Goal: Transaction & Acquisition: Book appointment/travel/reservation

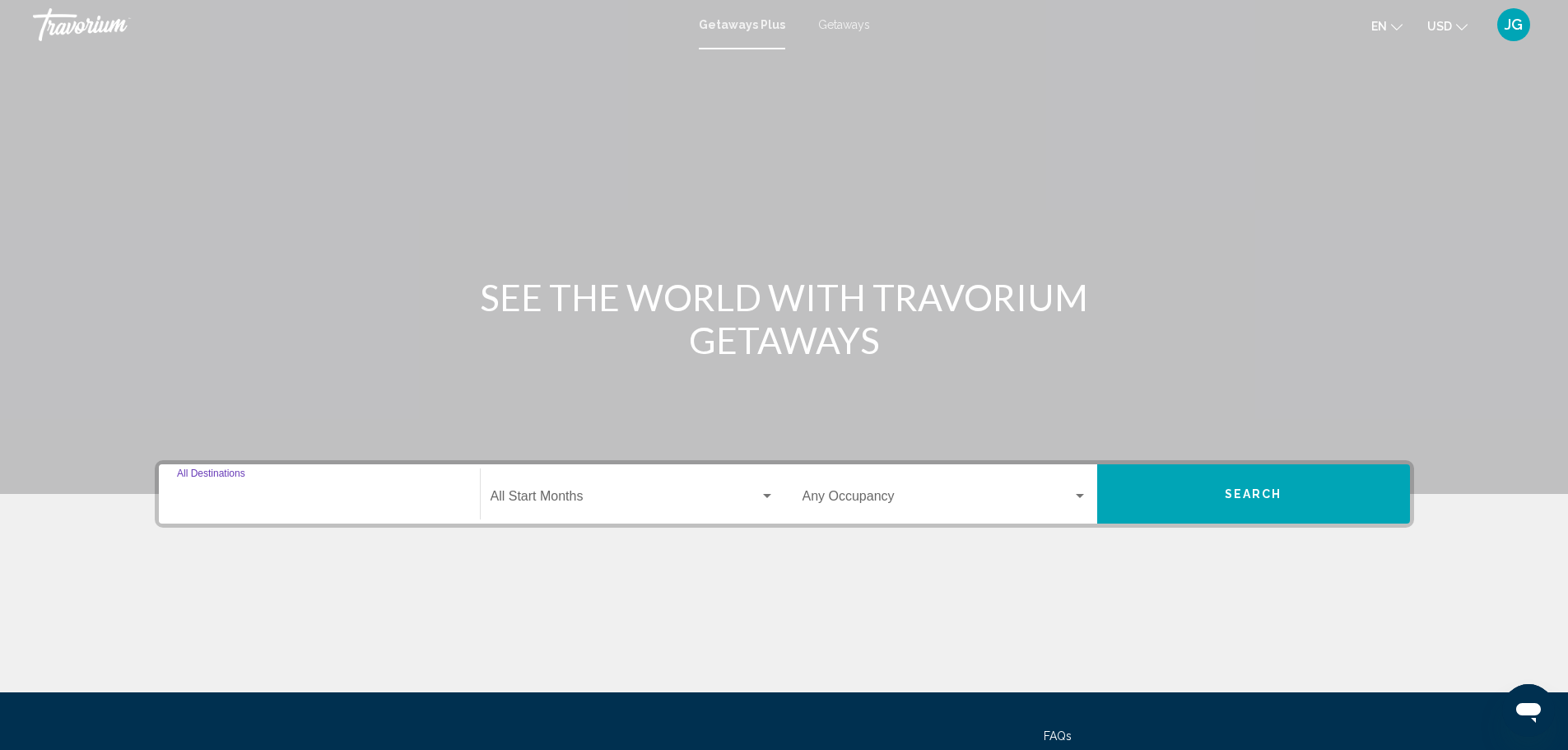
click at [263, 495] on input "Destination All Destinations" at bounding box center [319, 500] width 285 height 15
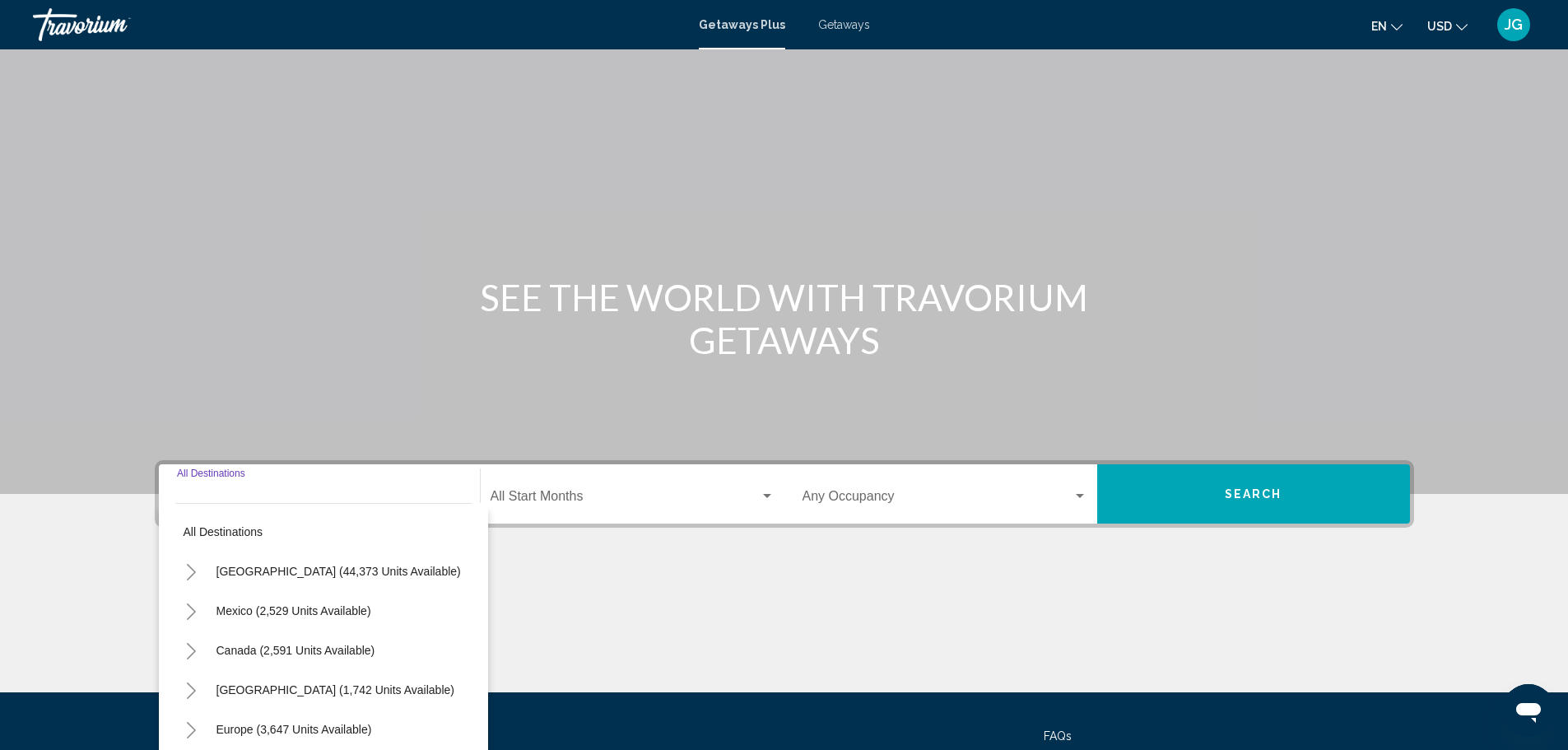
scroll to position [144, 0]
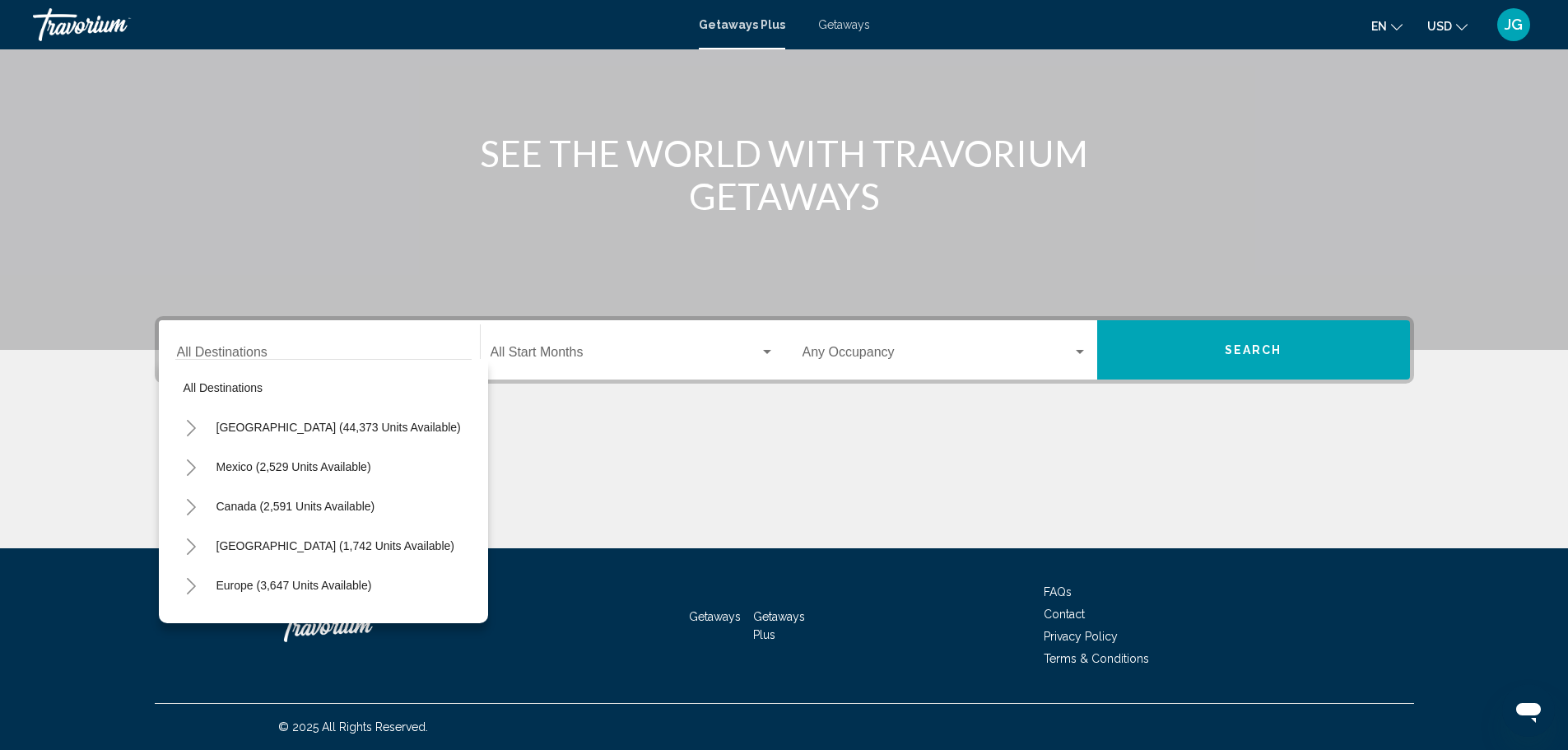
click at [717, 485] on div "Main content" at bounding box center [784, 486] width 1260 height 124
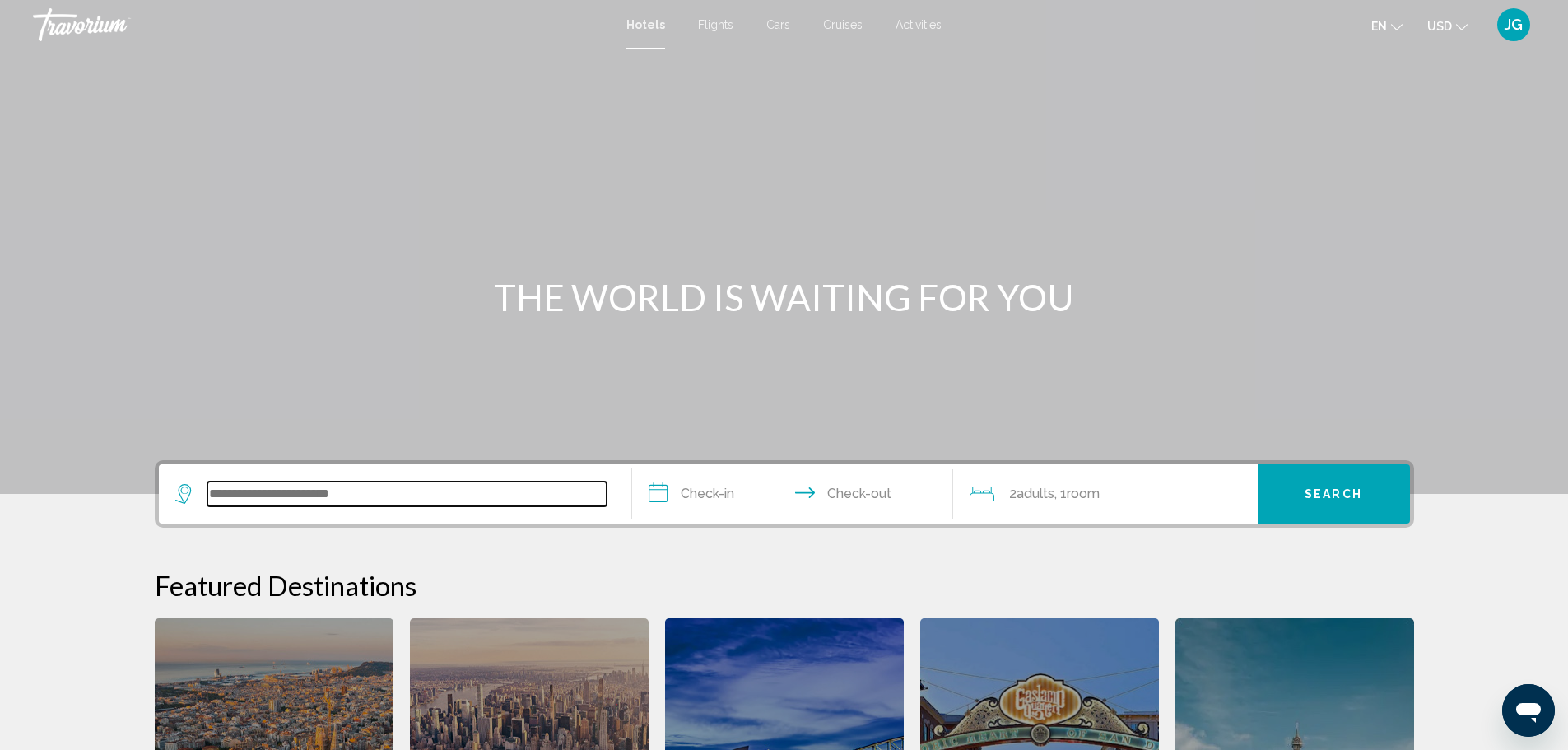
click at [410, 490] on input "Search widget" at bounding box center [407, 493] width 399 height 24
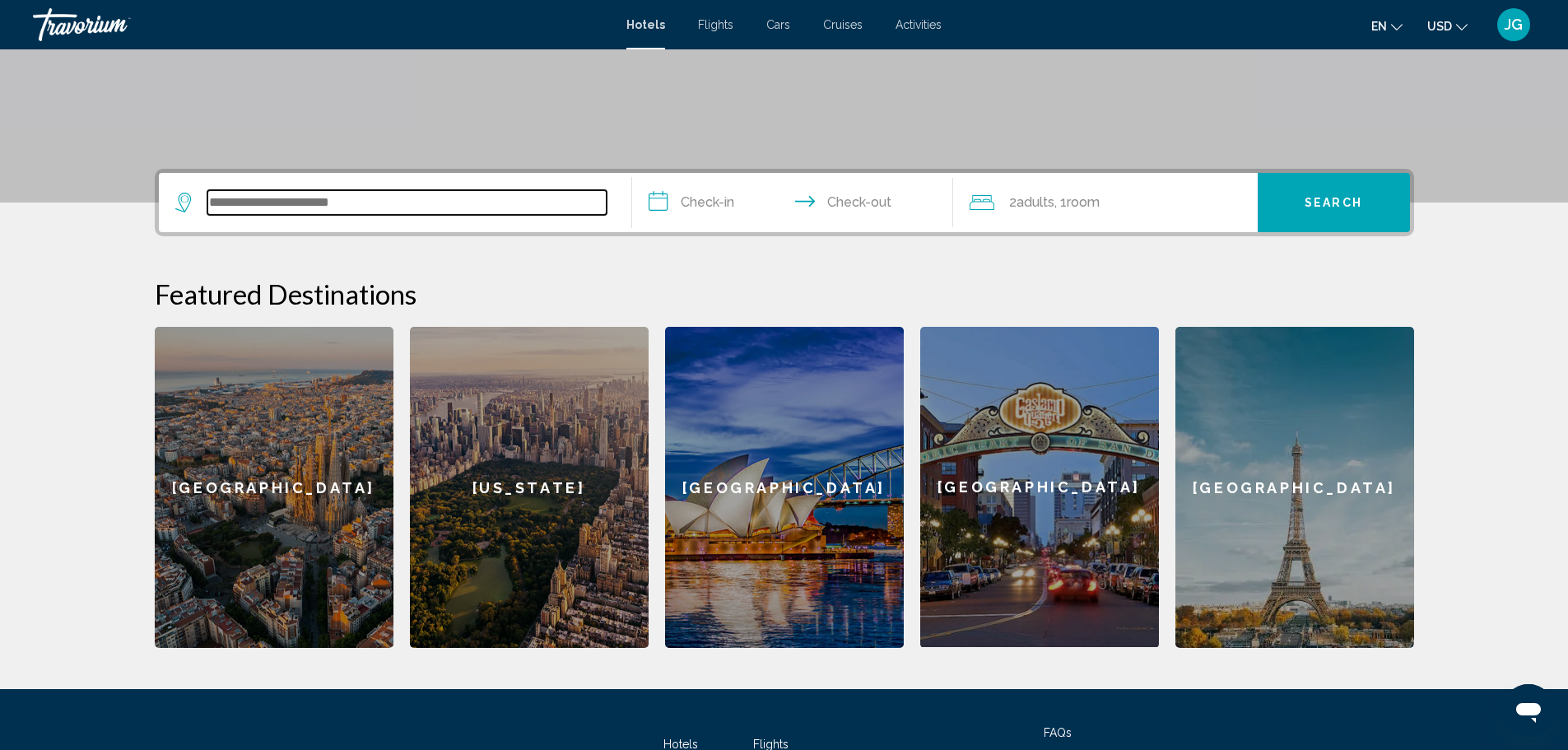
scroll to position [407, 0]
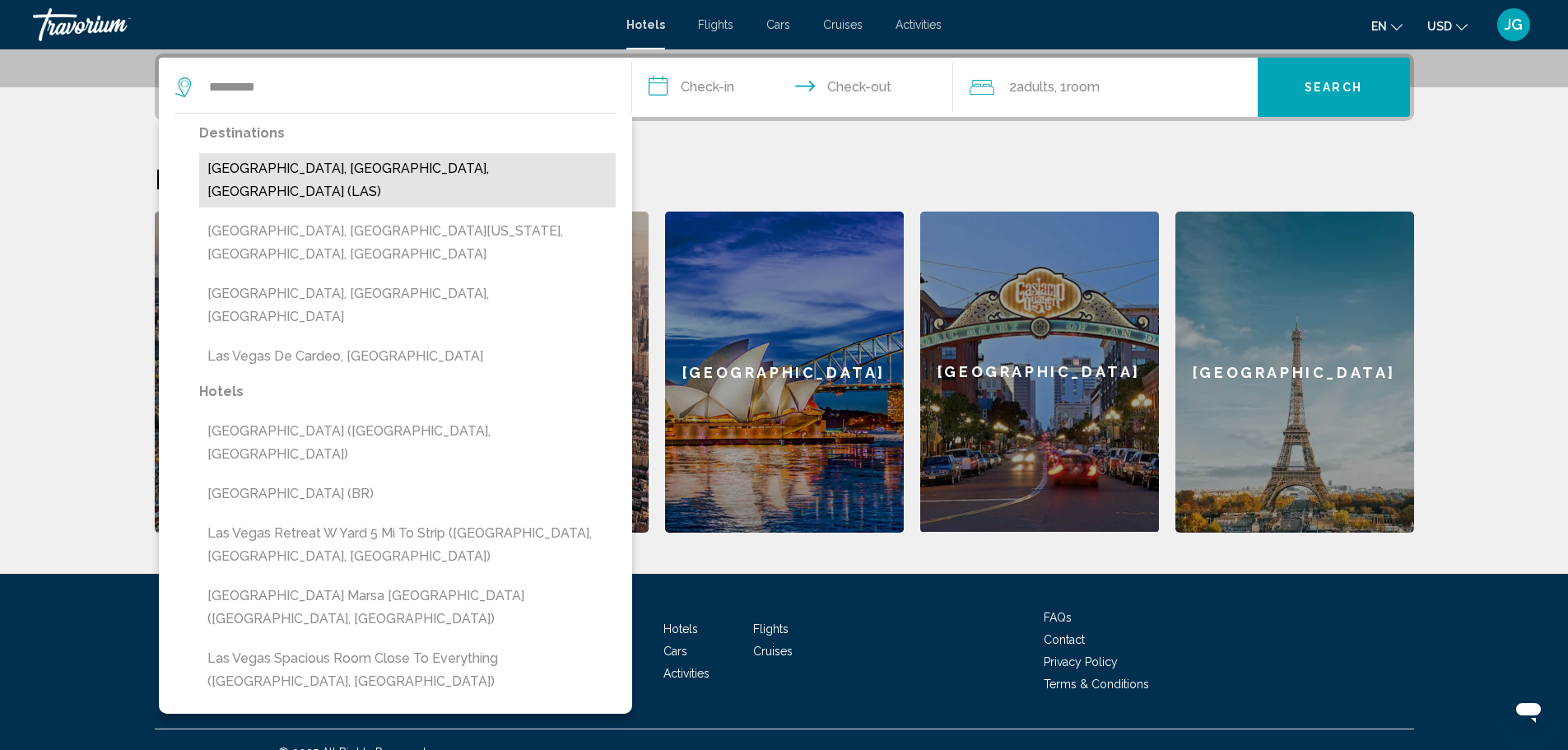
click at [363, 169] on button "[GEOGRAPHIC_DATA], [GEOGRAPHIC_DATA], [GEOGRAPHIC_DATA] (LAS)" at bounding box center [407, 180] width 416 height 54
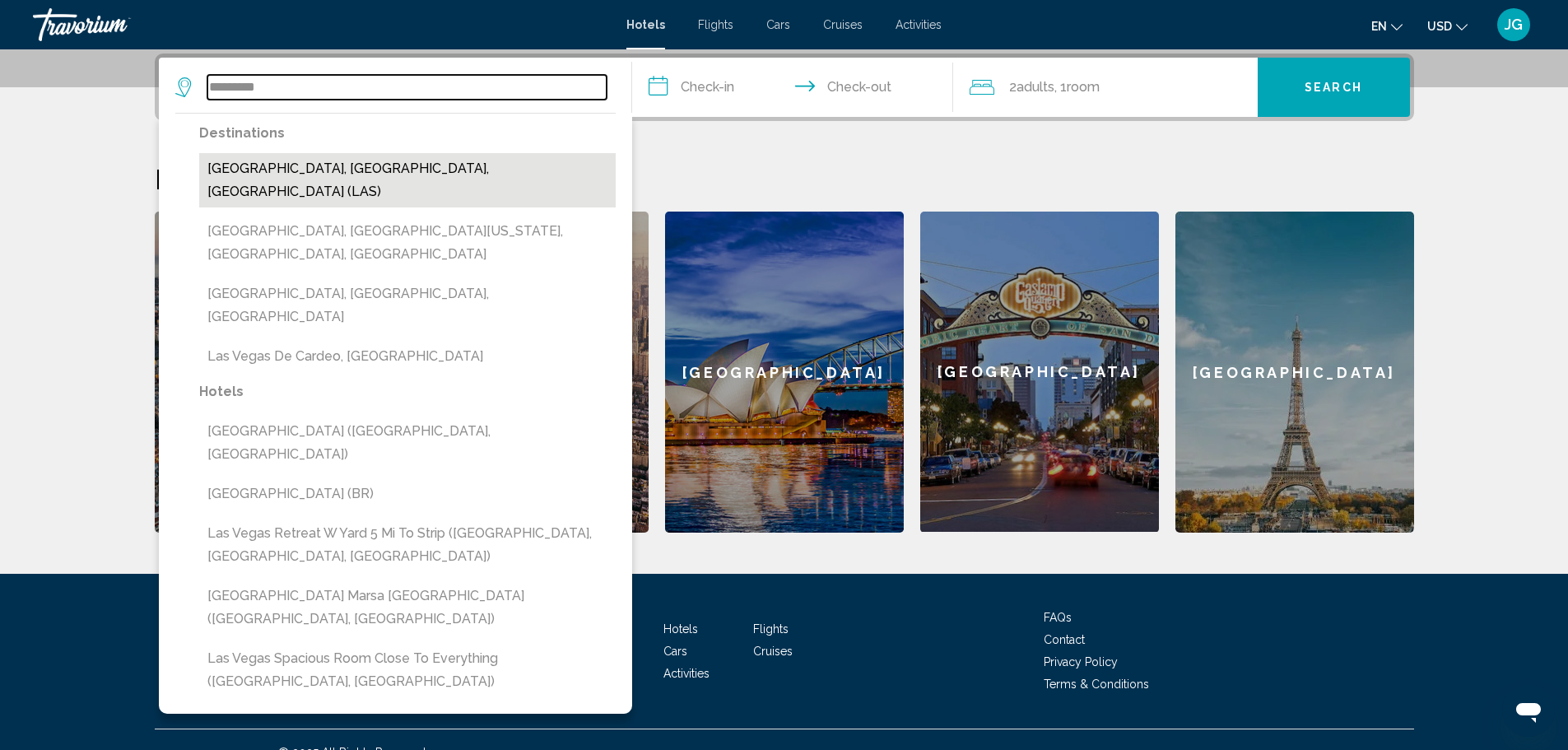
type input "**********"
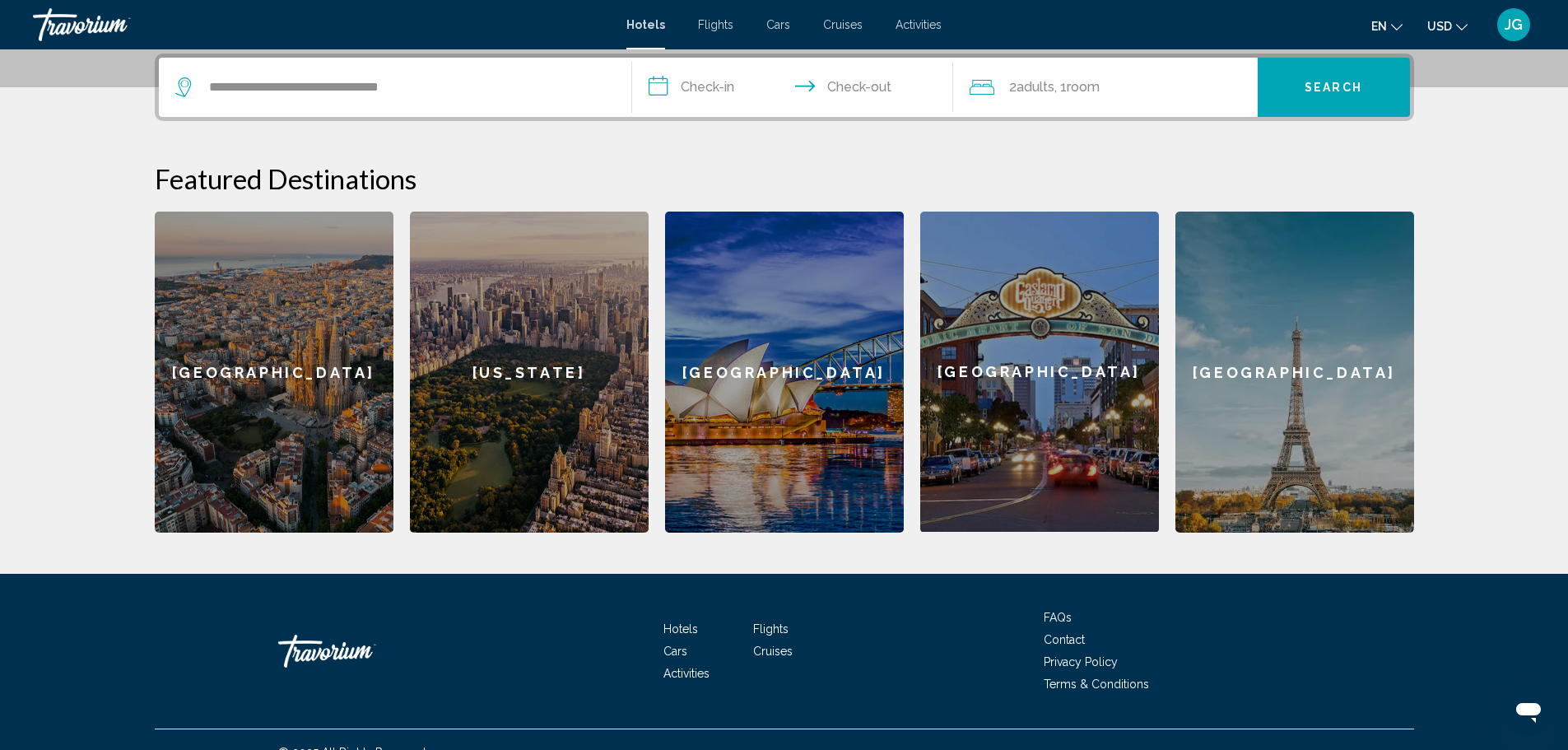
click at [721, 86] on input "**********" at bounding box center [795, 89] width 328 height 64
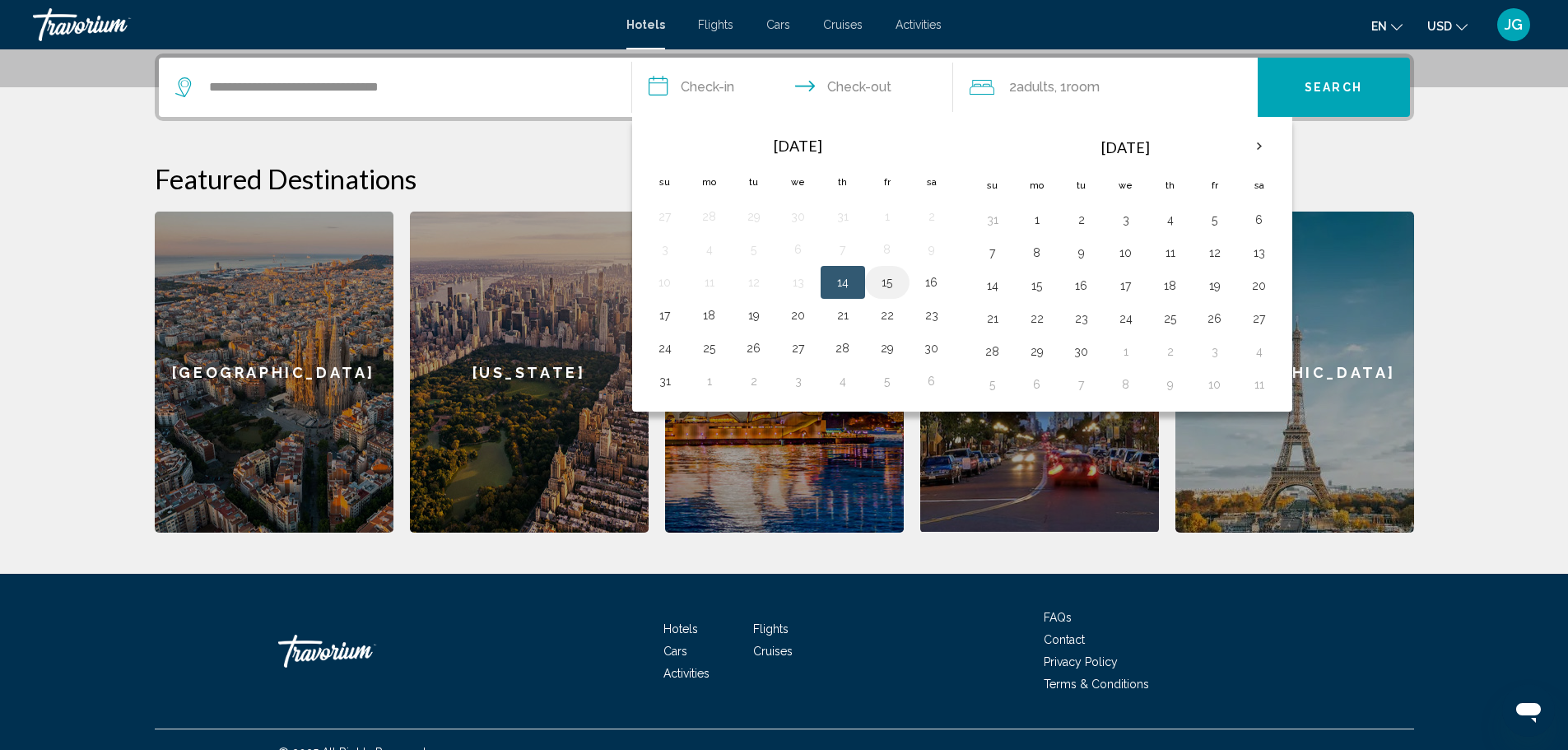
click at [887, 285] on button "15" at bounding box center [886, 281] width 26 height 23
click at [661, 308] on button "17" at bounding box center [665, 314] width 26 height 23
type input "**********"
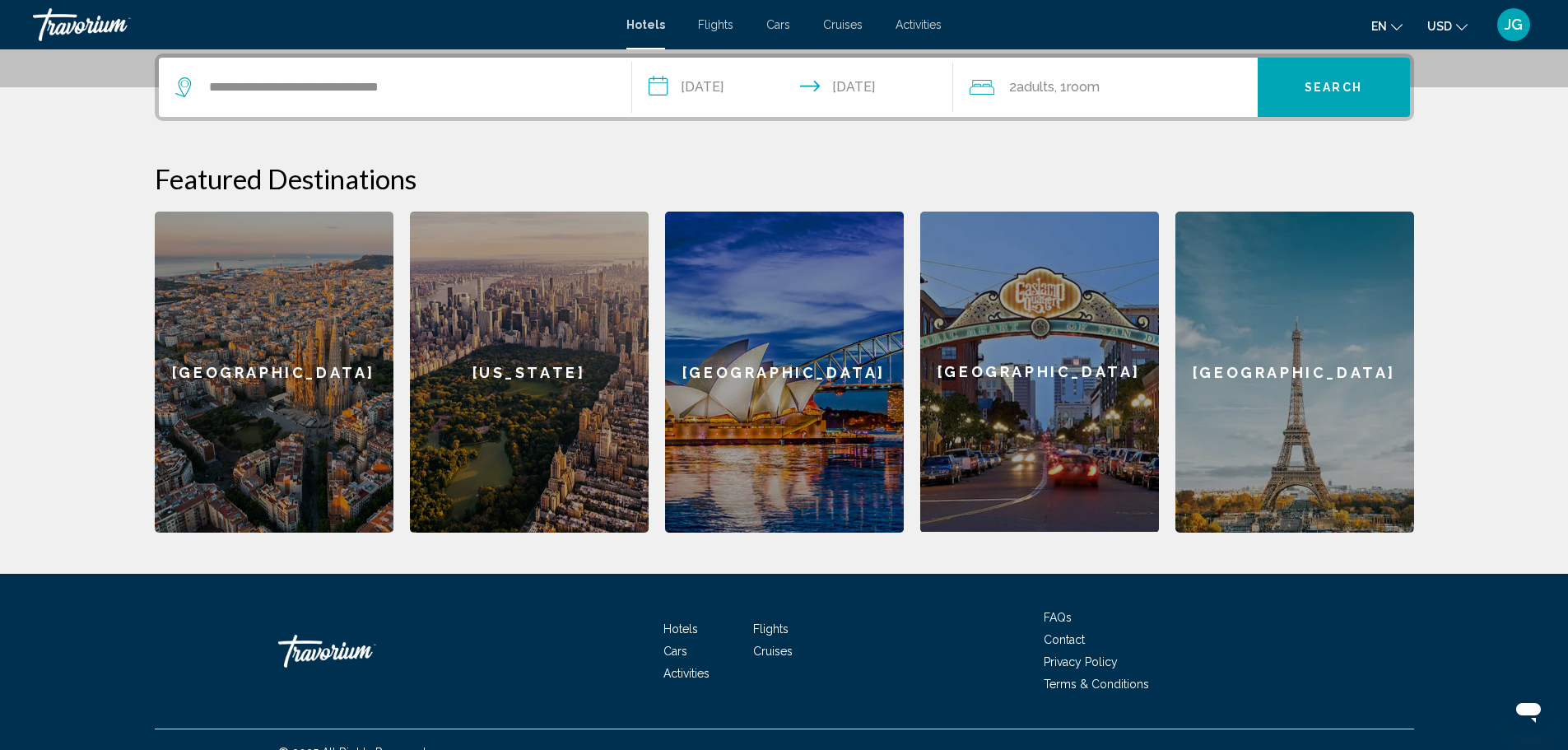
click at [1046, 83] on span "Adults" at bounding box center [1035, 87] width 38 height 16
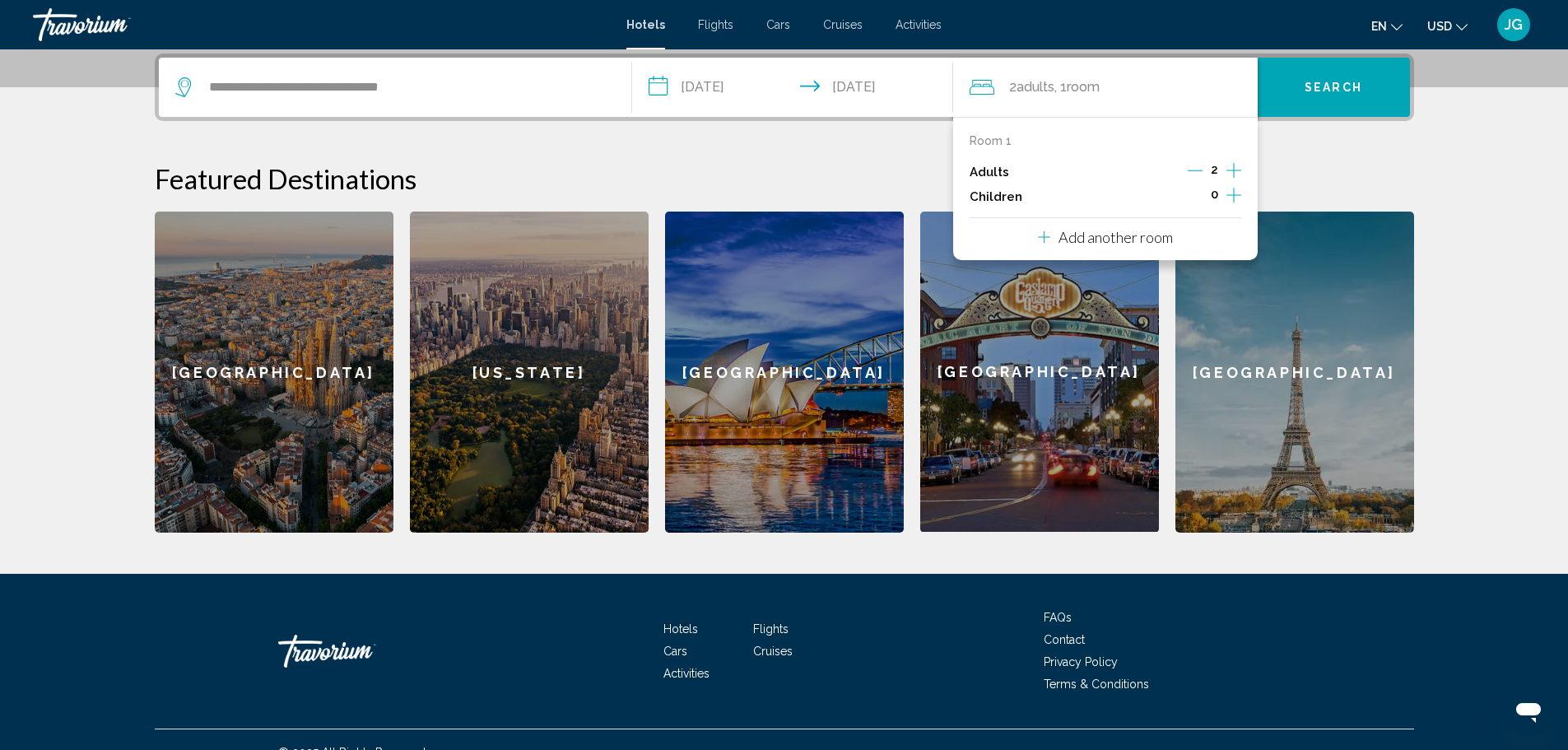
click at [1046, 236] on icon "Travelers: 2 adults, 0 children" at bounding box center [1044, 237] width 13 height 19
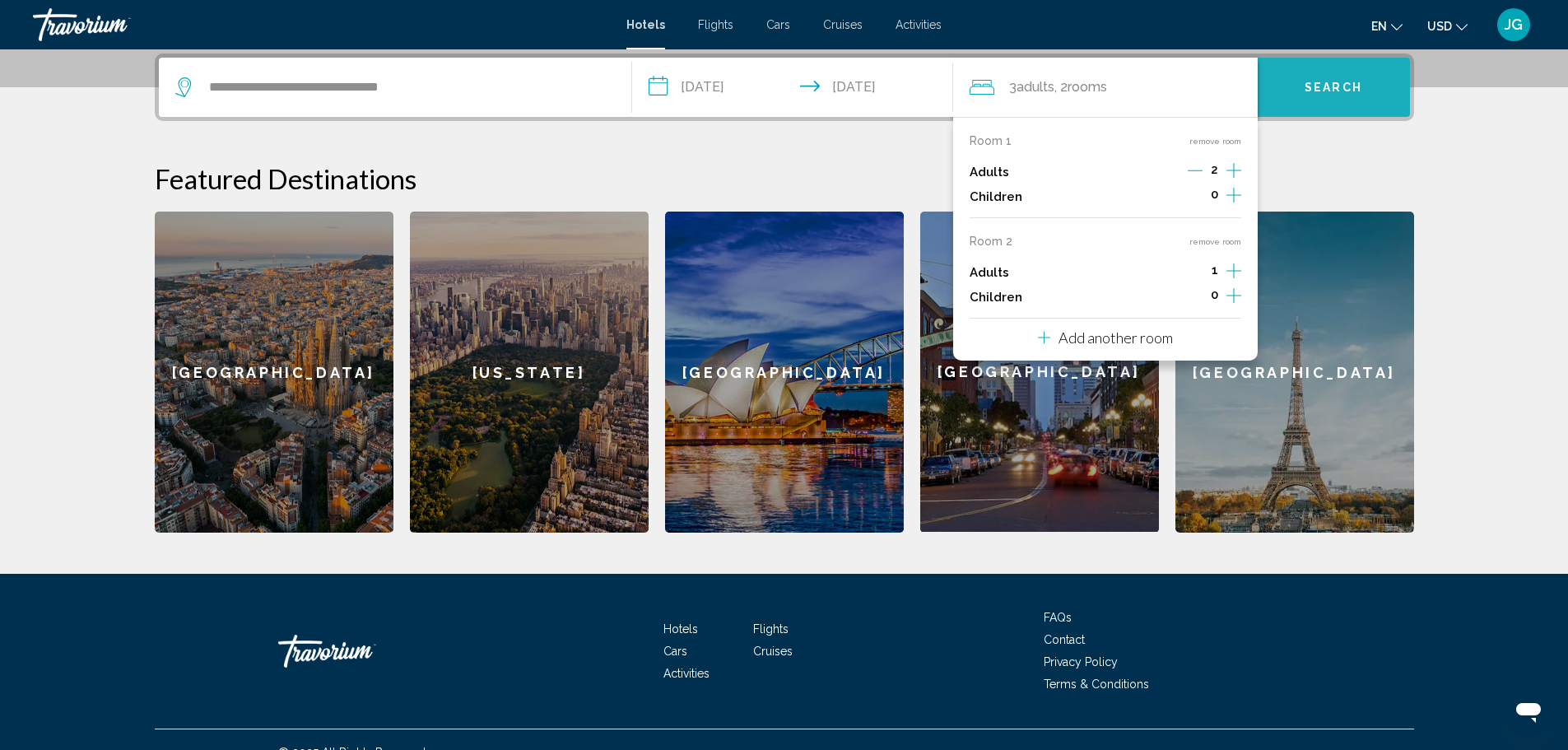
click at [1321, 87] on span "Search" at bounding box center [1333, 88] width 57 height 13
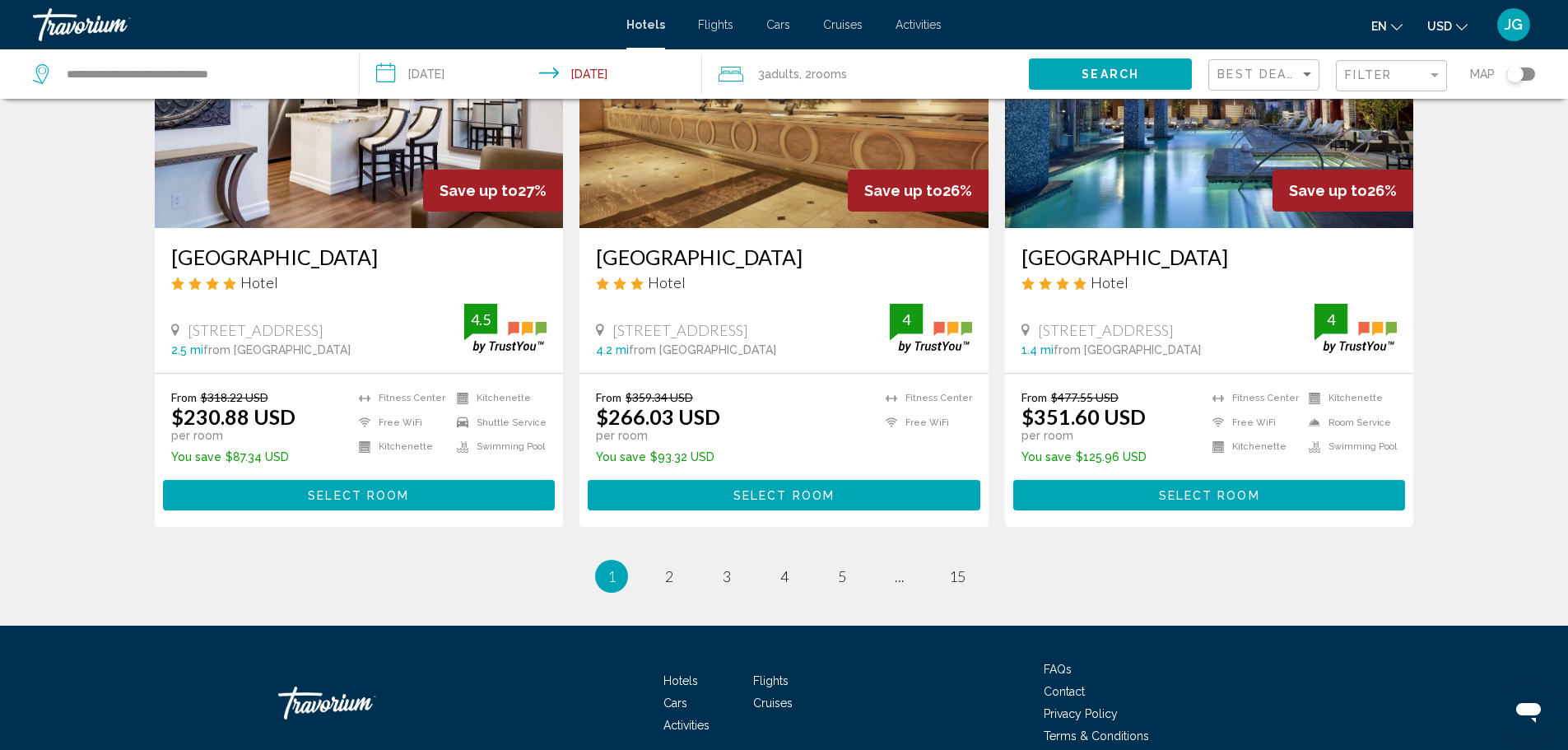
scroll to position [2054, 0]
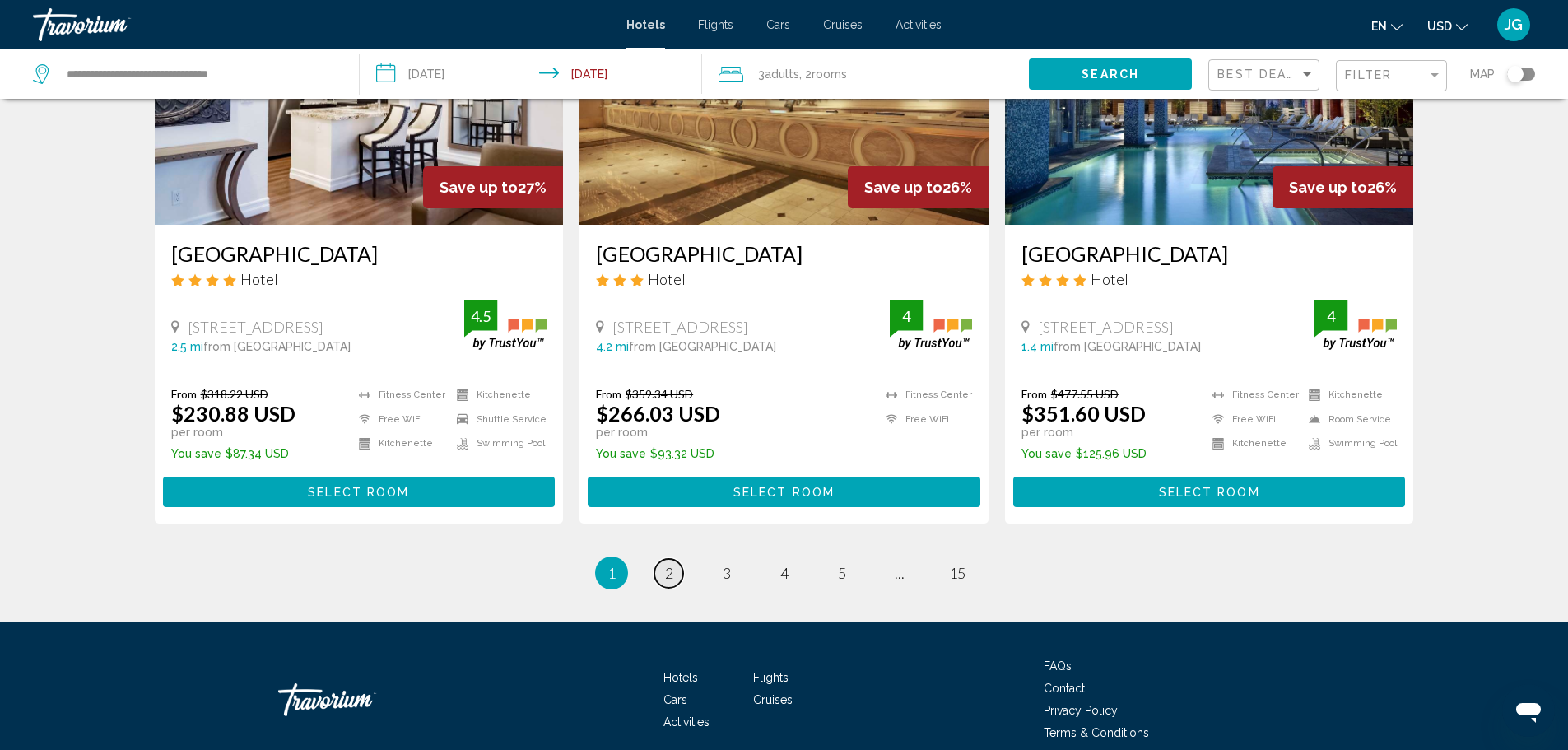
click at [666, 564] on span "2" at bounding box center [669, 572] width 8 height 18
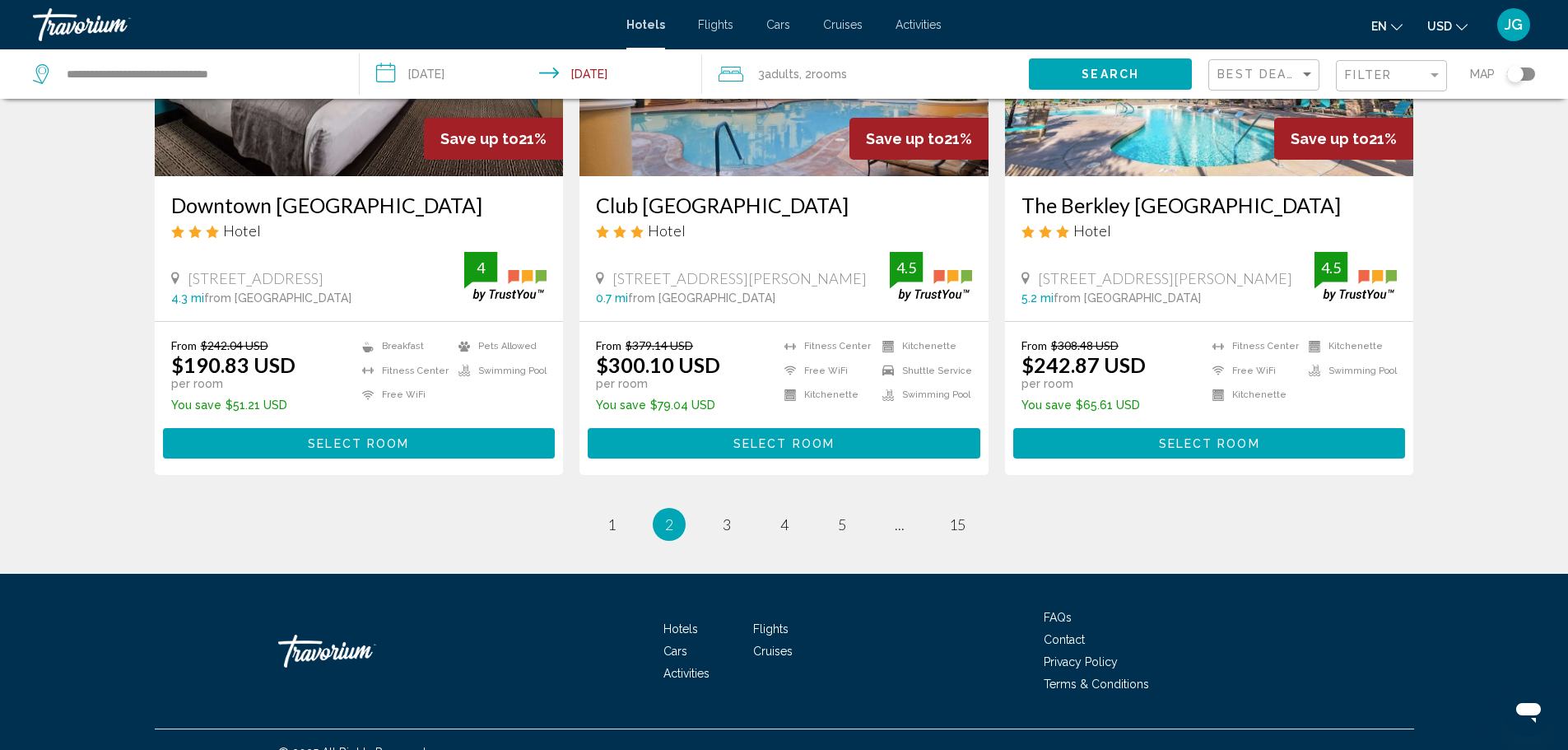
scroll to position [2103, 0]
click at [720, 510] on link "page 3" at bounding box center [726, 524] width 29 height 29
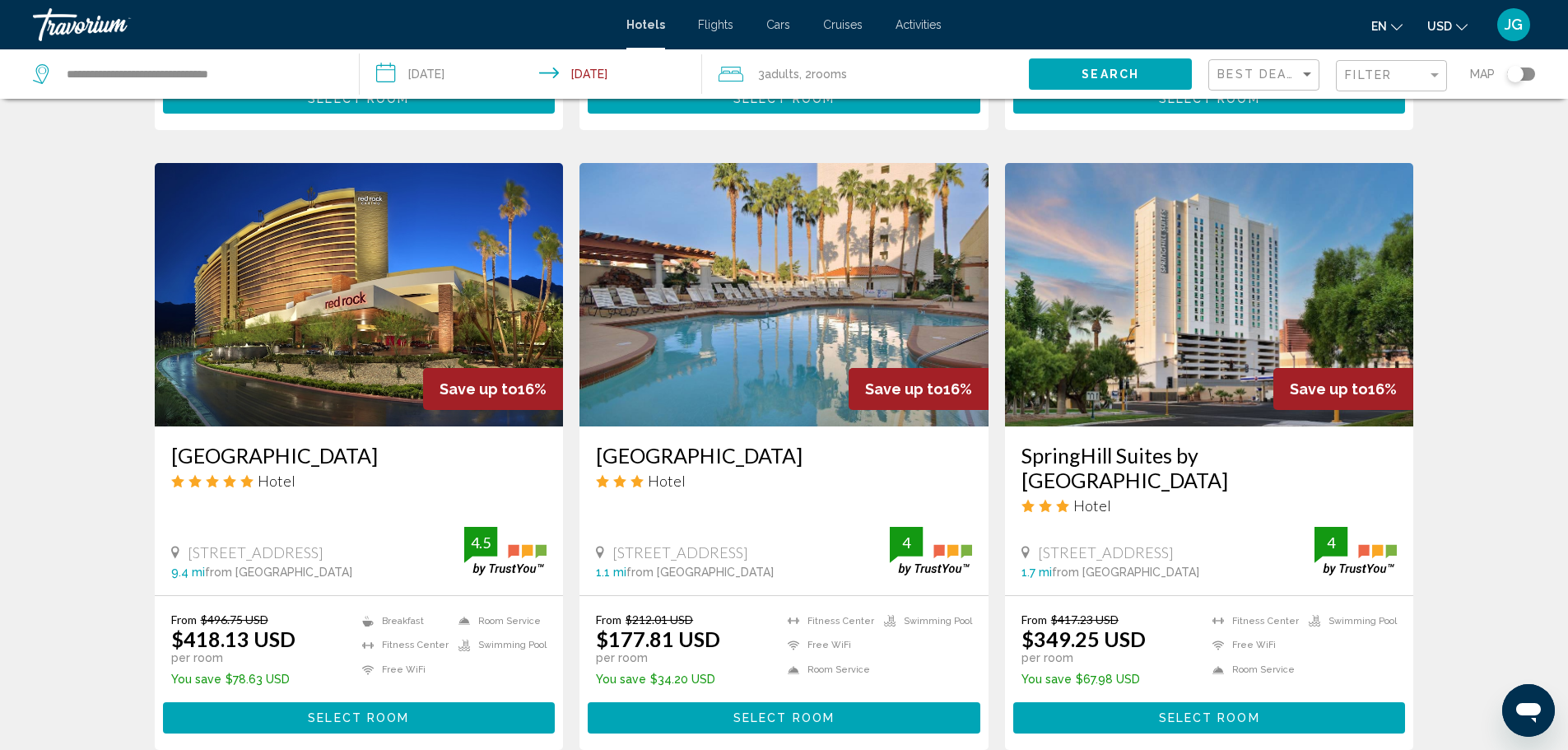
scroll to position [1894, 0]
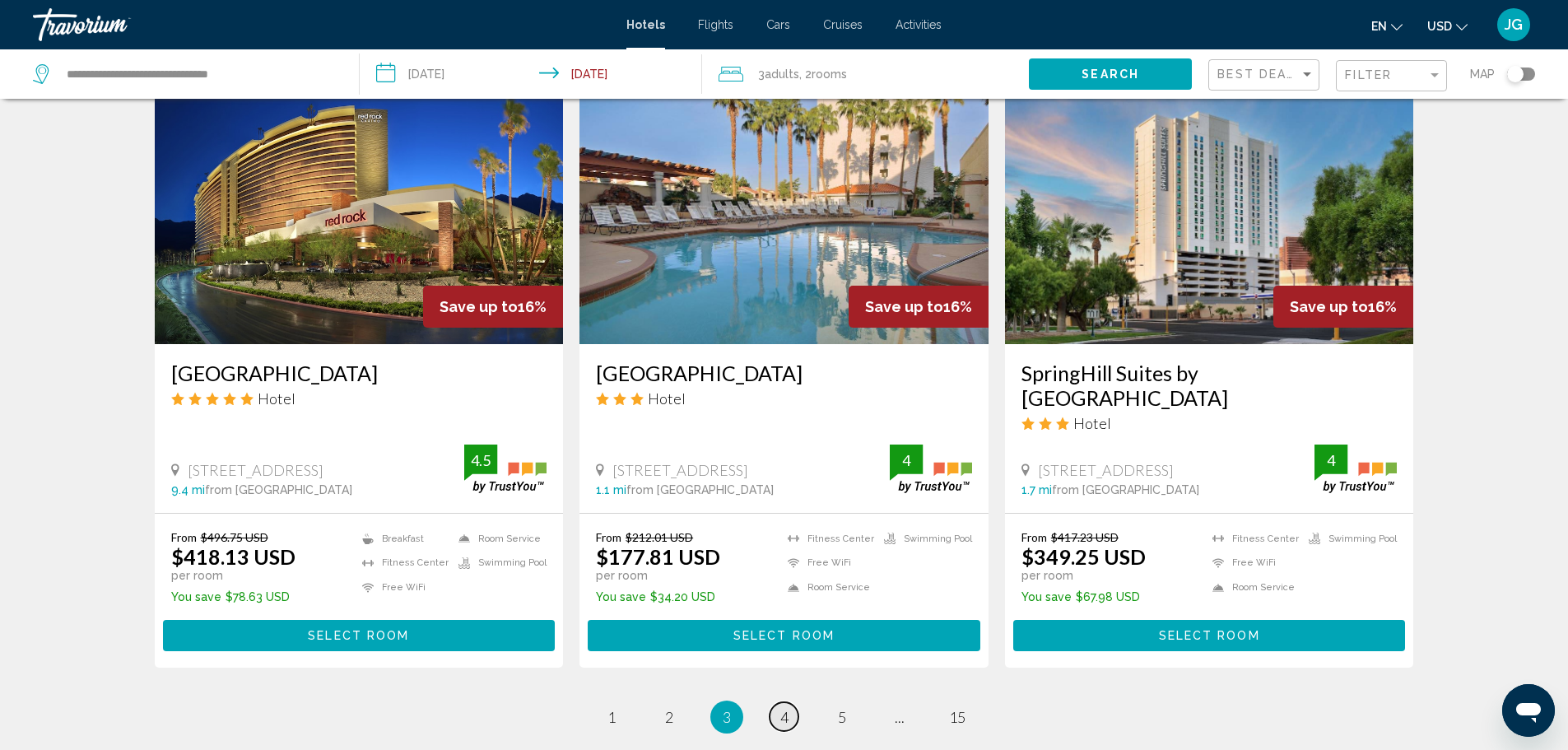
click at [783, 709] on span "4" at bounding box center [784, 716] width 8 height 18
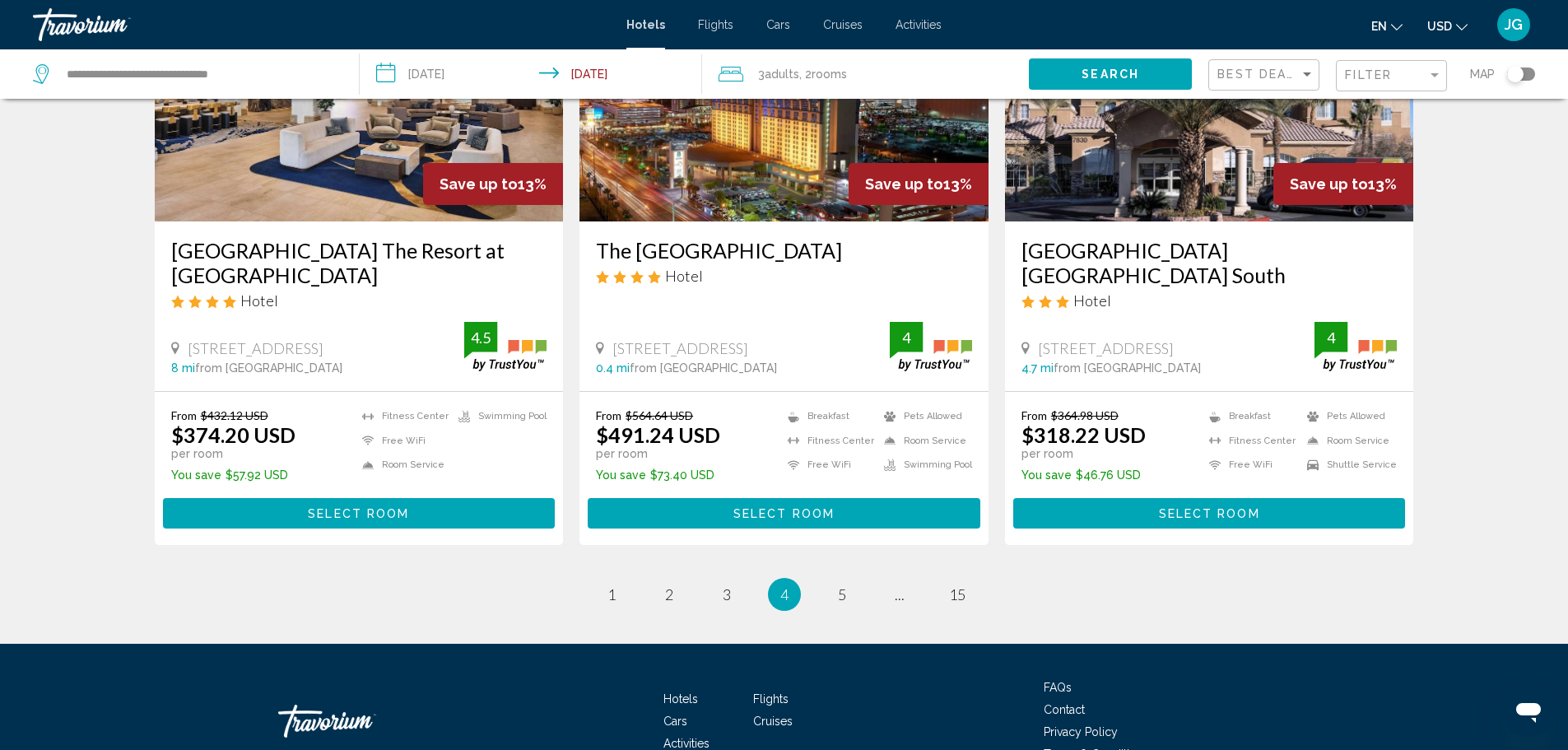
scroll to position [2058, 0]
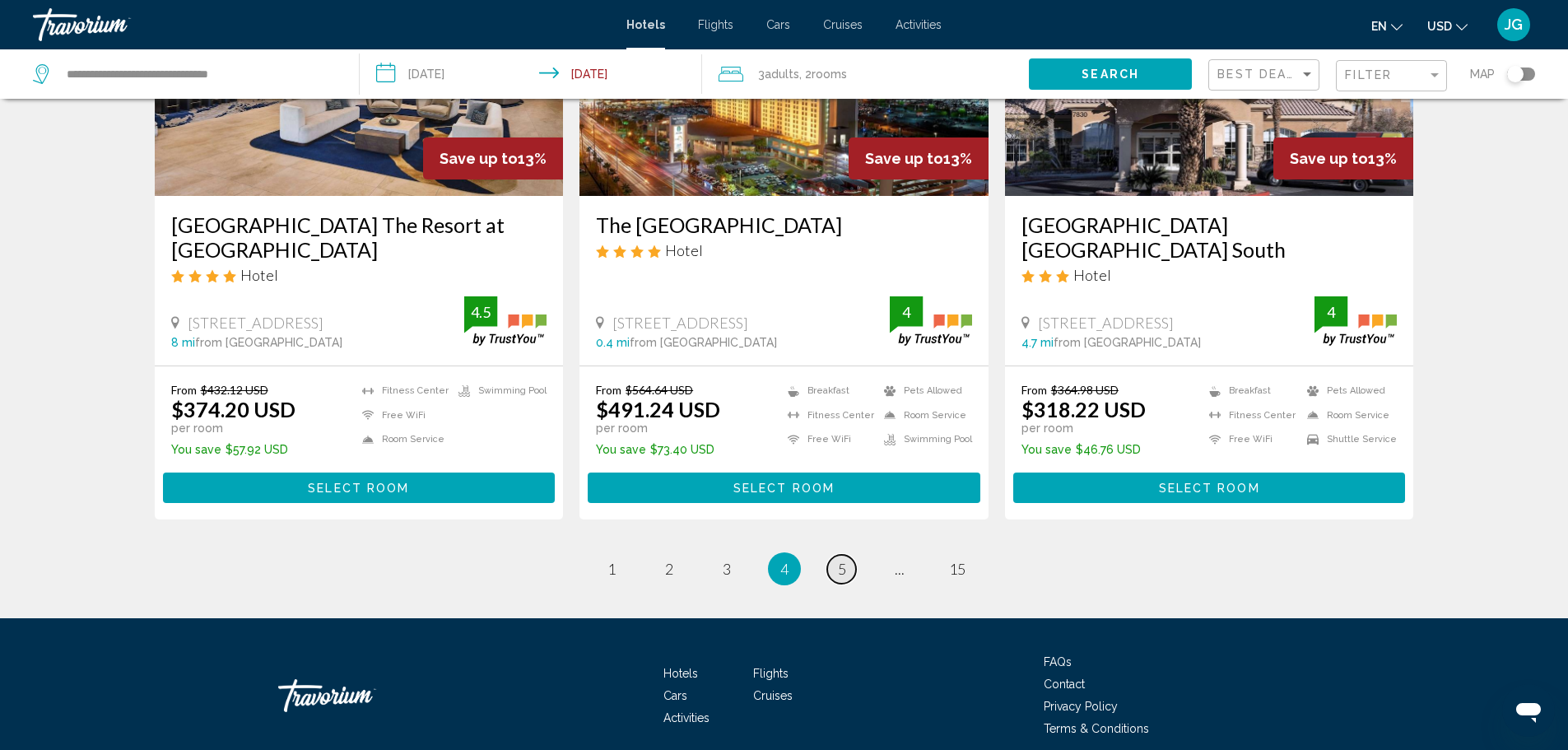
click at [838, 560] on span "5" at bounding box center [843, 568] width 8 height 18
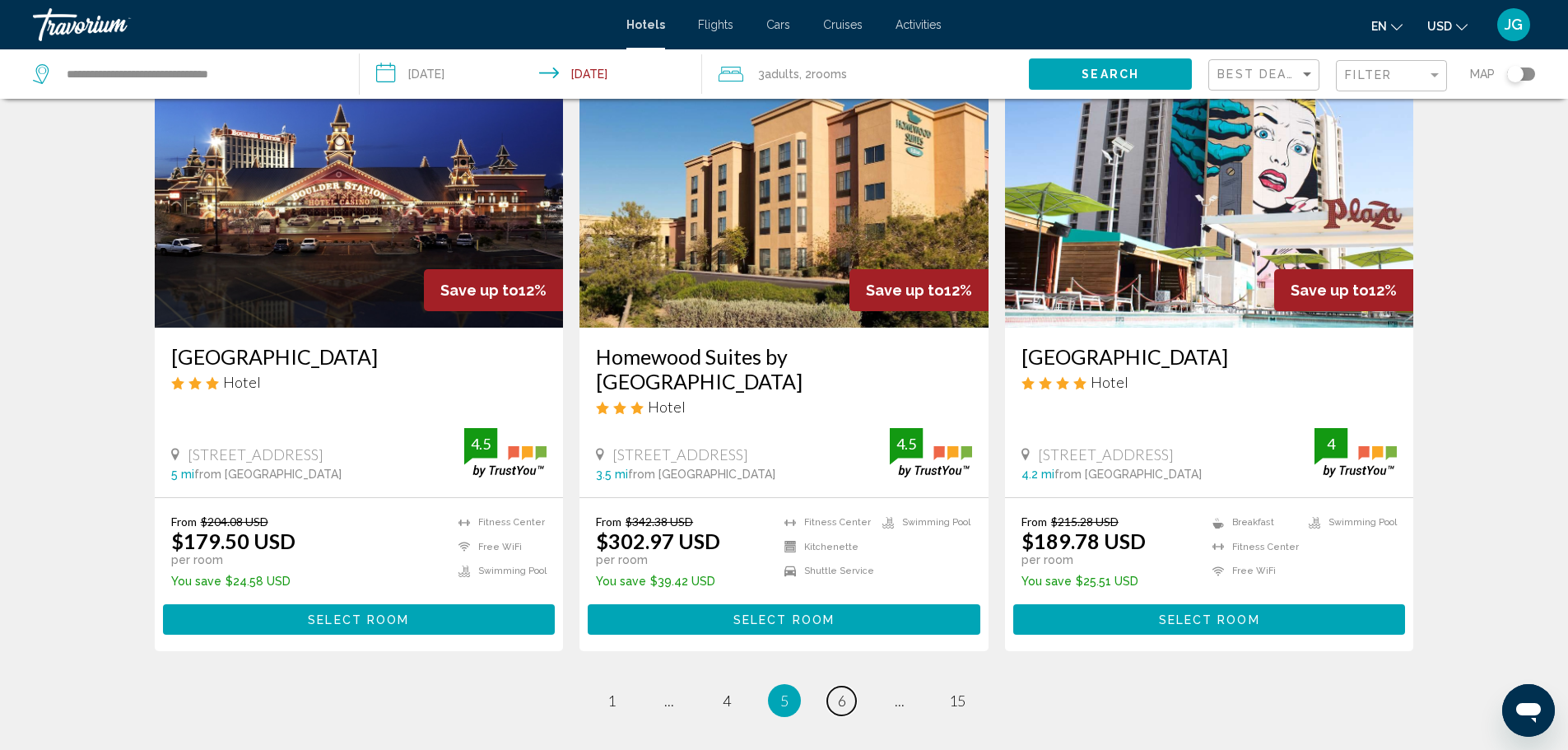
scroll to position [2058, 0]
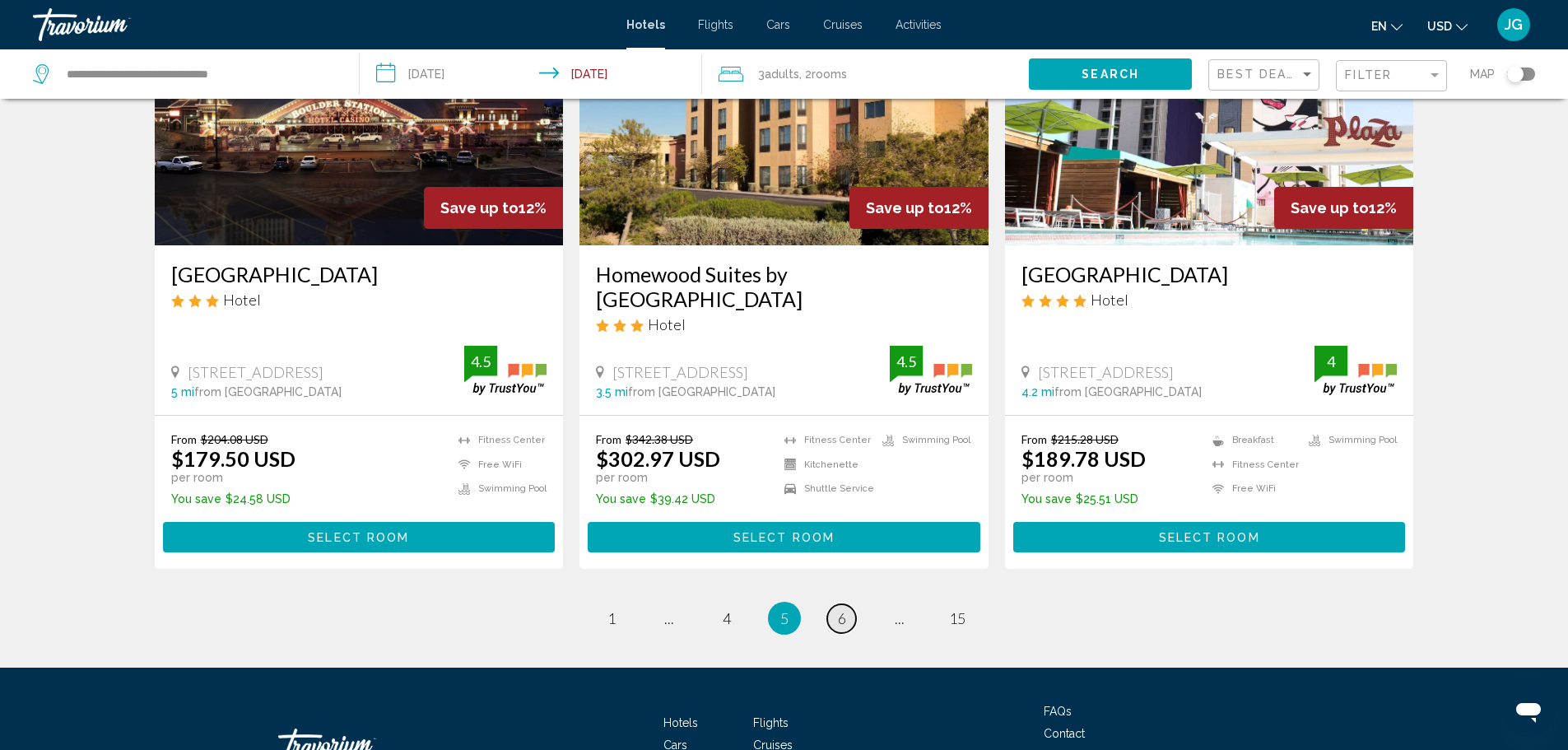
click at [842, 609] on span "6" at bounding box center [843, 618] width 8 height 18
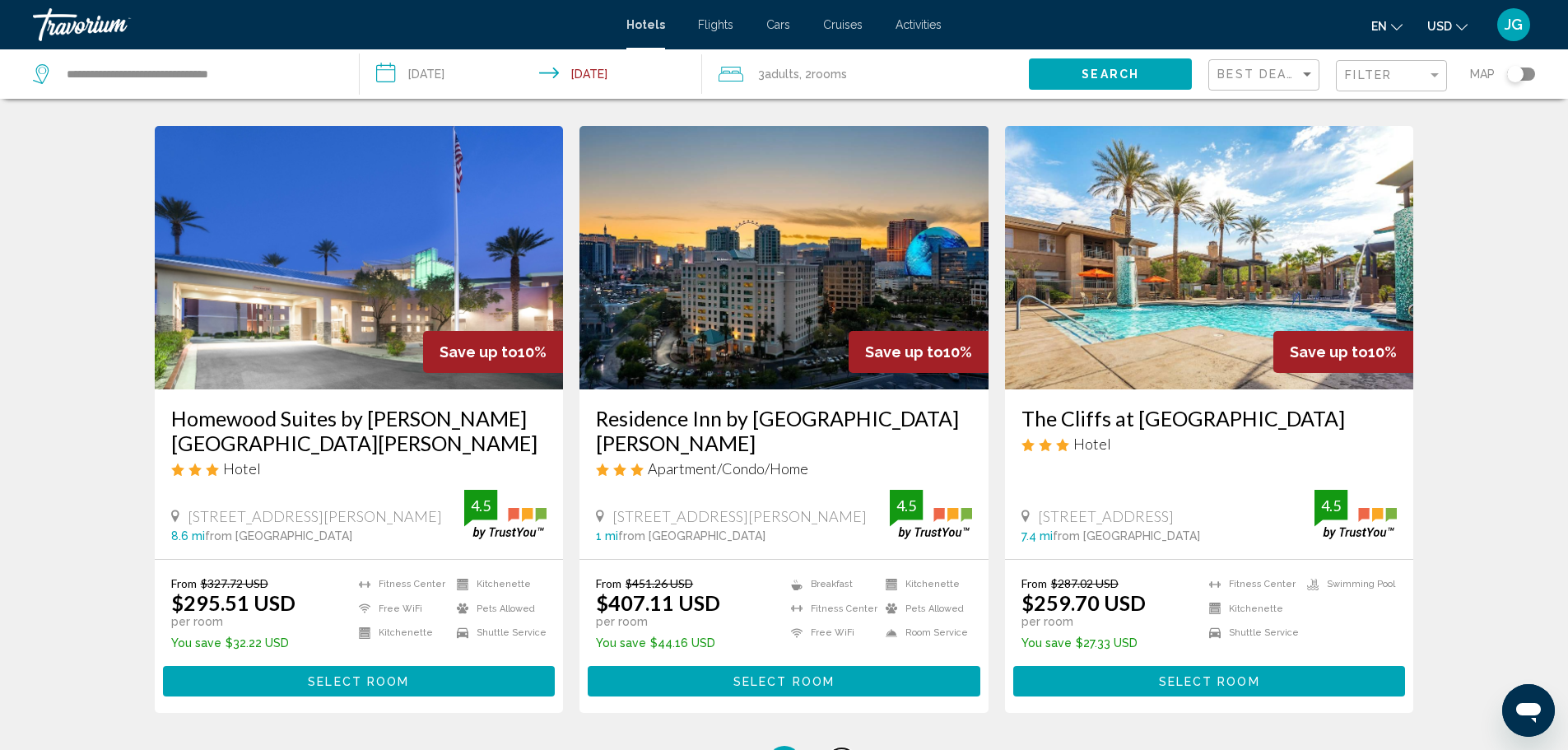
scroll to position [1976, 0]
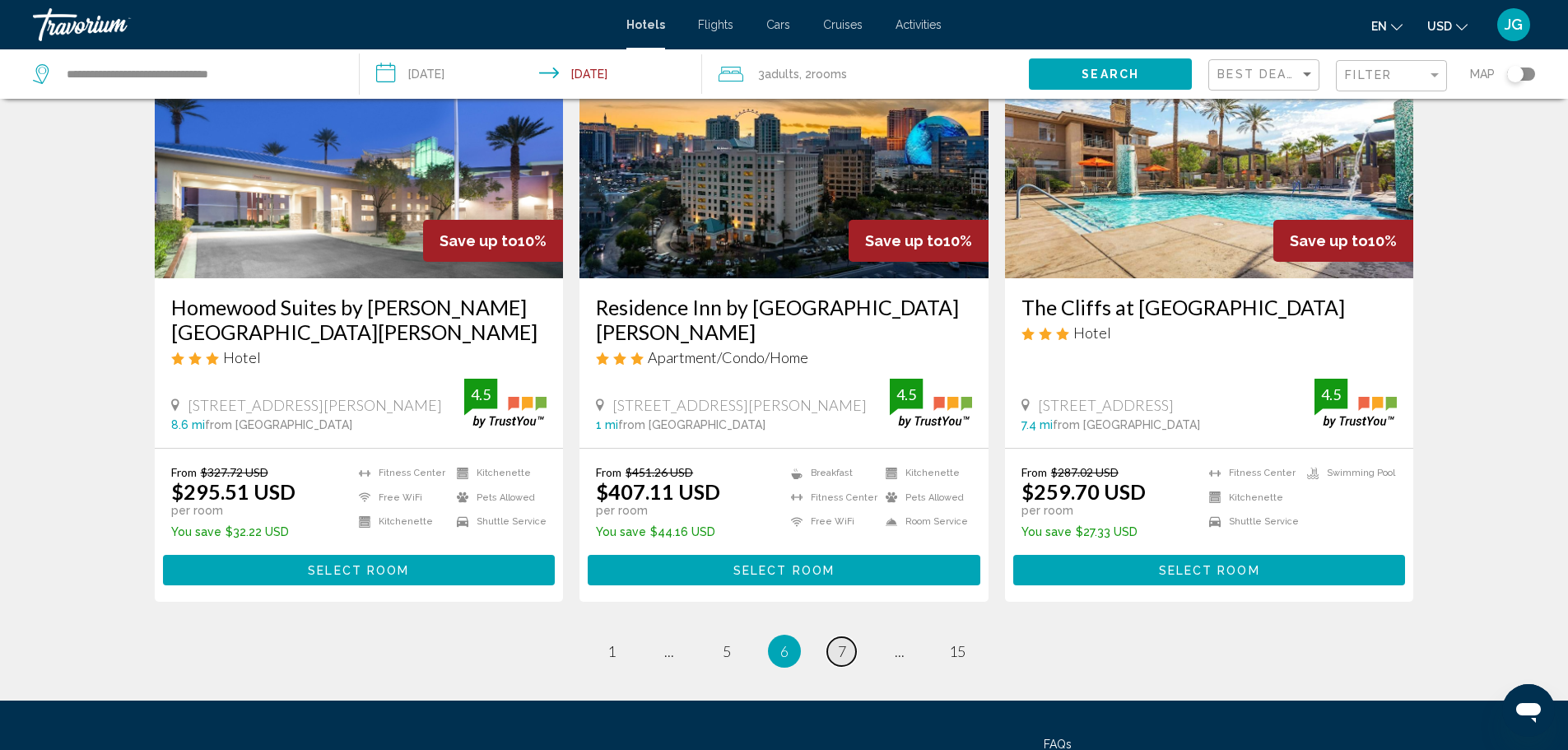
click at [843, 642] on span "7" at bounding box center [843, 651] width 8 height 18
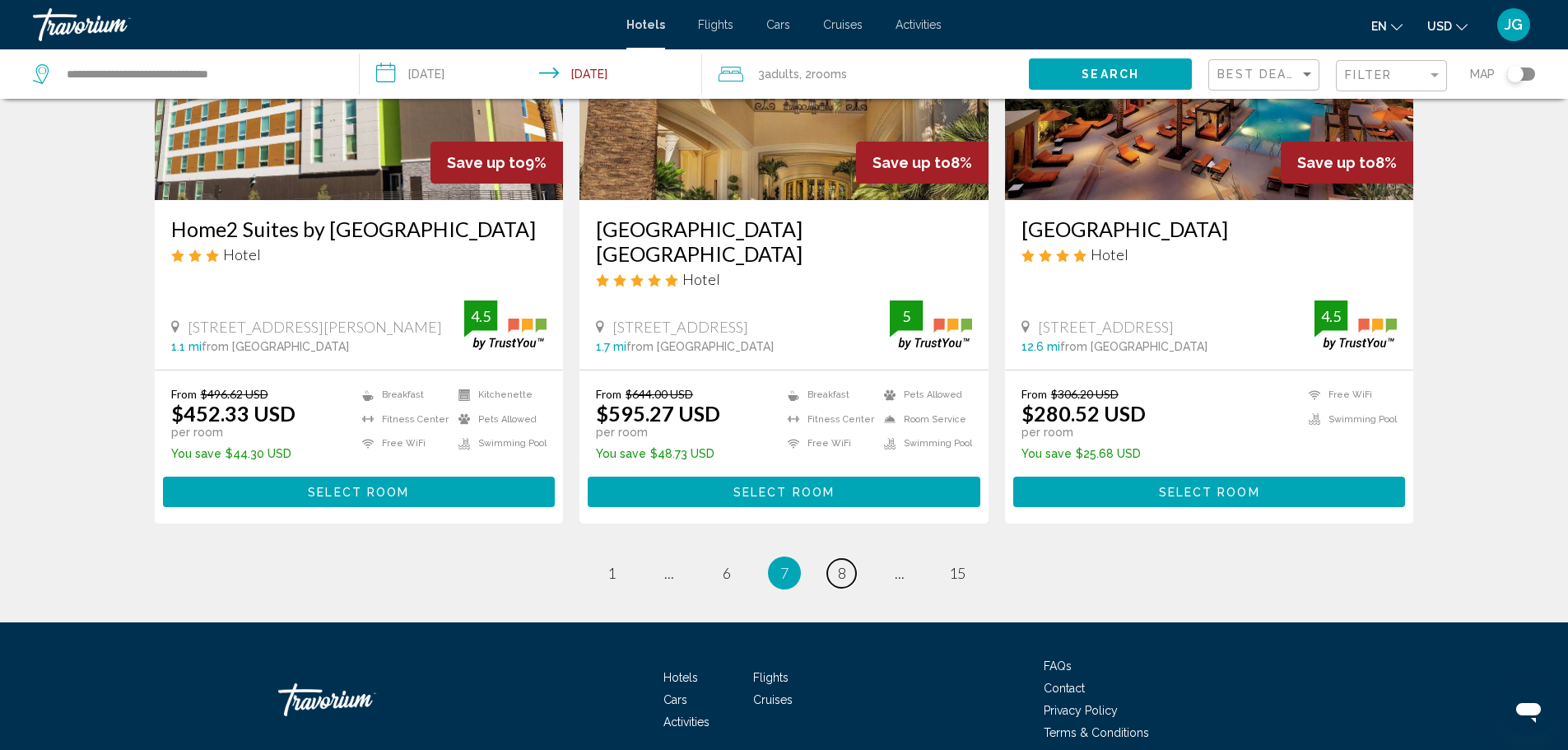
scroll to position [2058, 0]
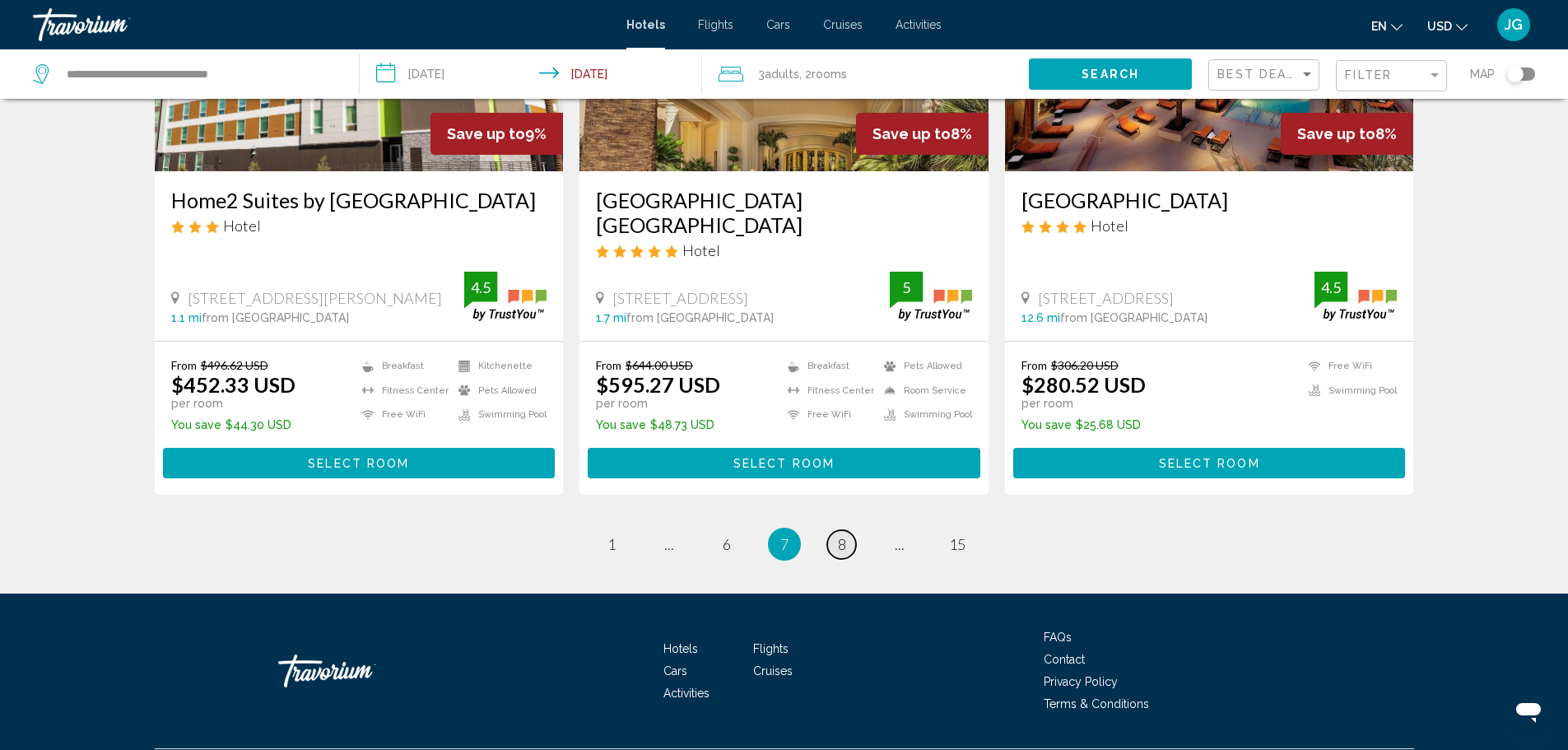
click at [843, 546] on span "8" at bounding box center [843, 544] width 8 height 18
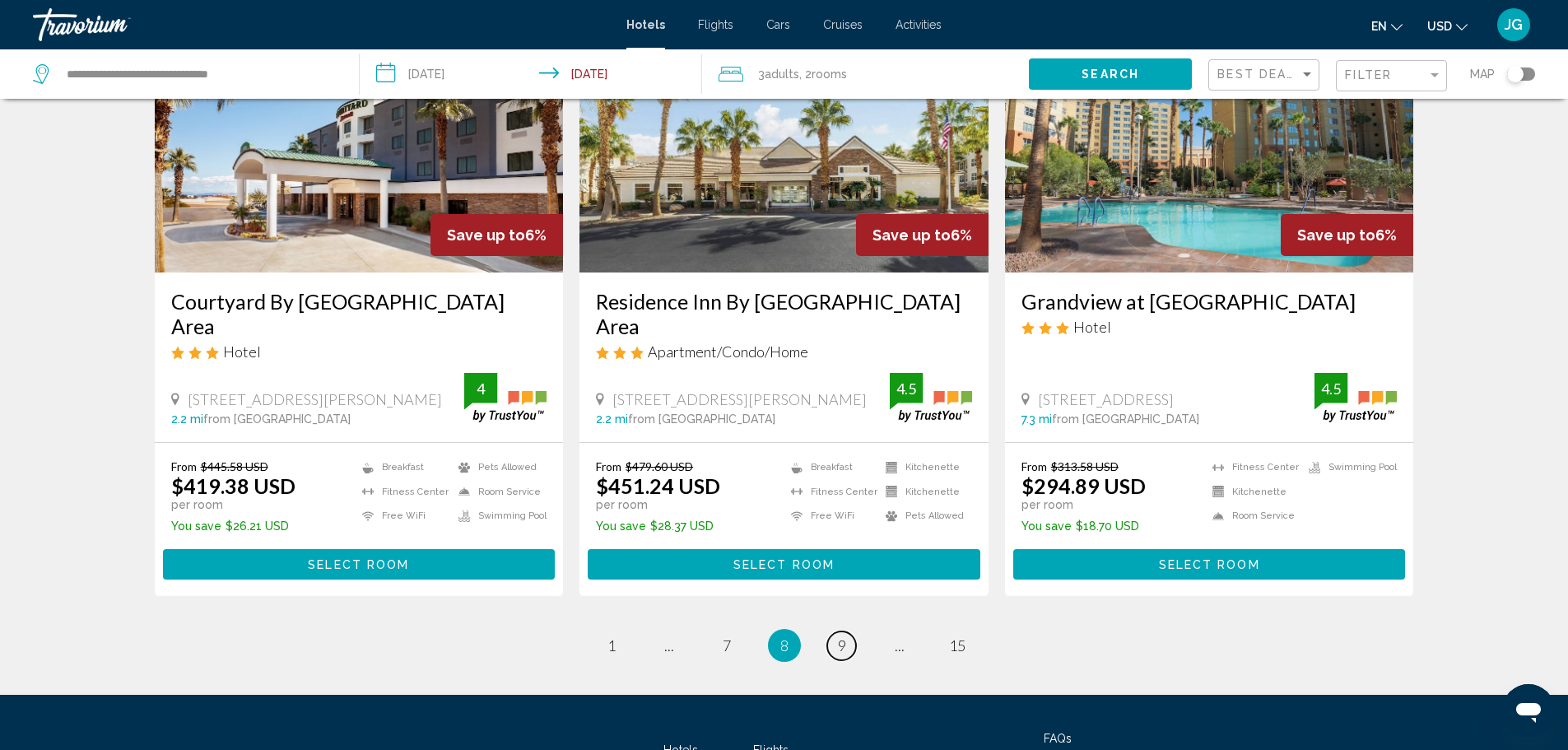
scroll to position [2058, 0]
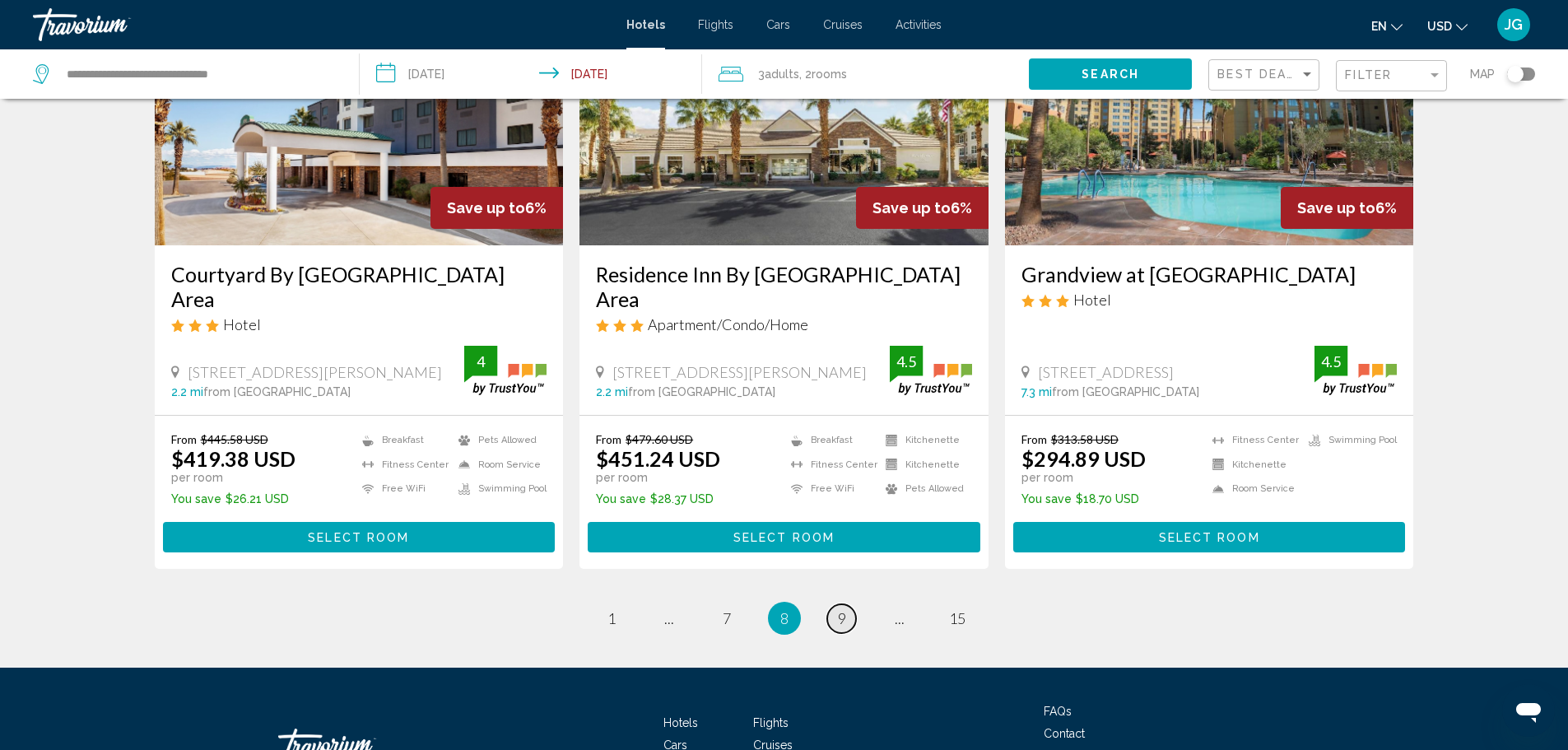
click at [839, 609] on span "9" at bounding box center [843, 618] width 8 height 18
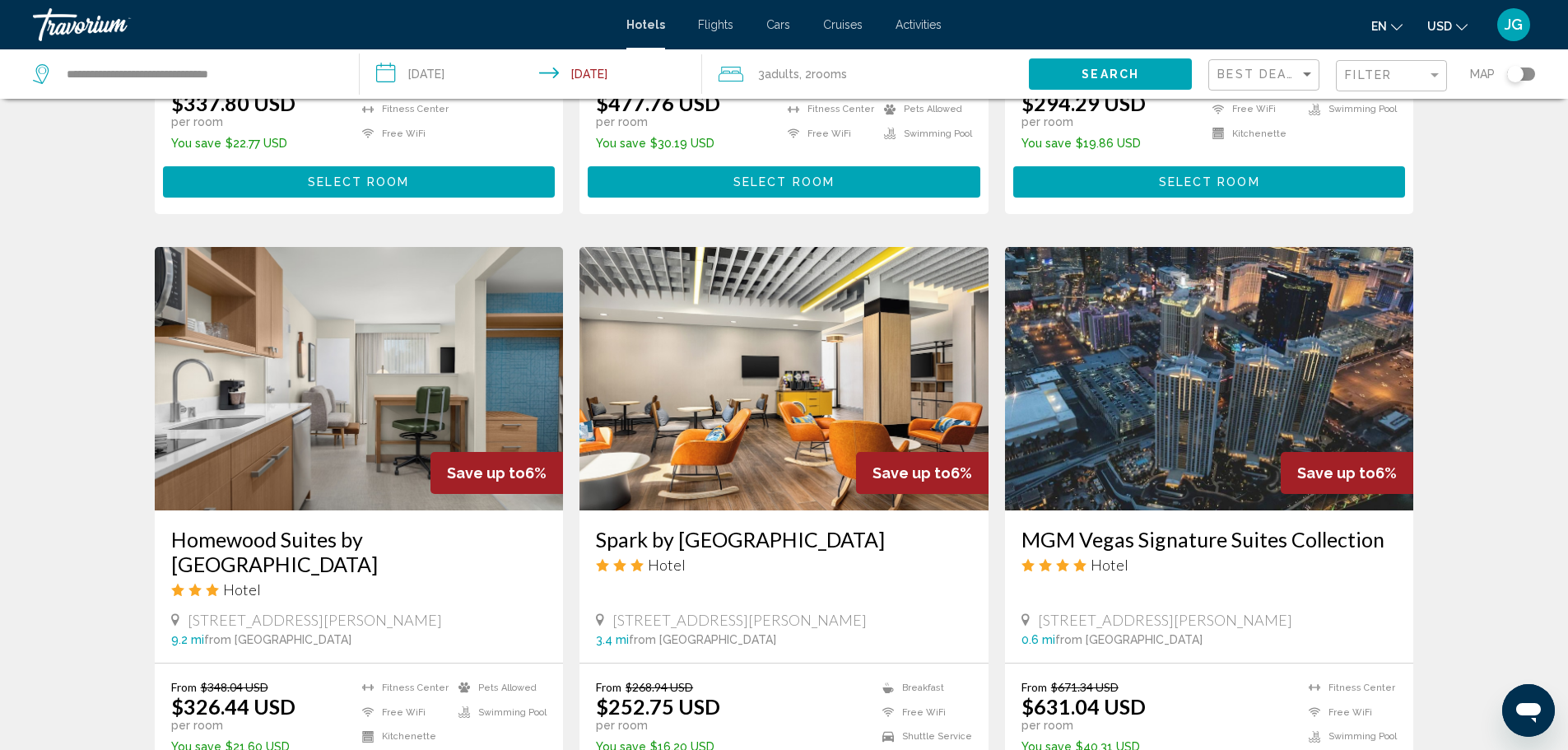
scroll to position [1153, 0]
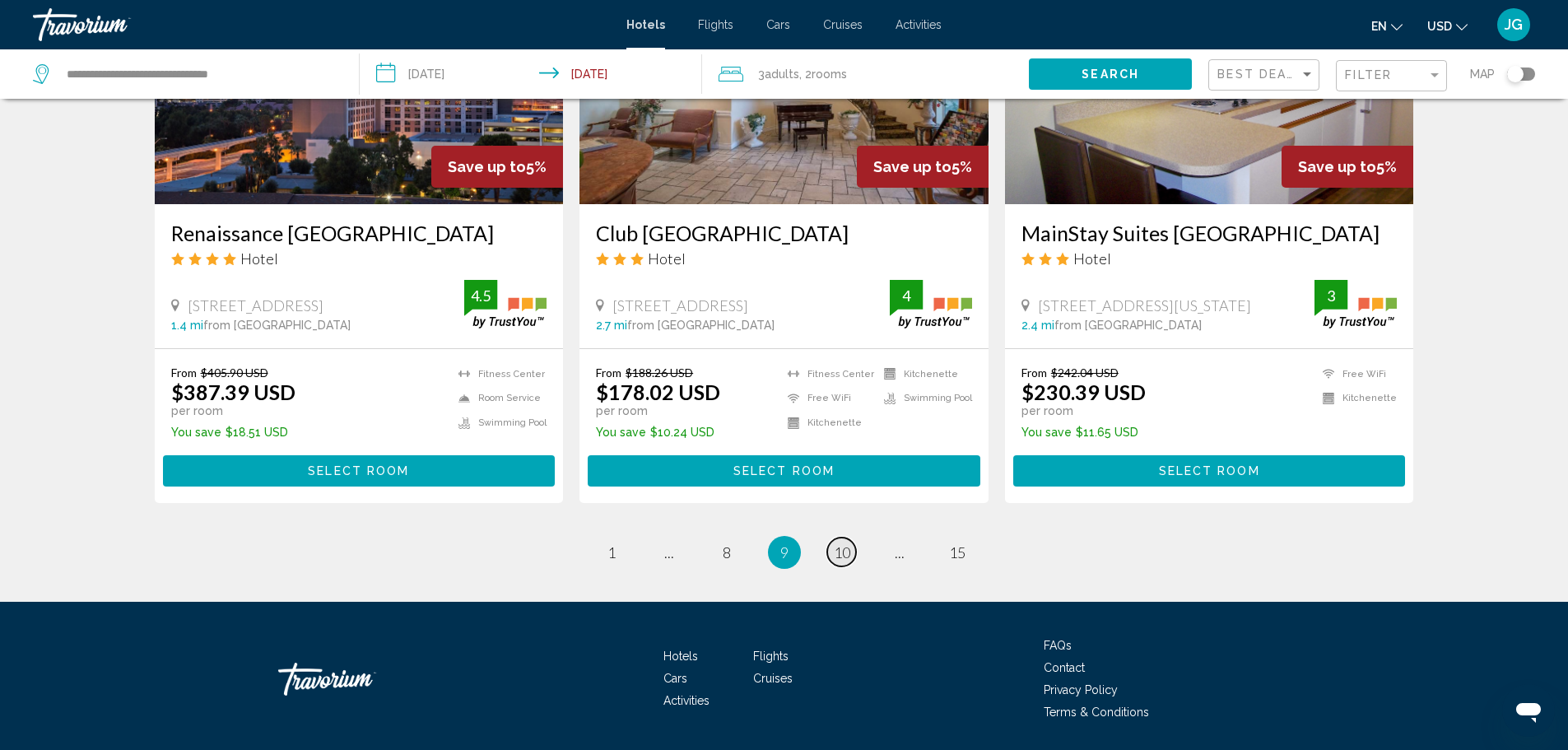
click at [842, 561] on span "10" at bounding box center [843, 552] width 17 height 18
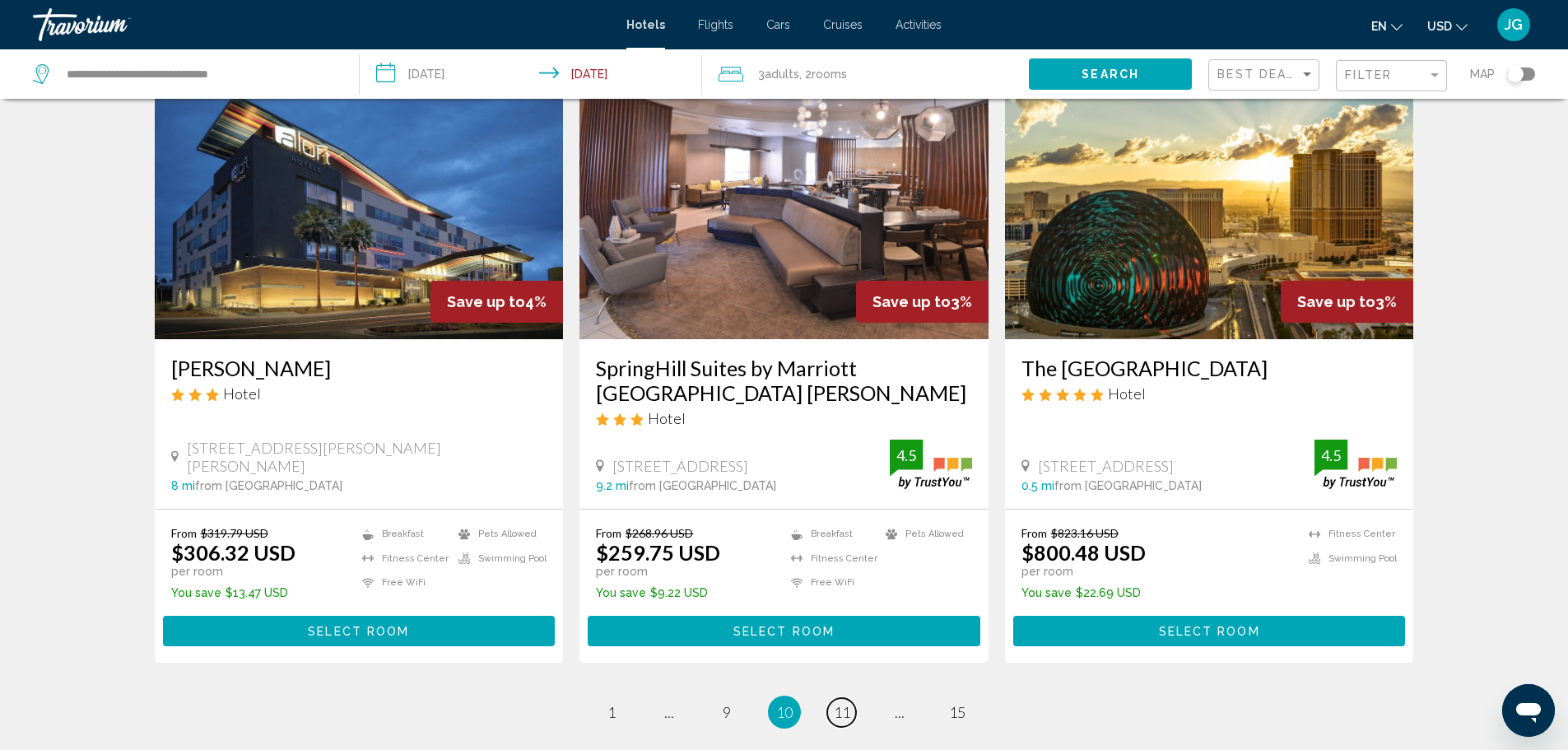
scroll to position [1976, 0]
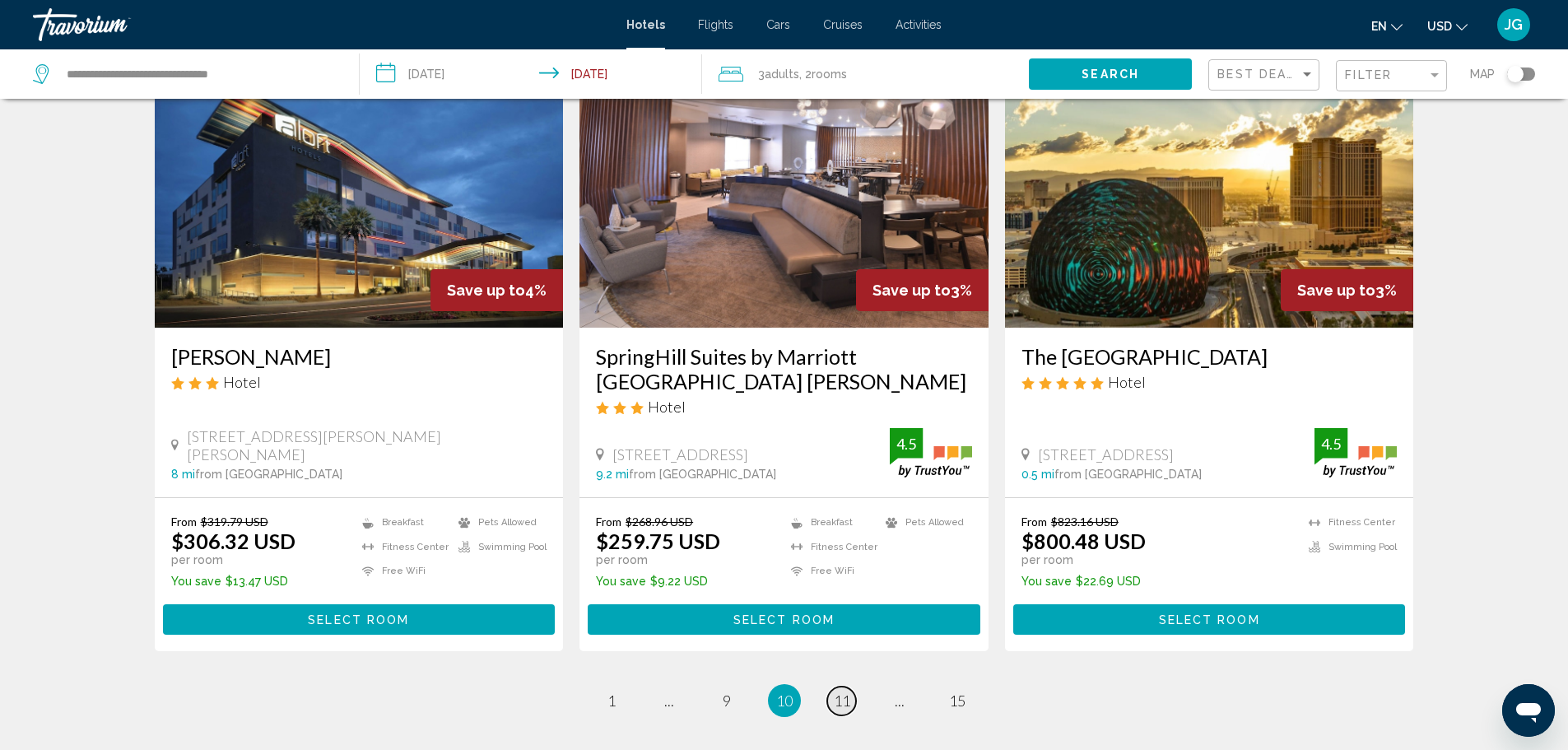
click at [844, 692] on span "11" at bounding box center [843, 700] width 17 height 18
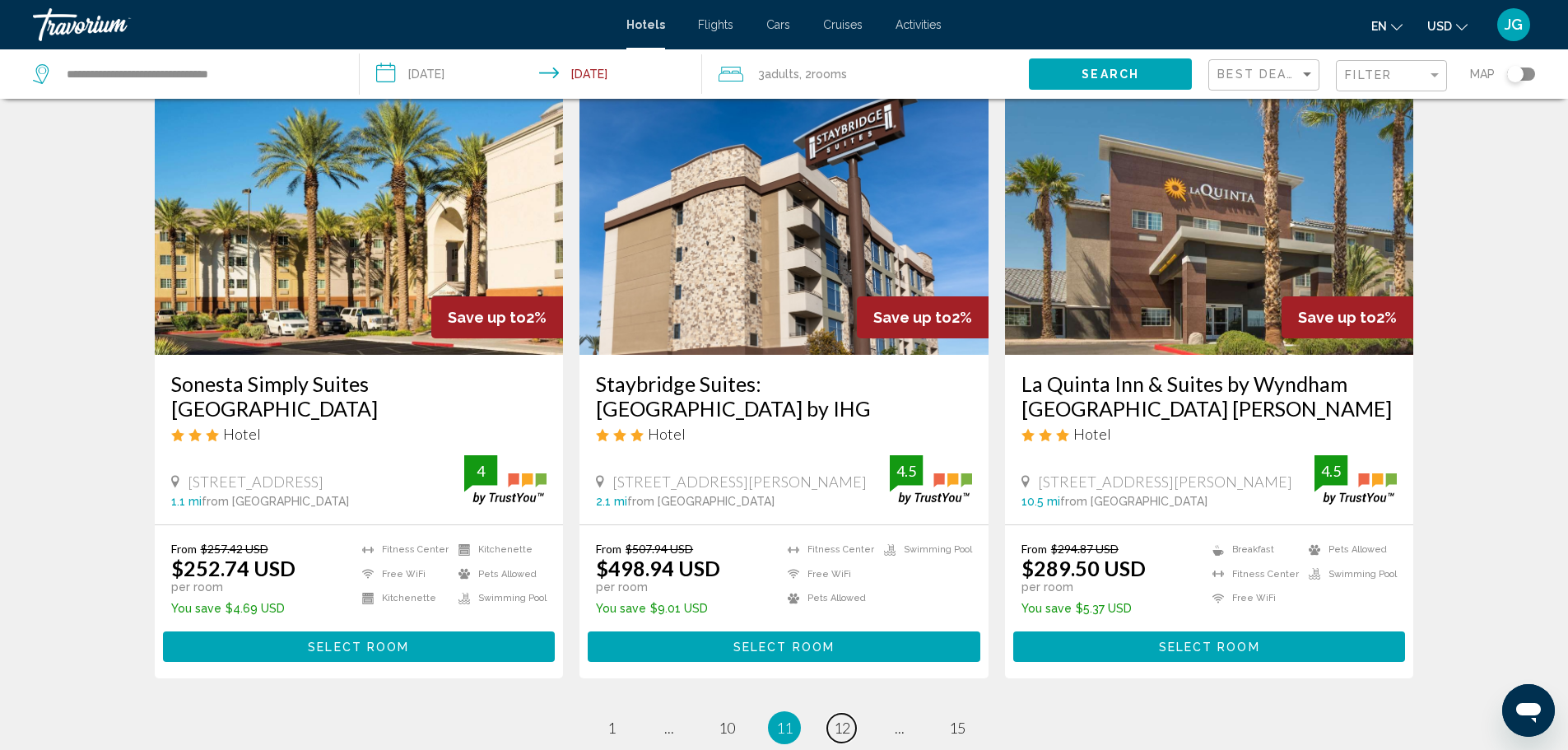
scroll to position [1976, 0]
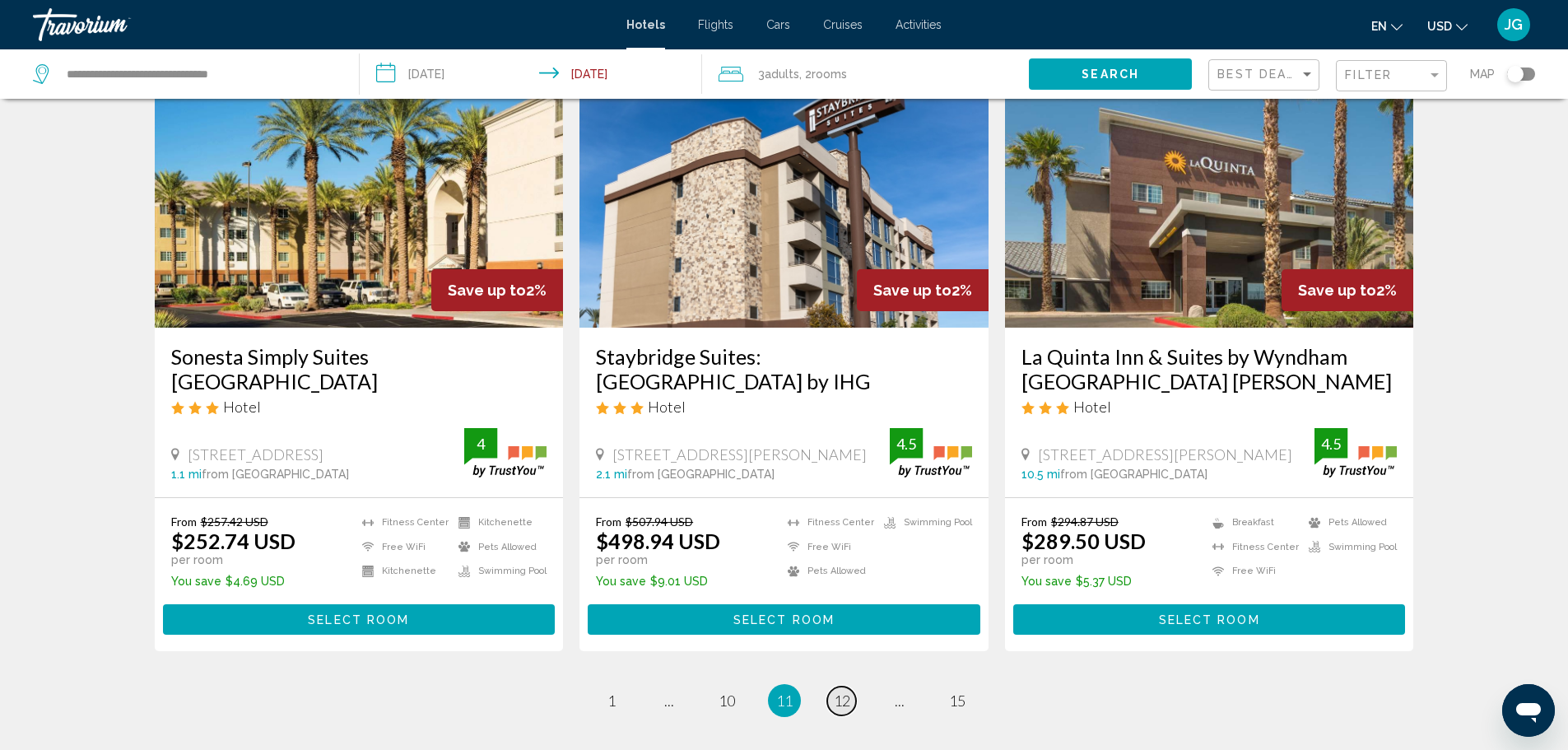
click at [838, 692] on span "12" at bounding box center [843, 700] width 17 height 18
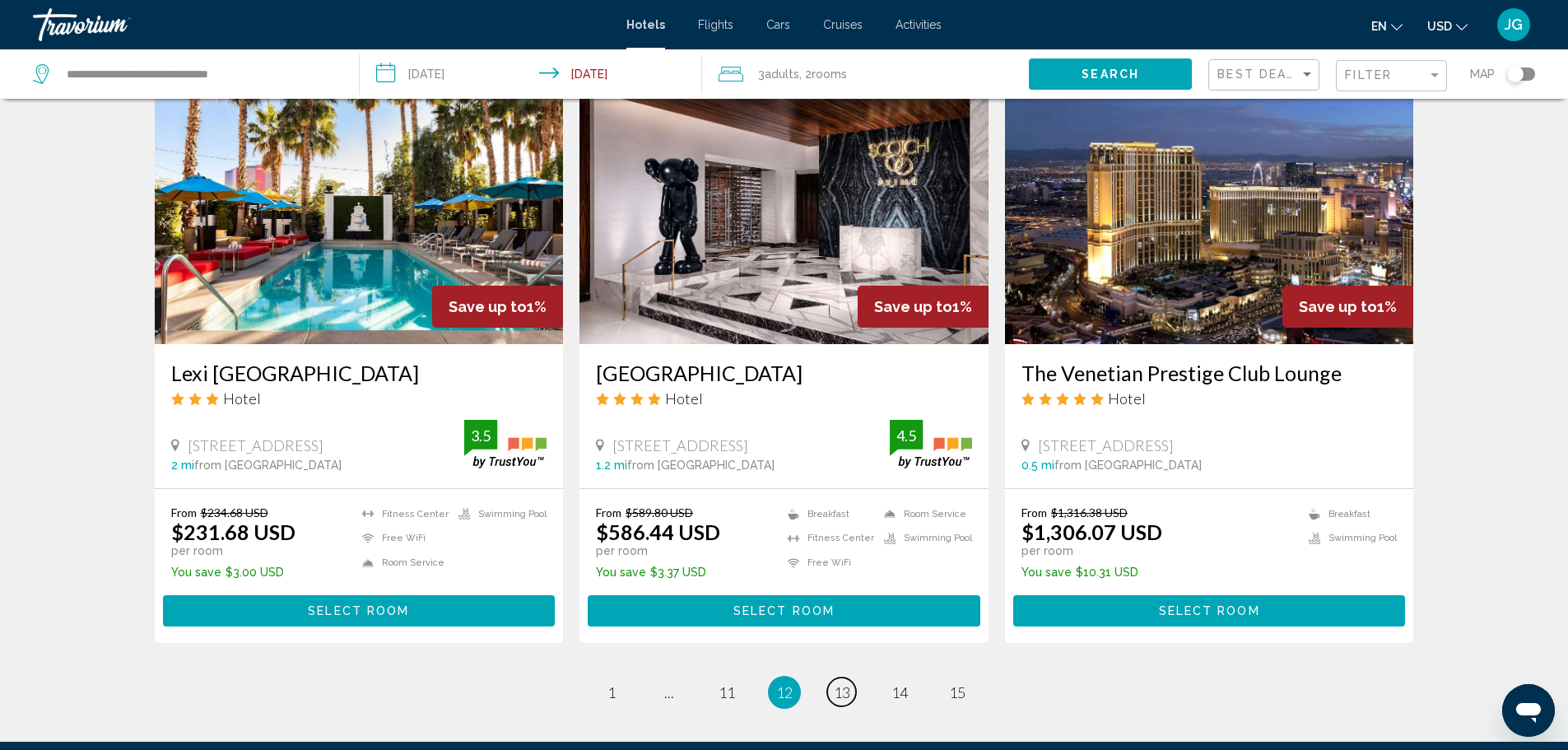
scroll to position [1976, 0]
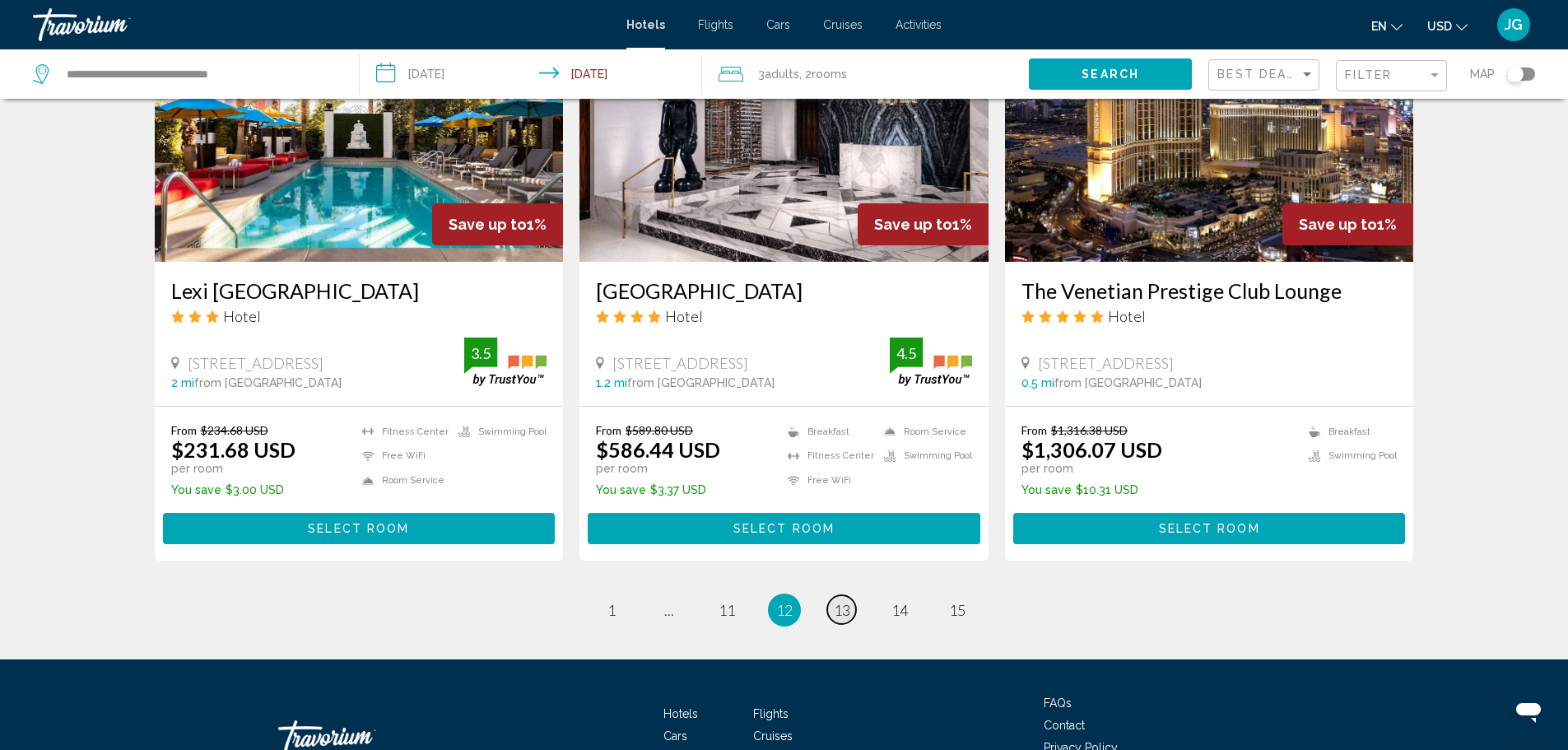
click at [841, 619] on span "13" at bounding box center [843, 609] width 17 height 18
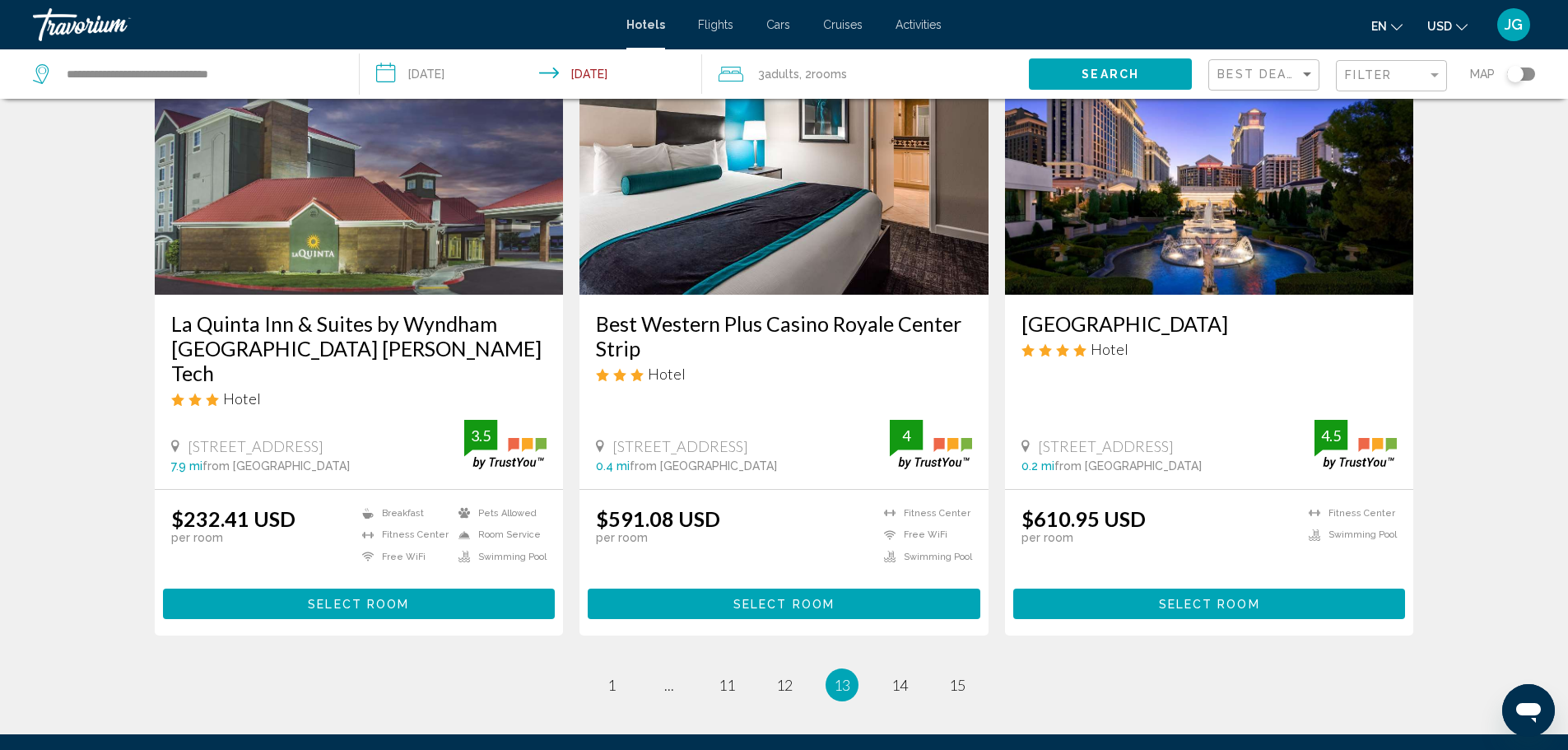
scroll to position [1976, 0]
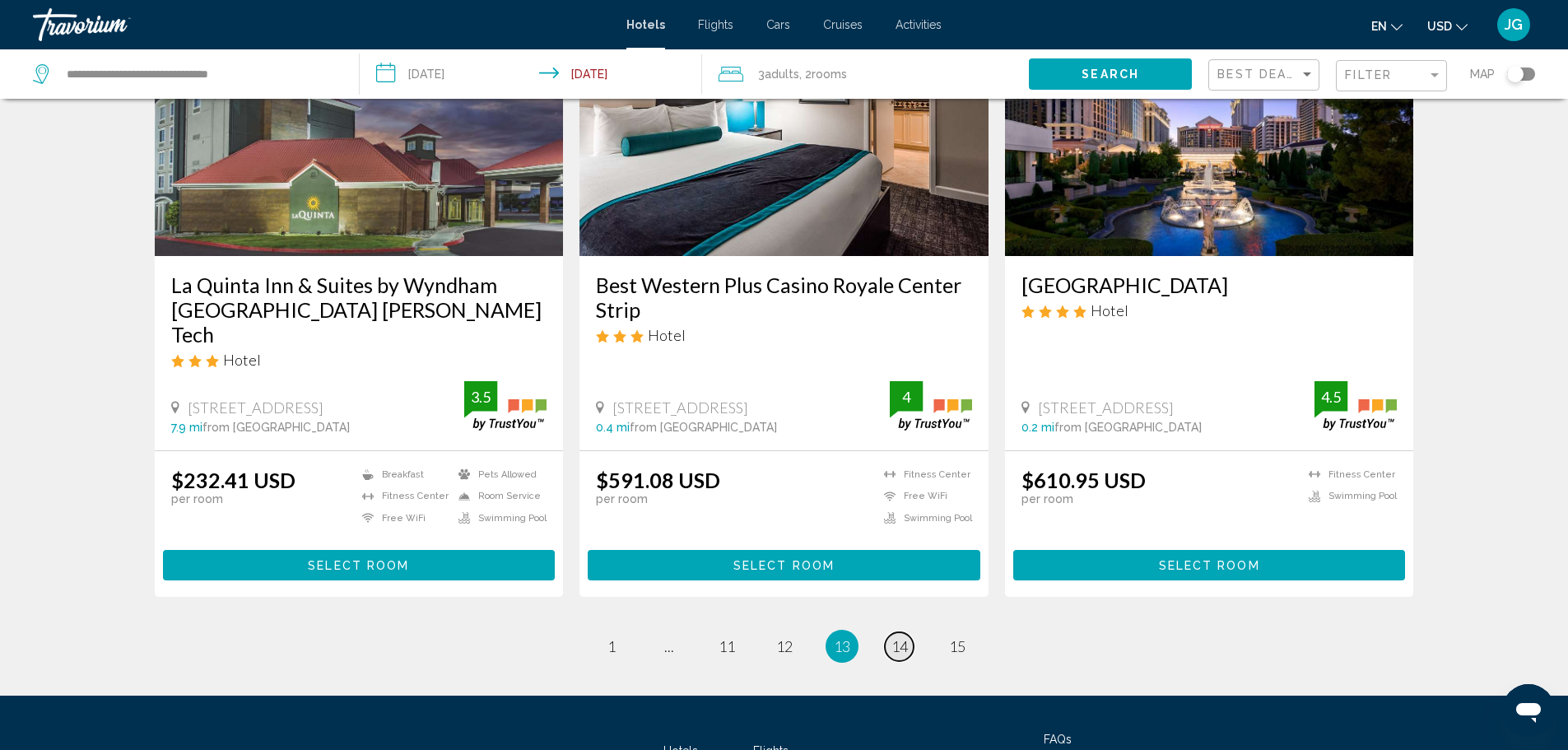
click at [894, 637] on span "14" at bounding box center [900, 646] width 17 height 18
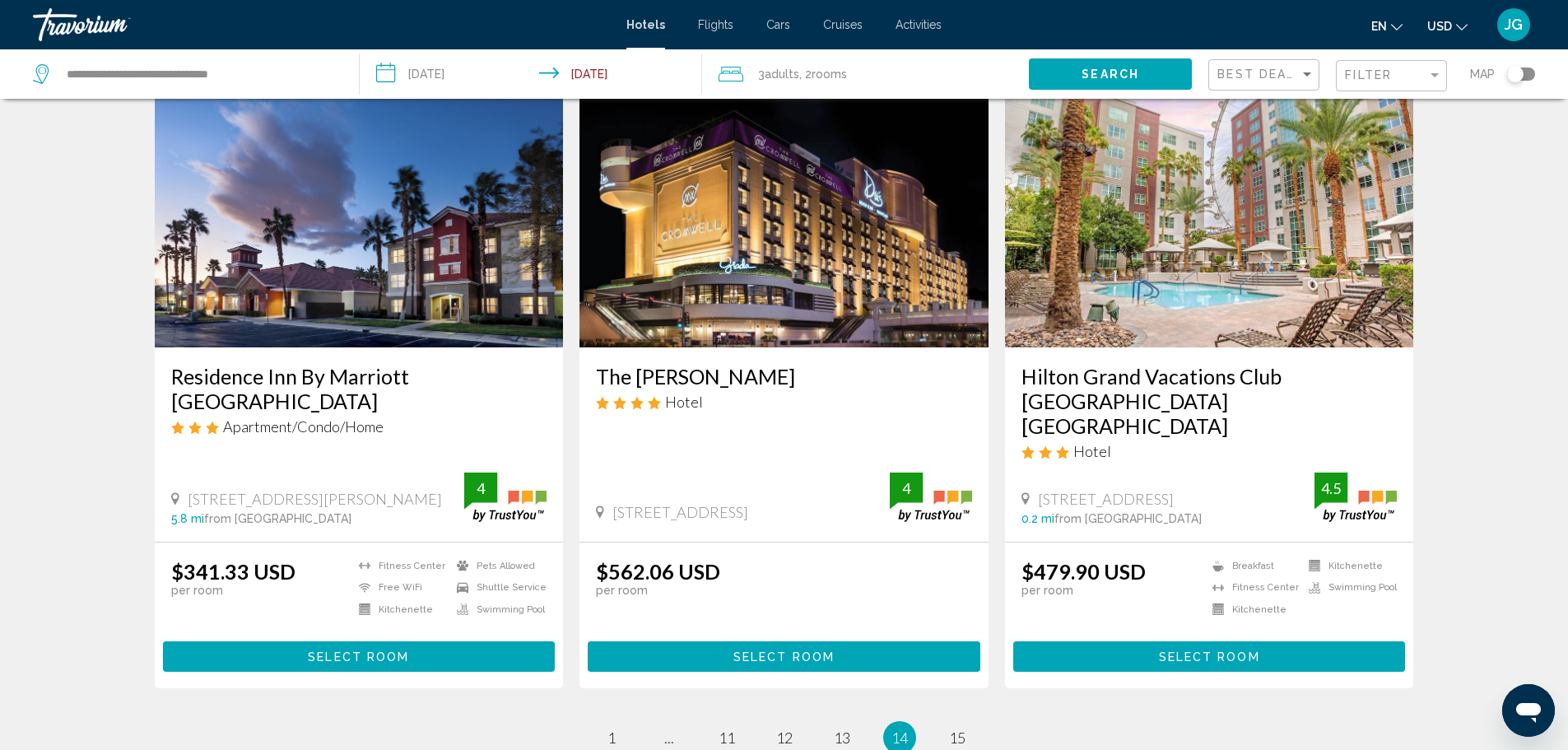
scroll to position [1976, 0]
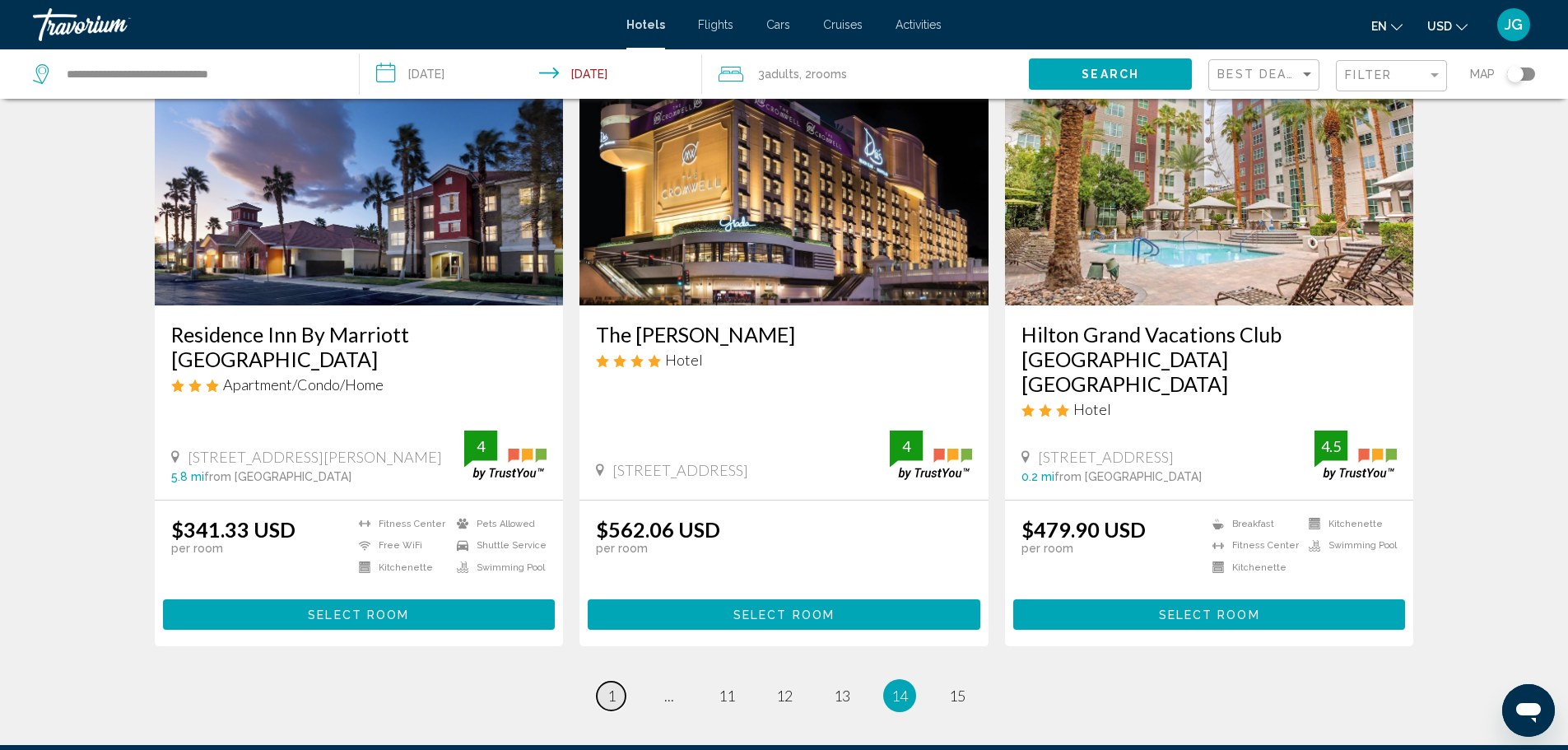
click at [613, 687] on span "1" at bounding box center [612, 695] width 8 height 18
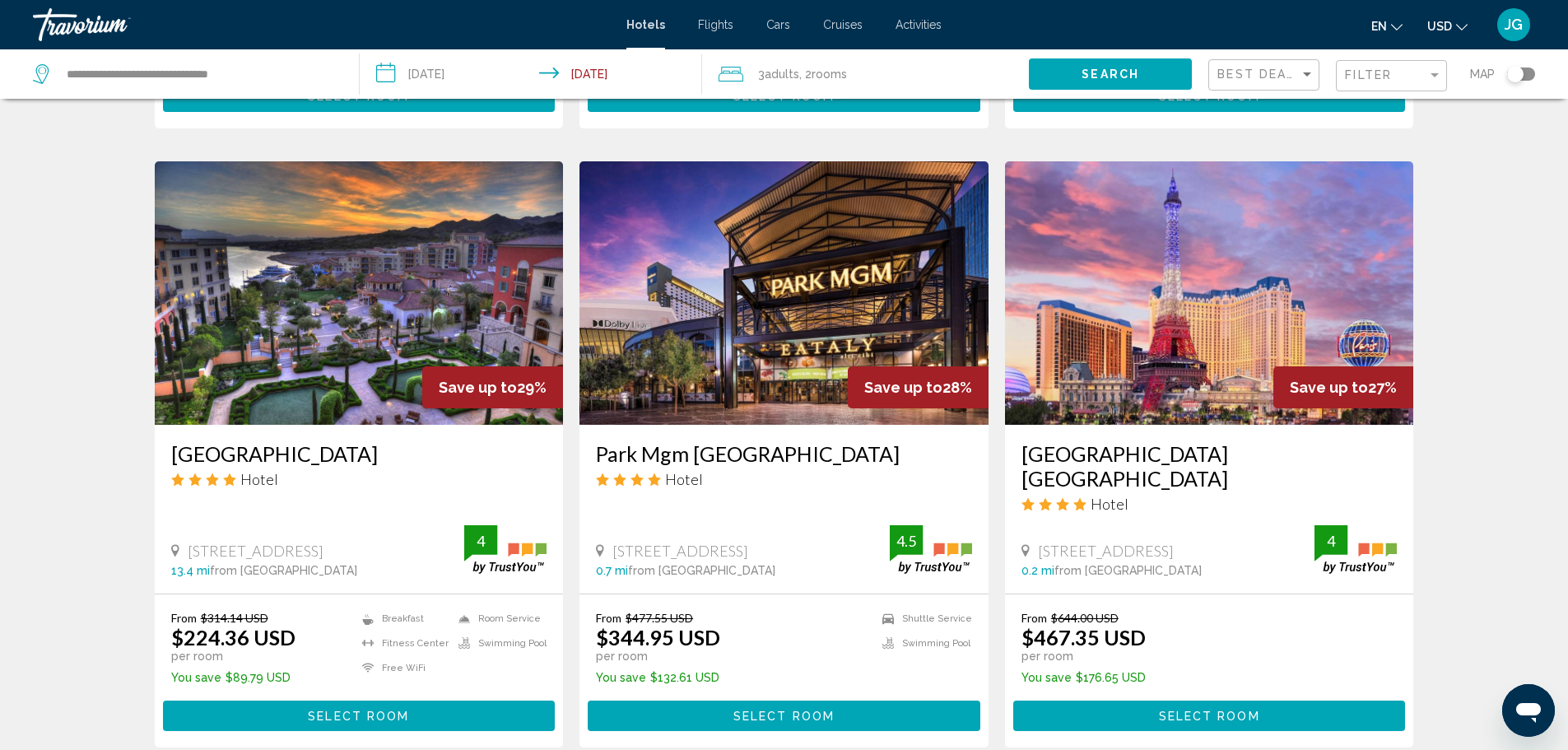
scroll to position [1317, 0]
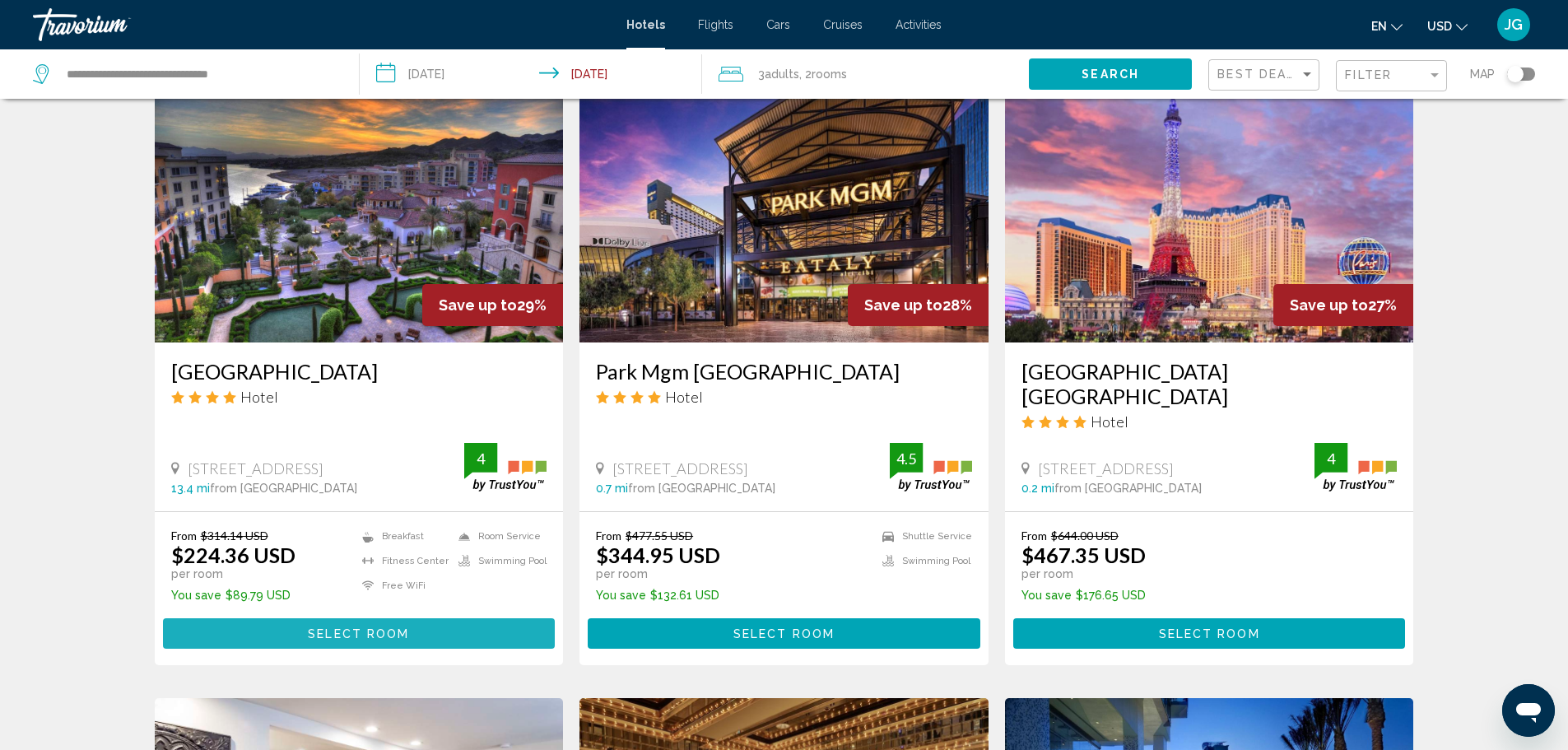
click at [372, 627] on span "Select Room" at bounding box center [358, 634] width 101 height 13
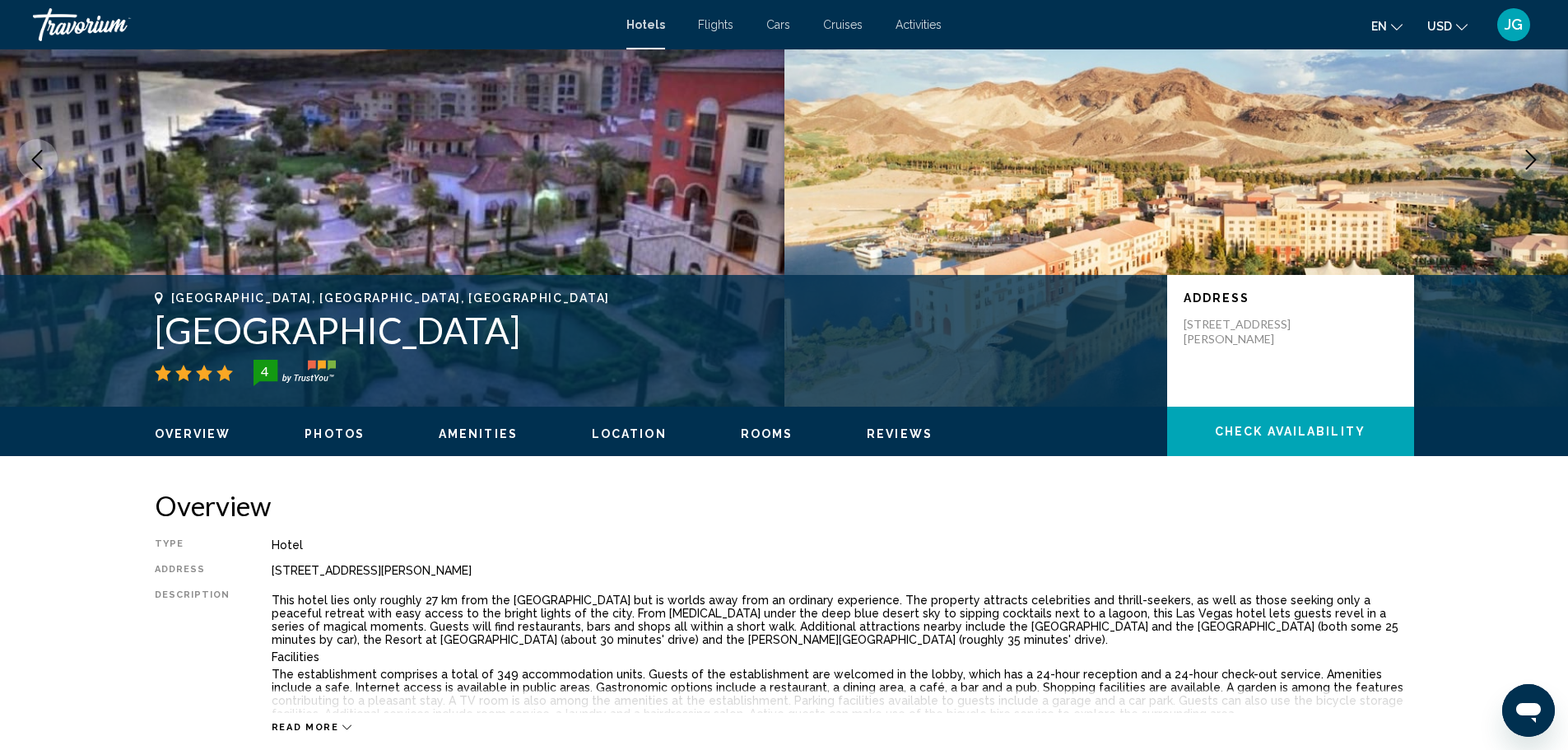
scroll to position [83, 0]
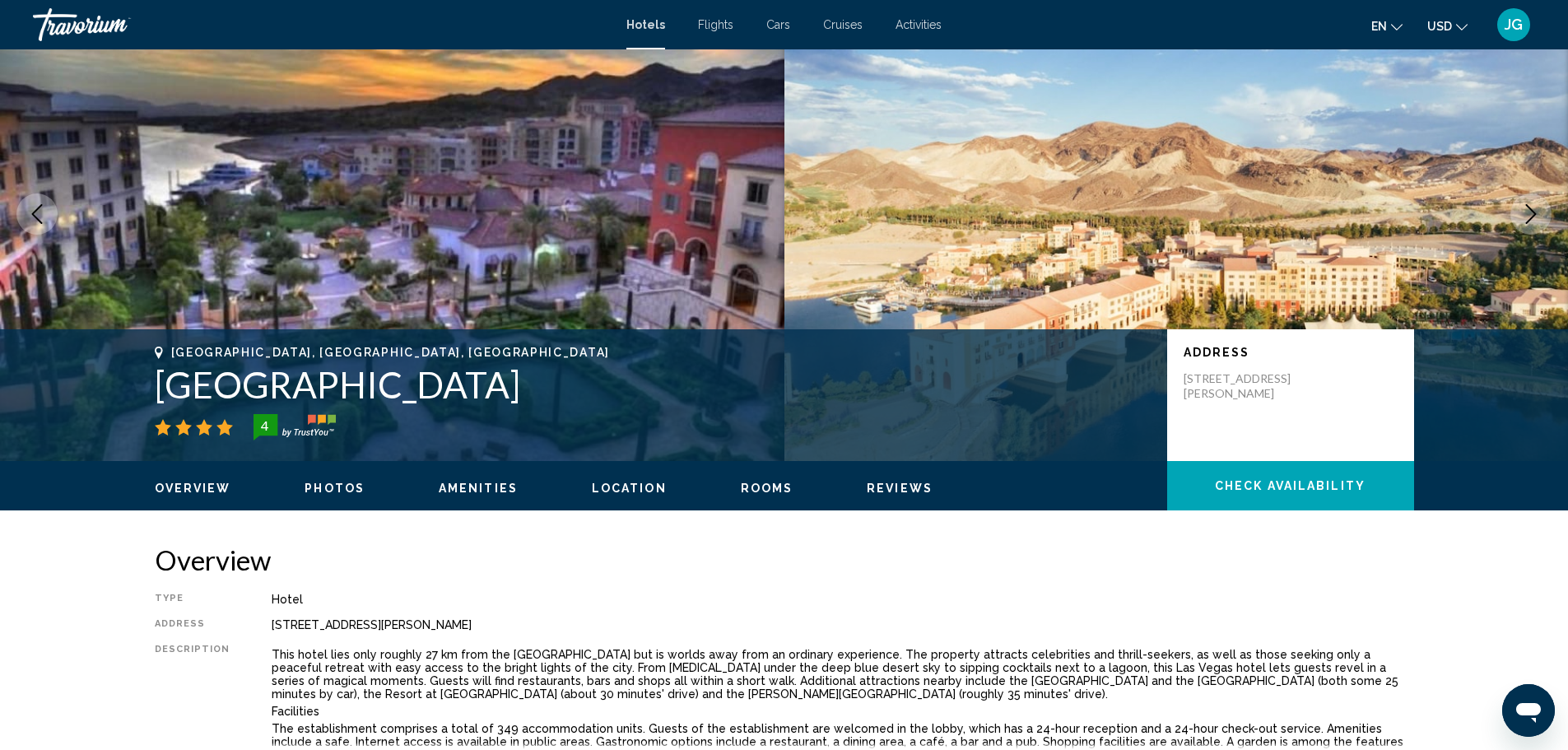
click at [331, 485] on span "Photos" at bounding box center [334, 488] width 60 height 13
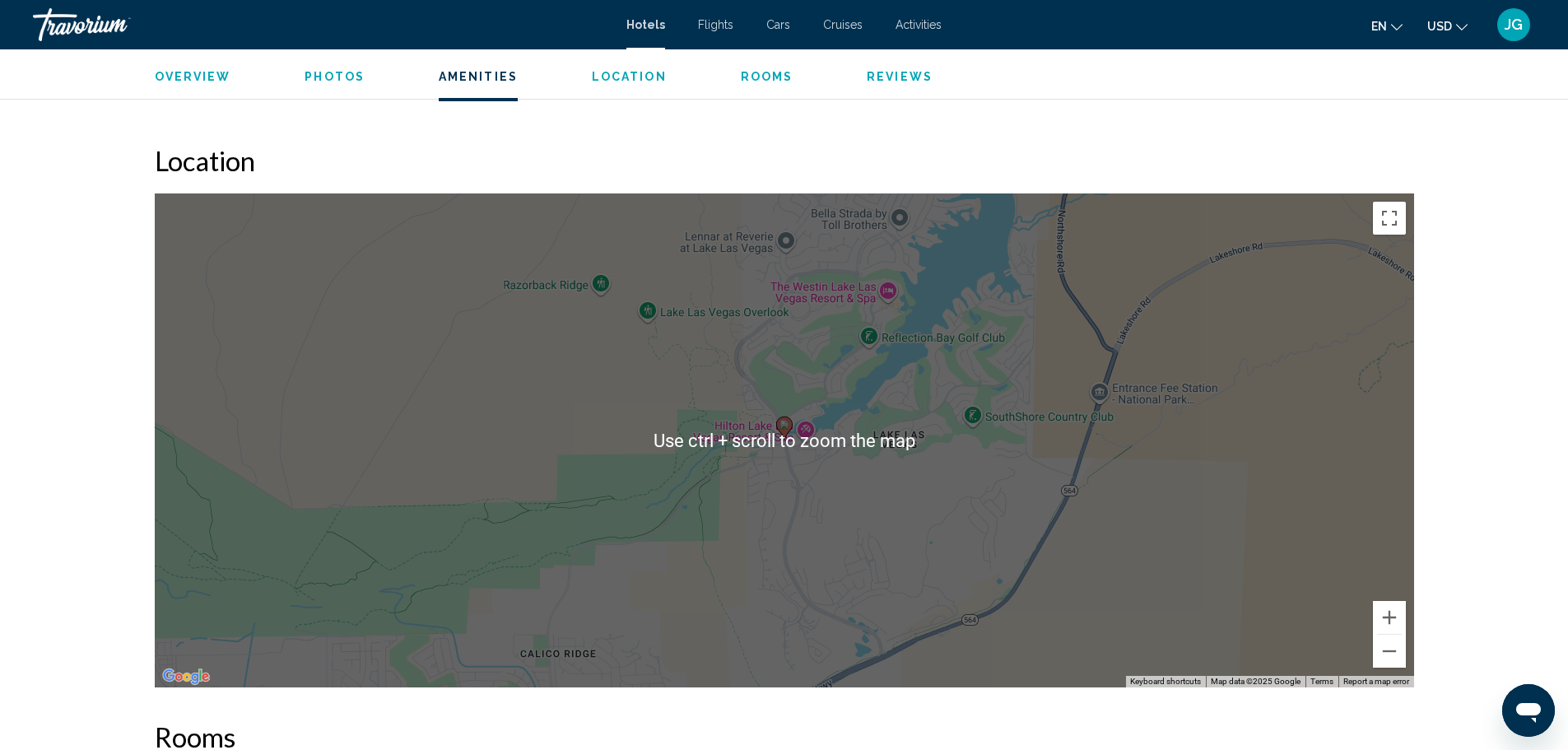
scroll to position [1380, 0]
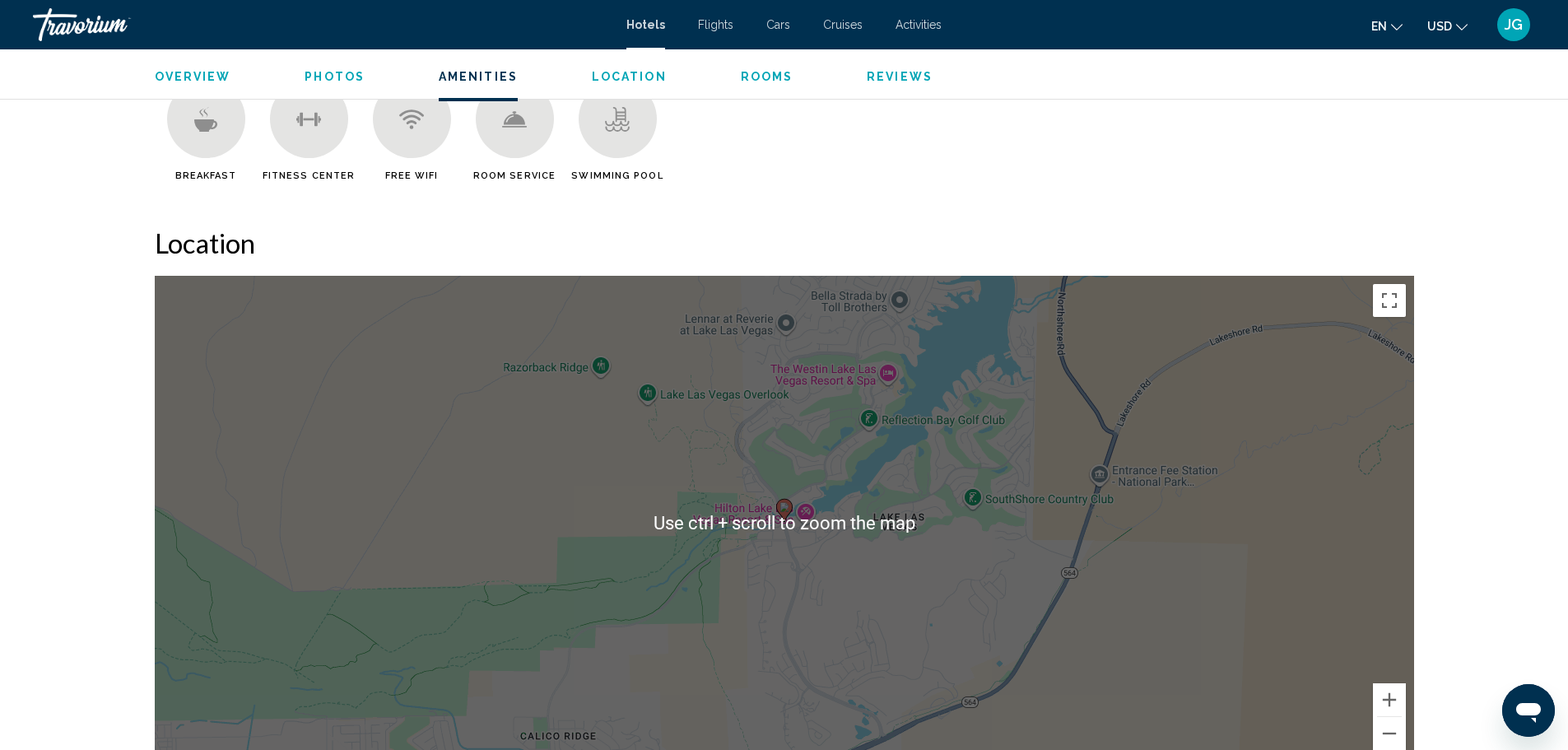
click at [941, 490] on div "To activate drag with keyboard, press Alt + Enter. Once in keyboard drag state,…" at bounding box center [784, 522] width 1260 height 494
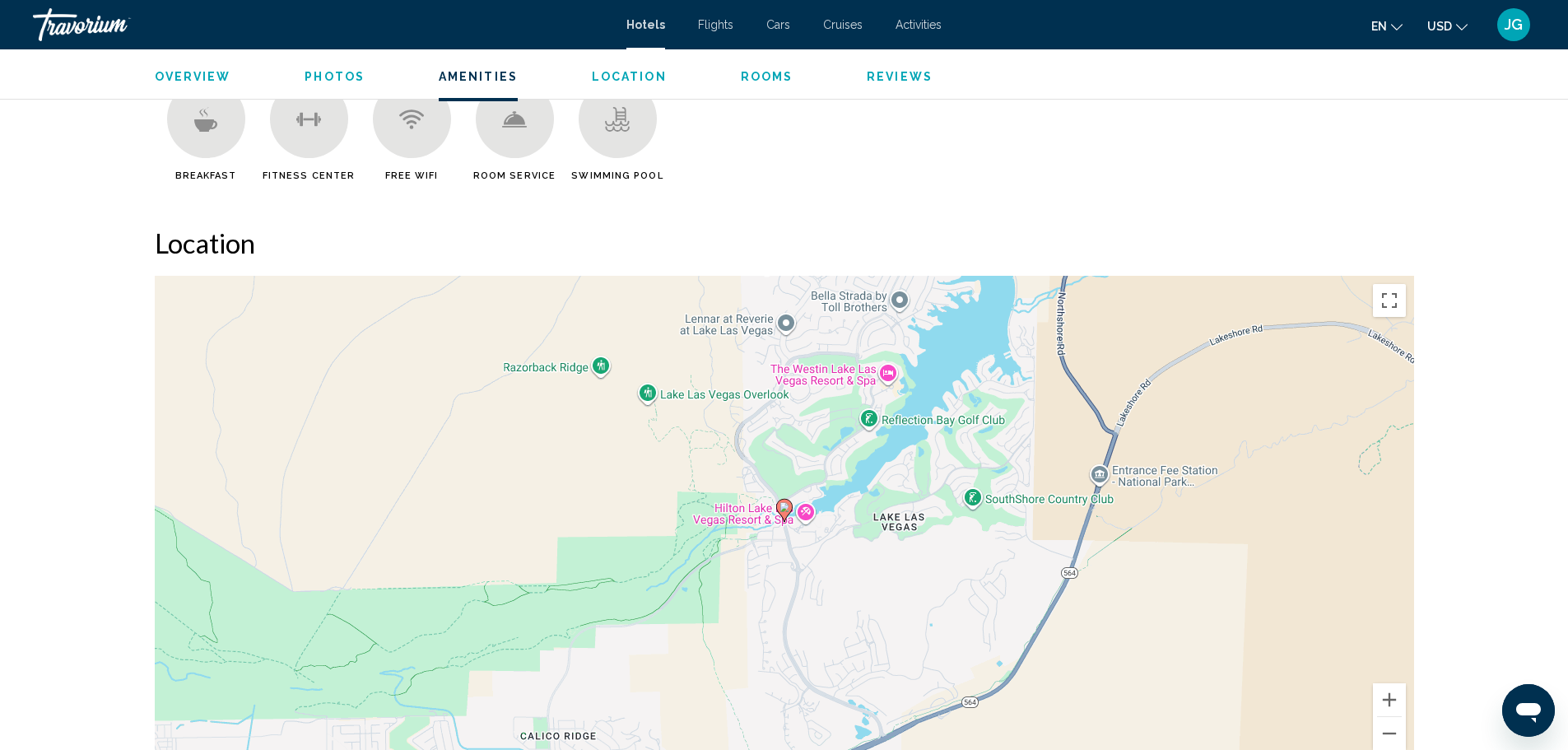
click at [1009, 477] on div "To activate drag with keyboard, press Alt + Enter. Once in keyboard drag state,…" at bounding box center [784, 522] width 1260 height 494
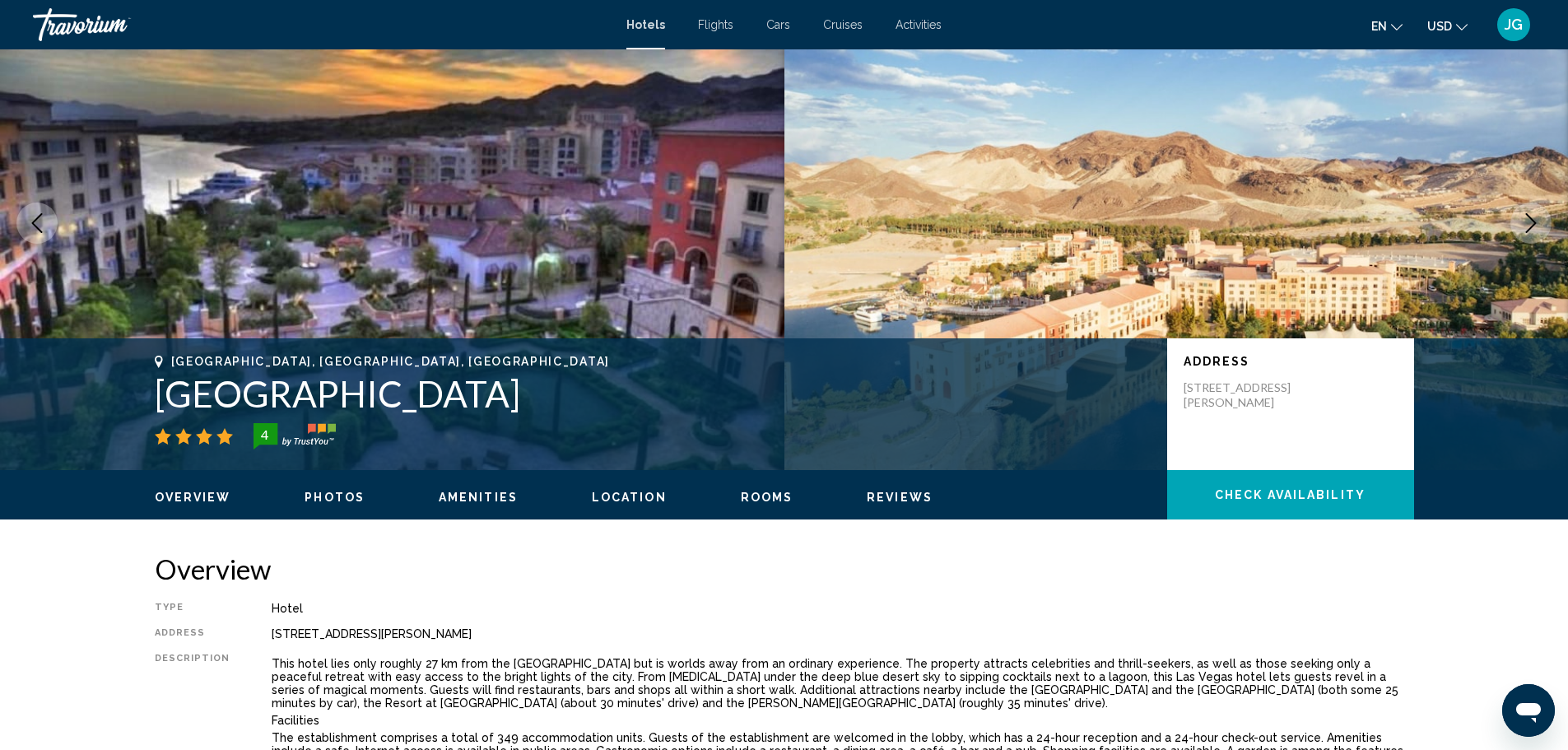
scroll to position [0, 0]
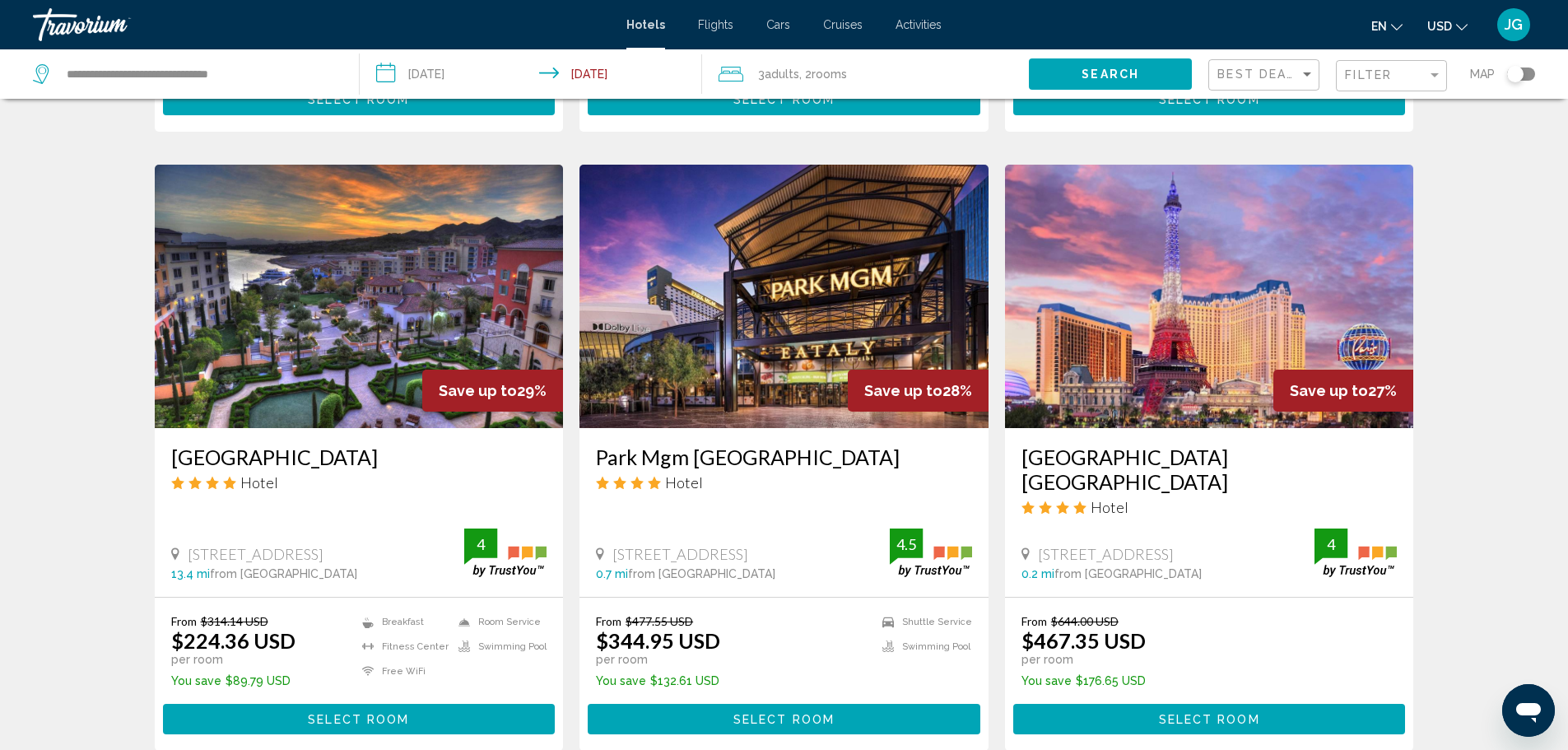
scroll to position [1235, 0]
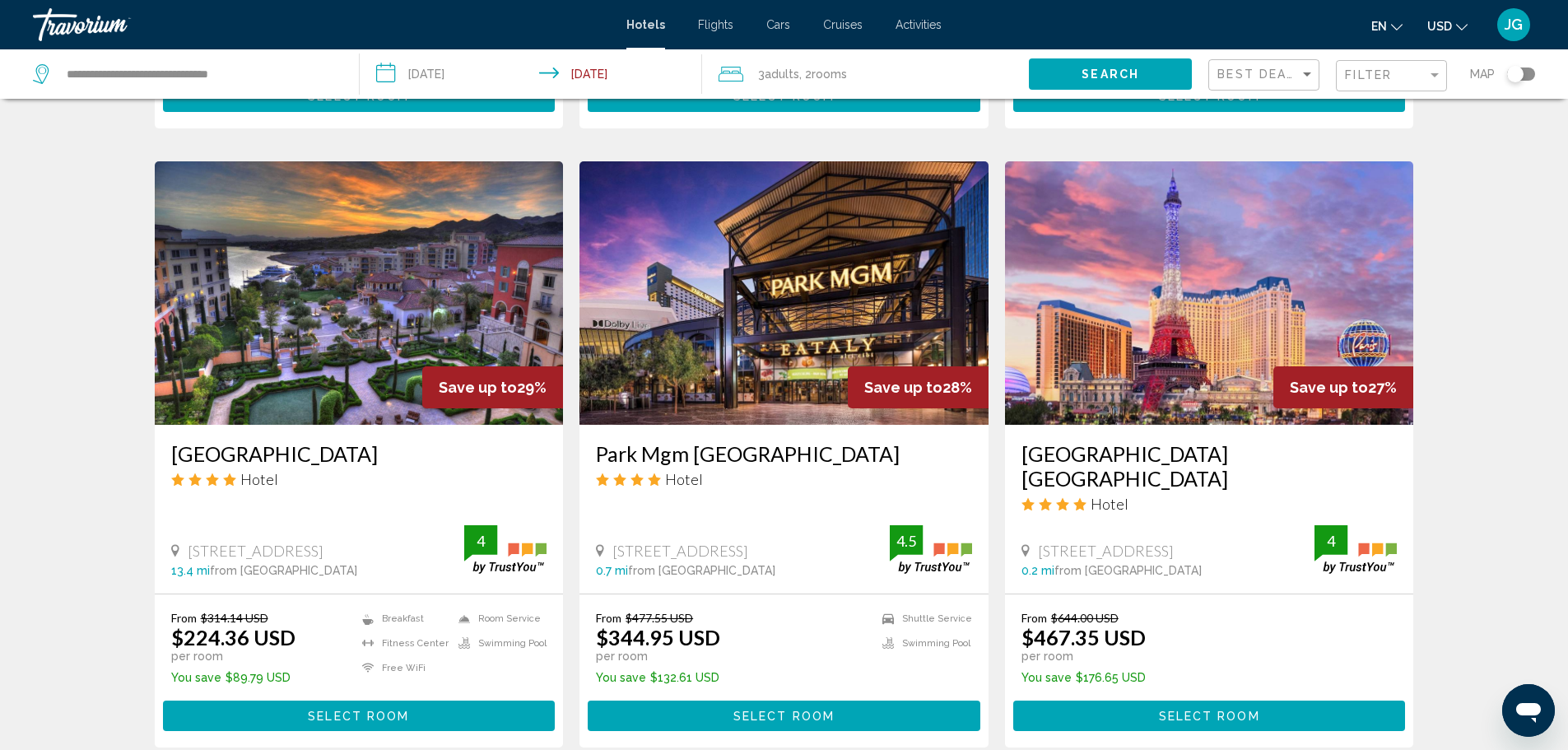
click at [371, 710] on span "Select Room" at bounding box center [358, 716] width 101 height 13
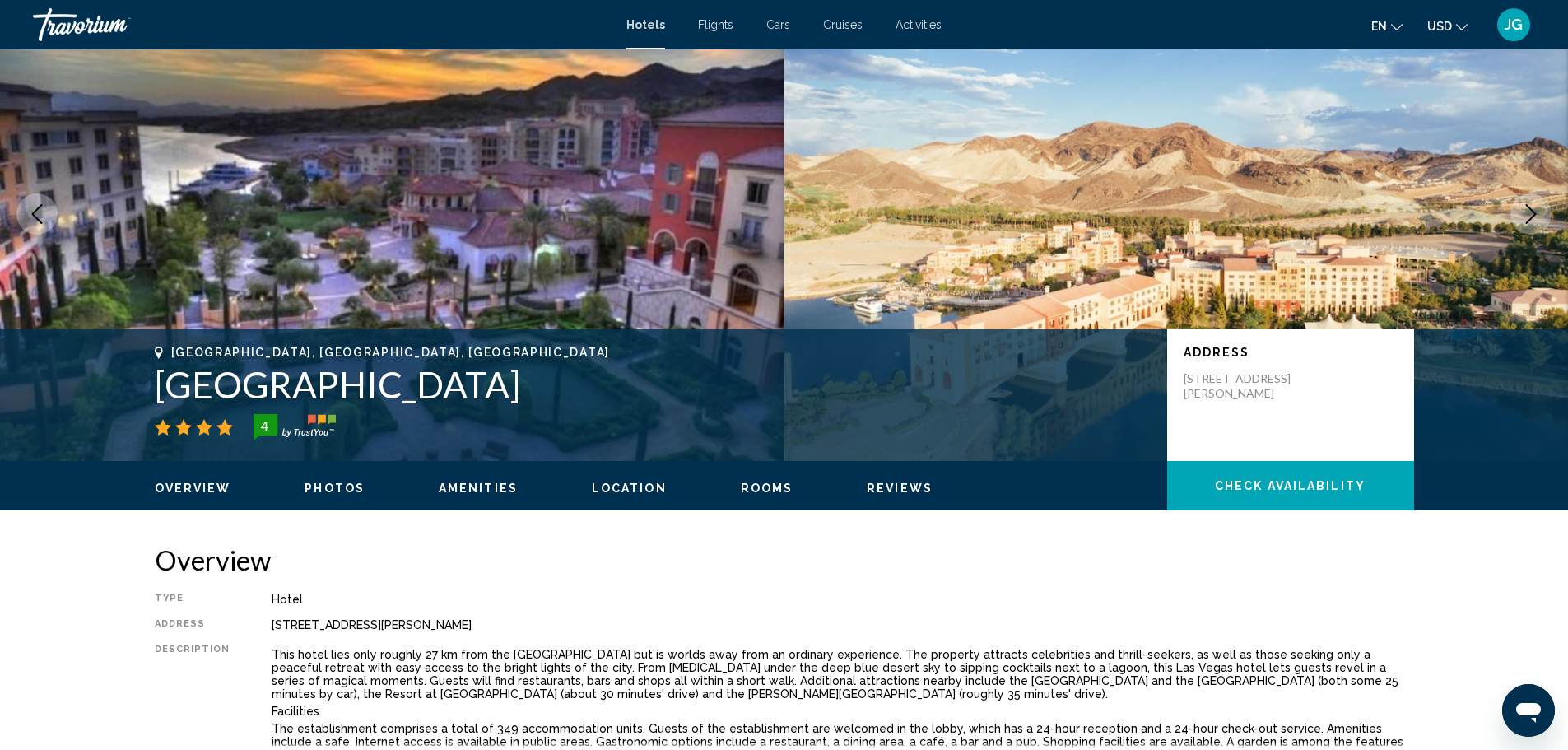
scroll to position [164, 0]
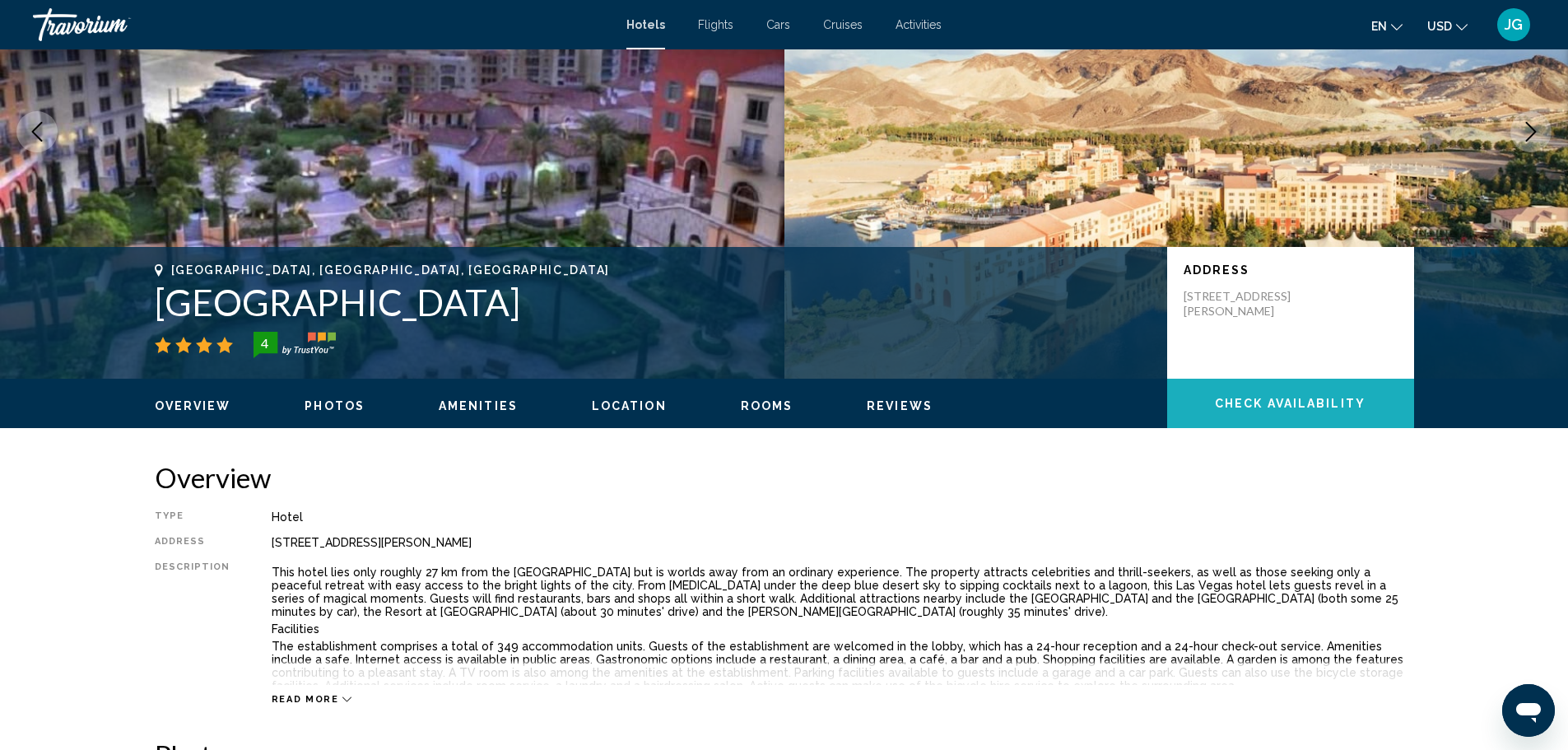
click at [1280, 400] on span "Check Availability" at bounding box center [1290, 404] width 151 height 13
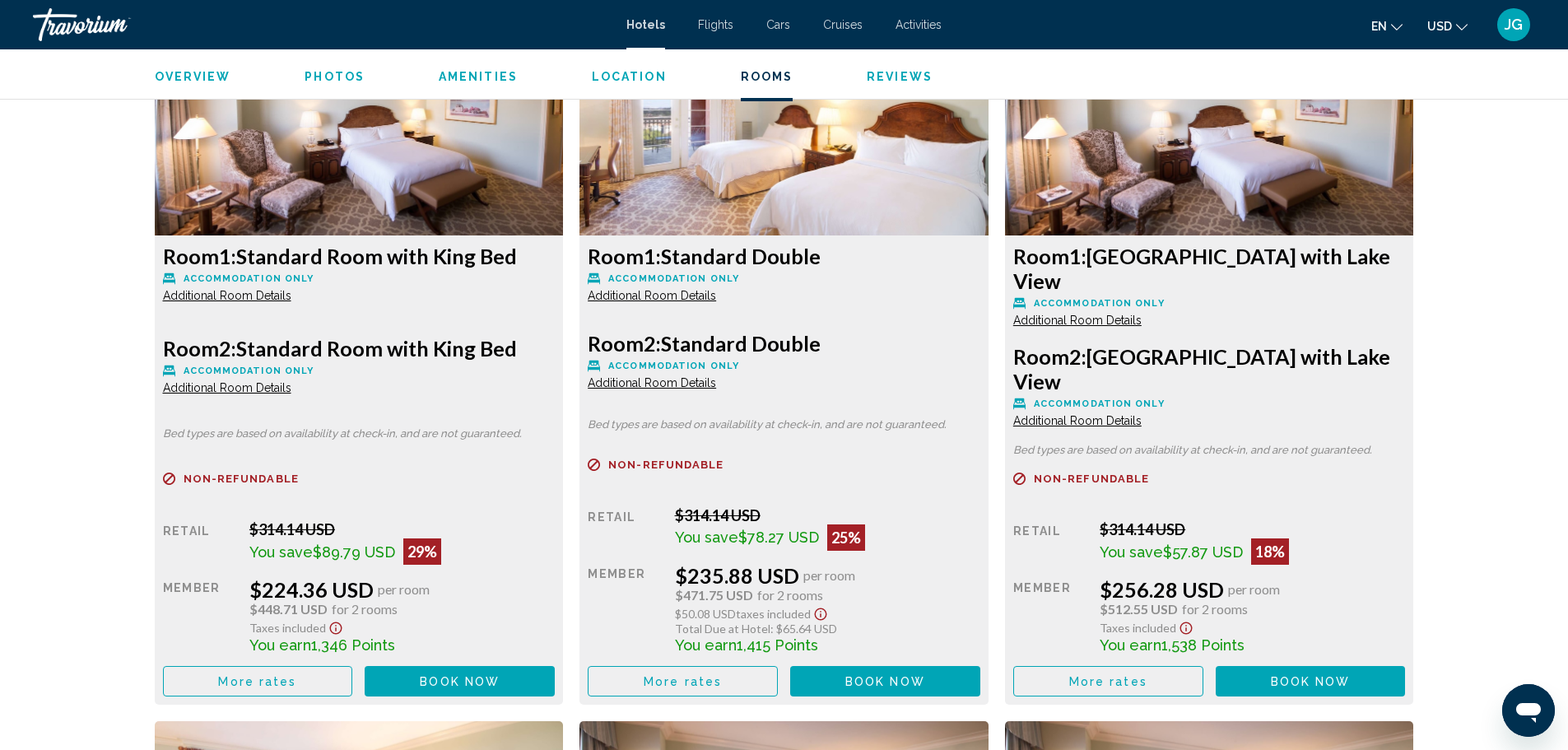
scroll to position [2331, 0]
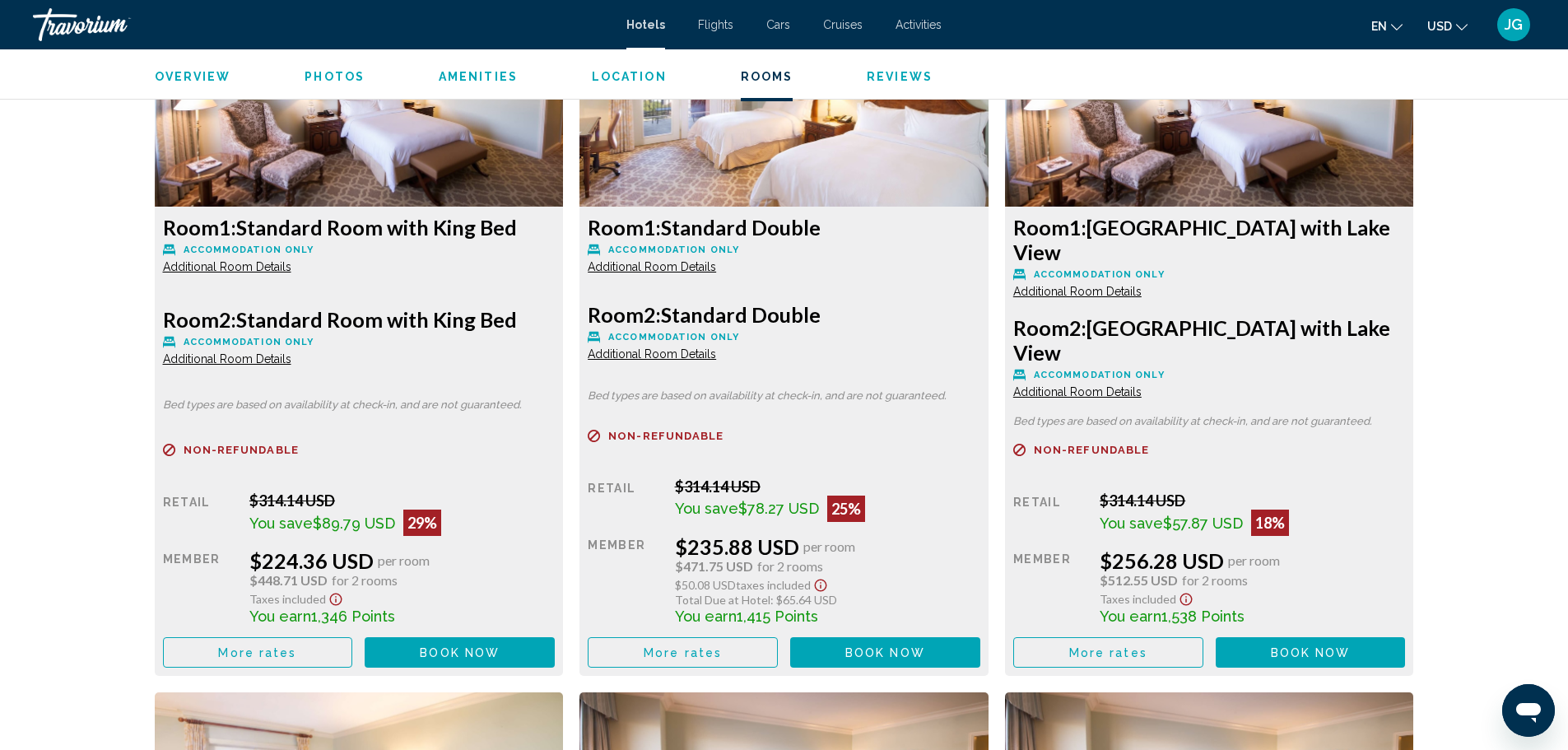
click at [232, 264] on span "Additional Room Details" at bounding box center [227, 267] width 128 height 13
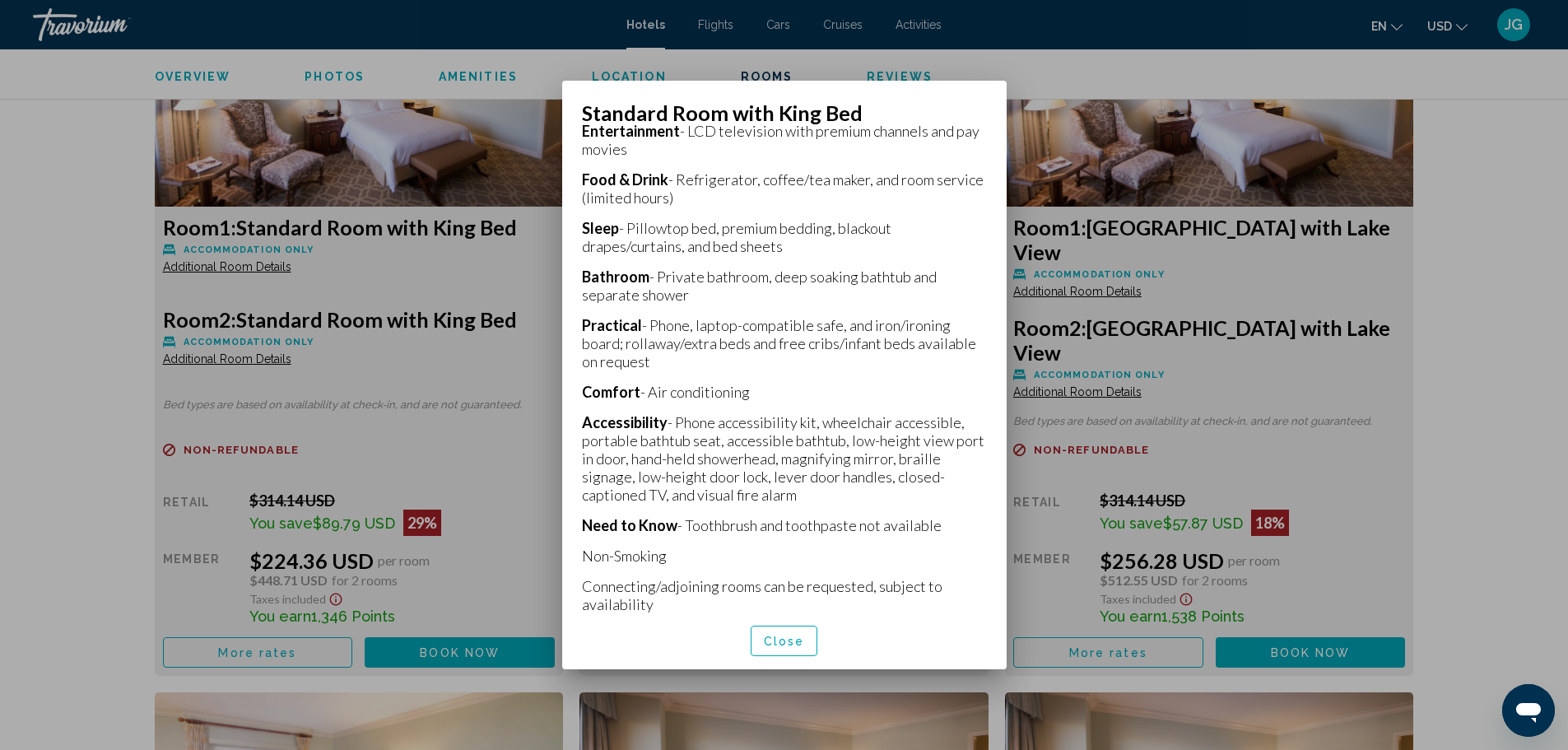
scroll to position [430, 0]
click at [458, 617] on div at bounding box center [784, 375] width 1568 height 750
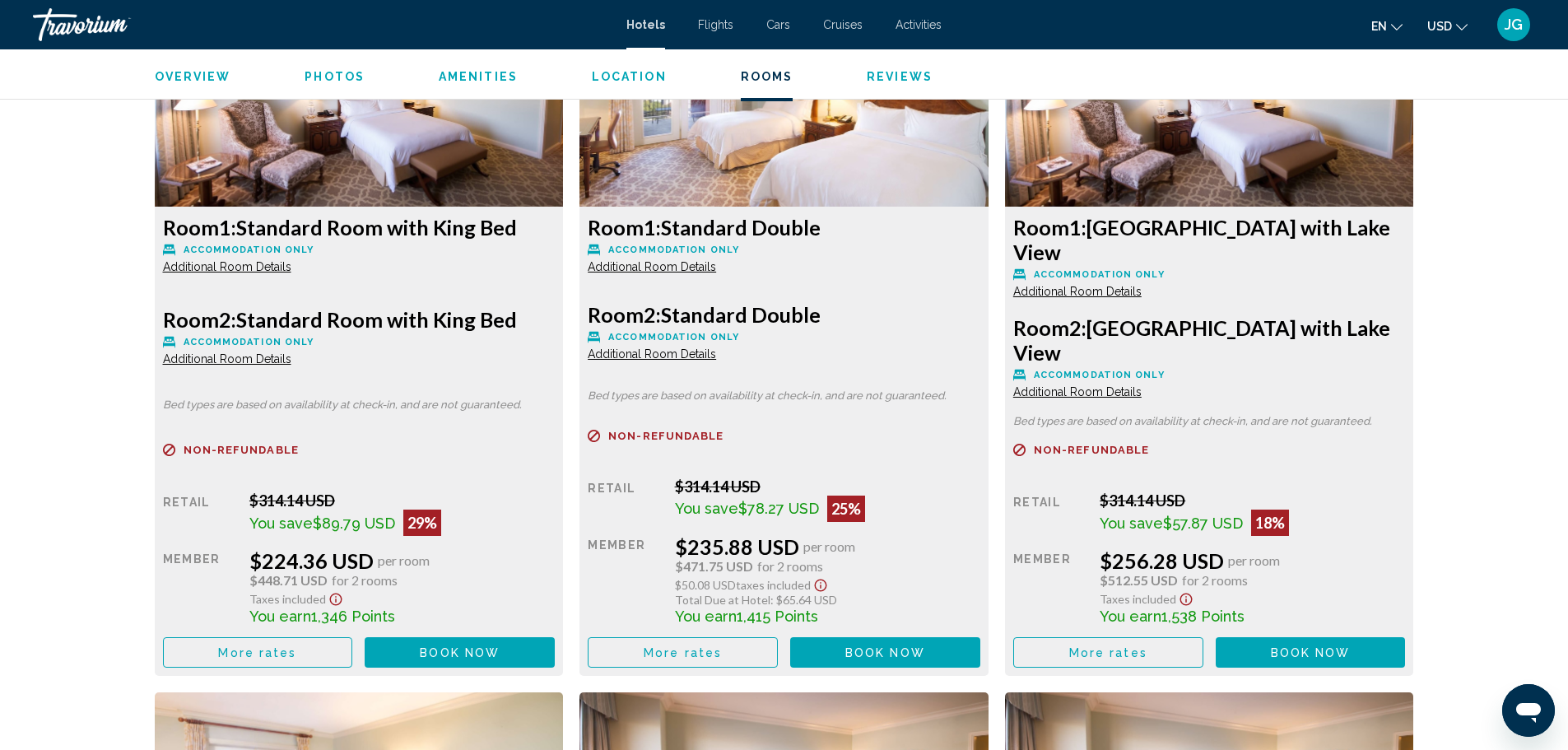
click at [329, 592] on icon "Show Taxes and Fees disclaimer" at bounding box center [335, 599] width 19 height 15
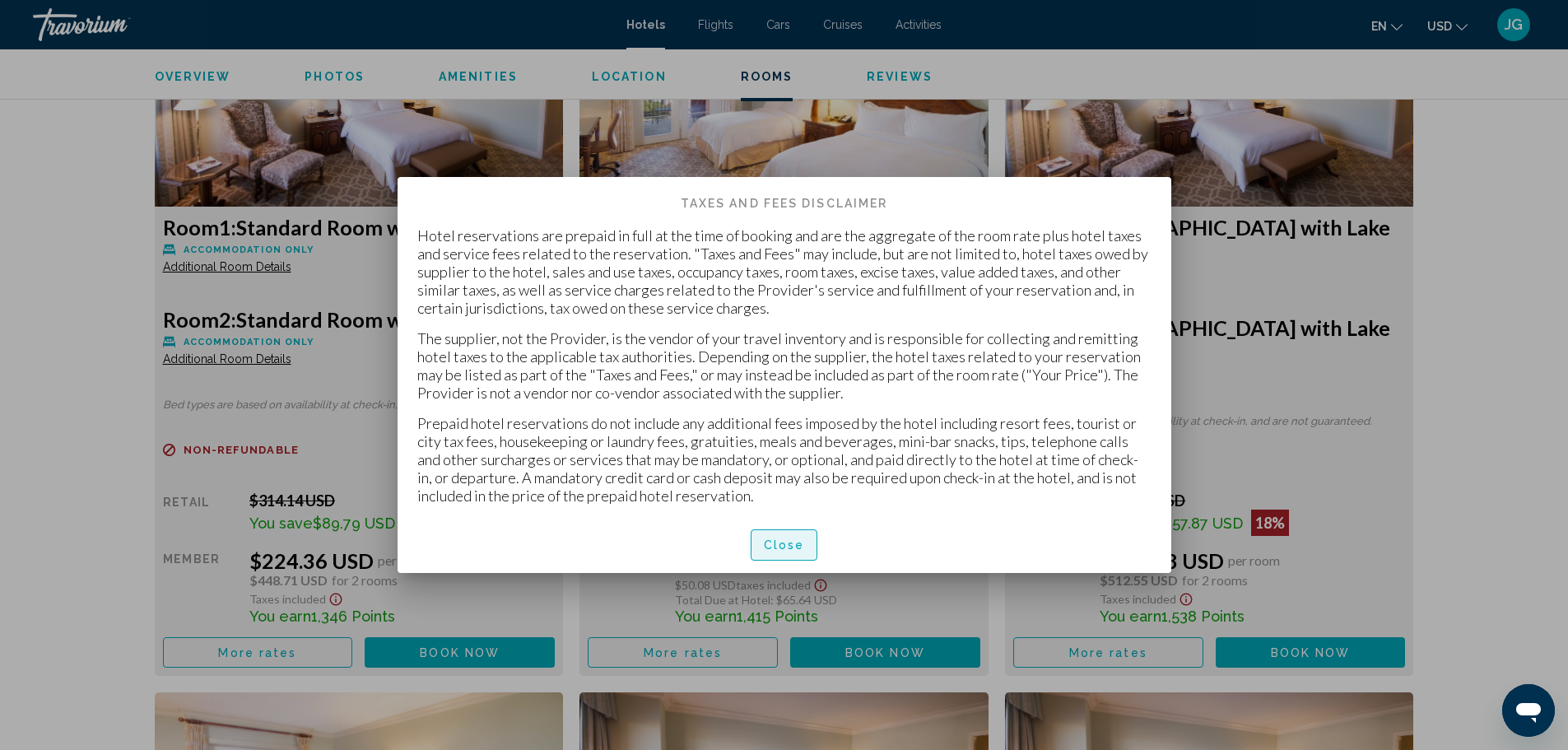
click at [795, 546] on span "Close" at bounding box center [784, 546] width 41 height 13
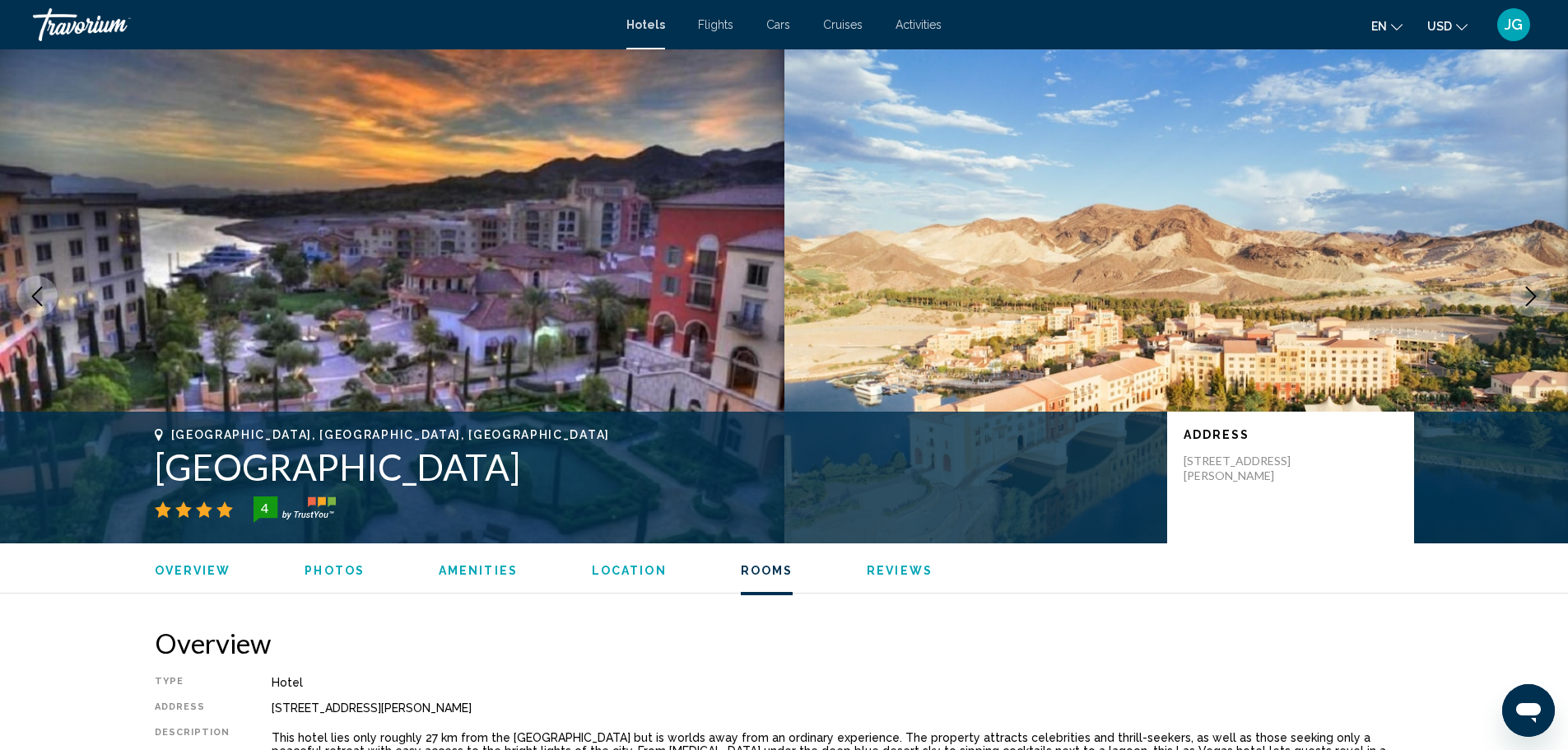
scroll to position [2331, 0]
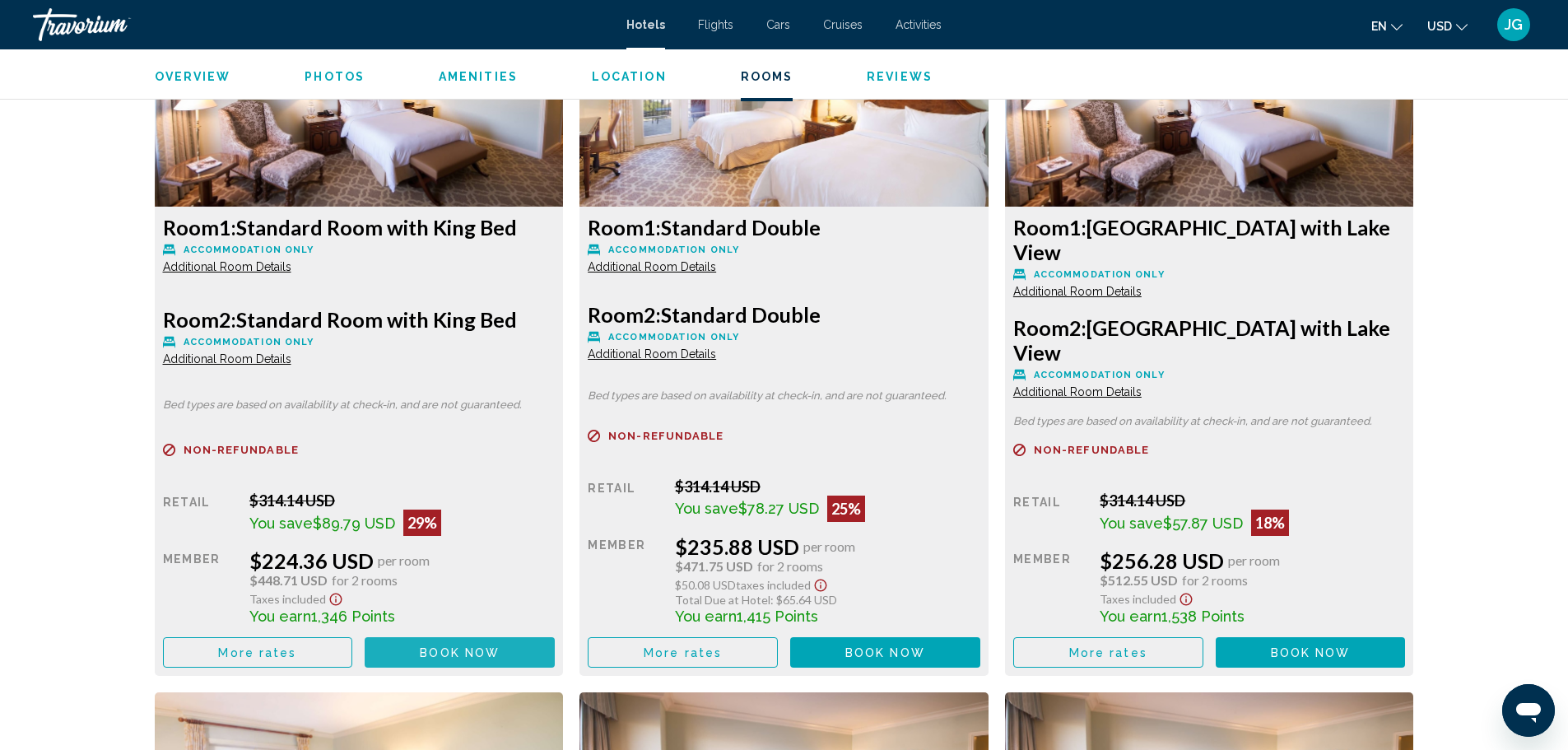
click at [457, 646] on span "Book now" at bounding box center [459, 653] width 80 height 13
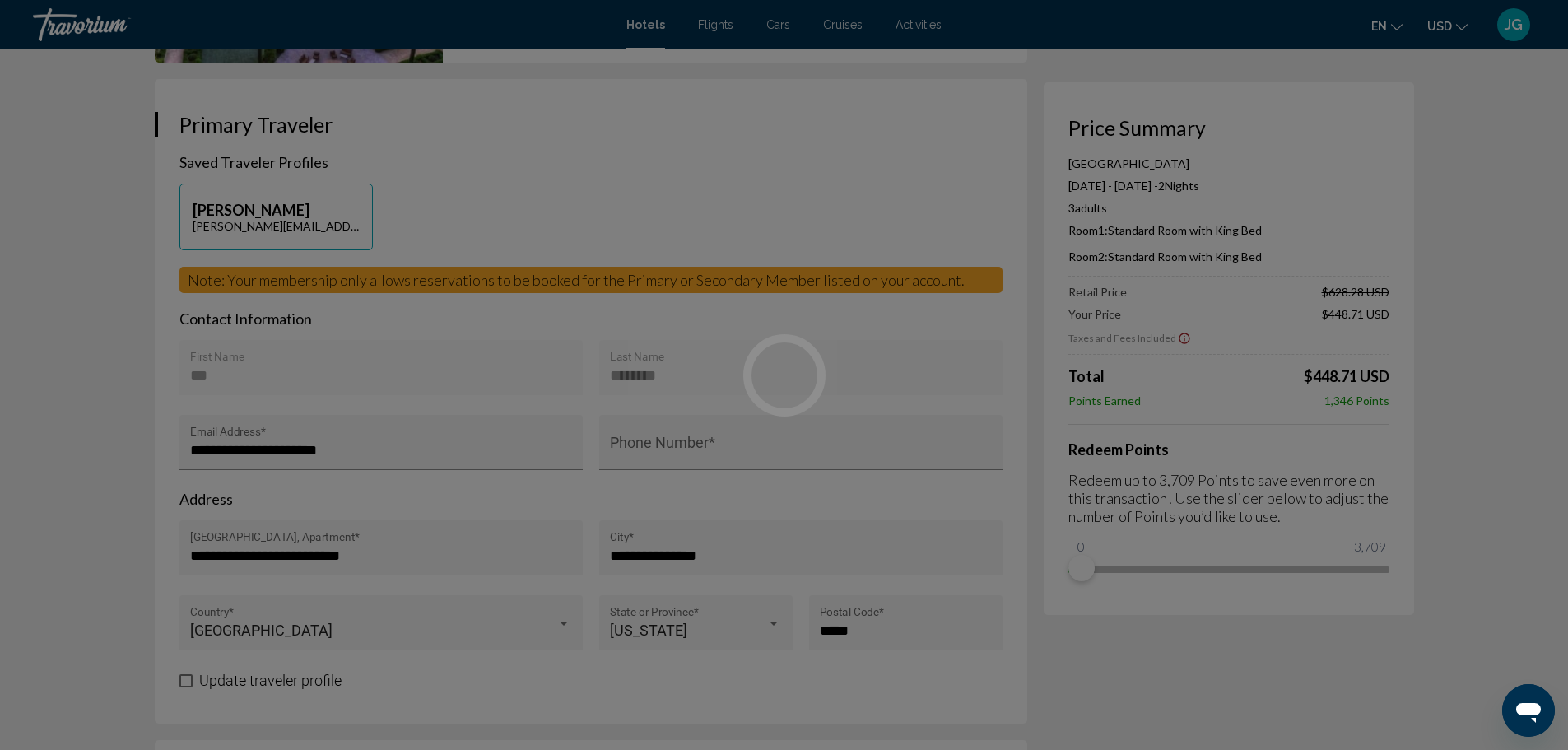
scroll to position [329, 0]
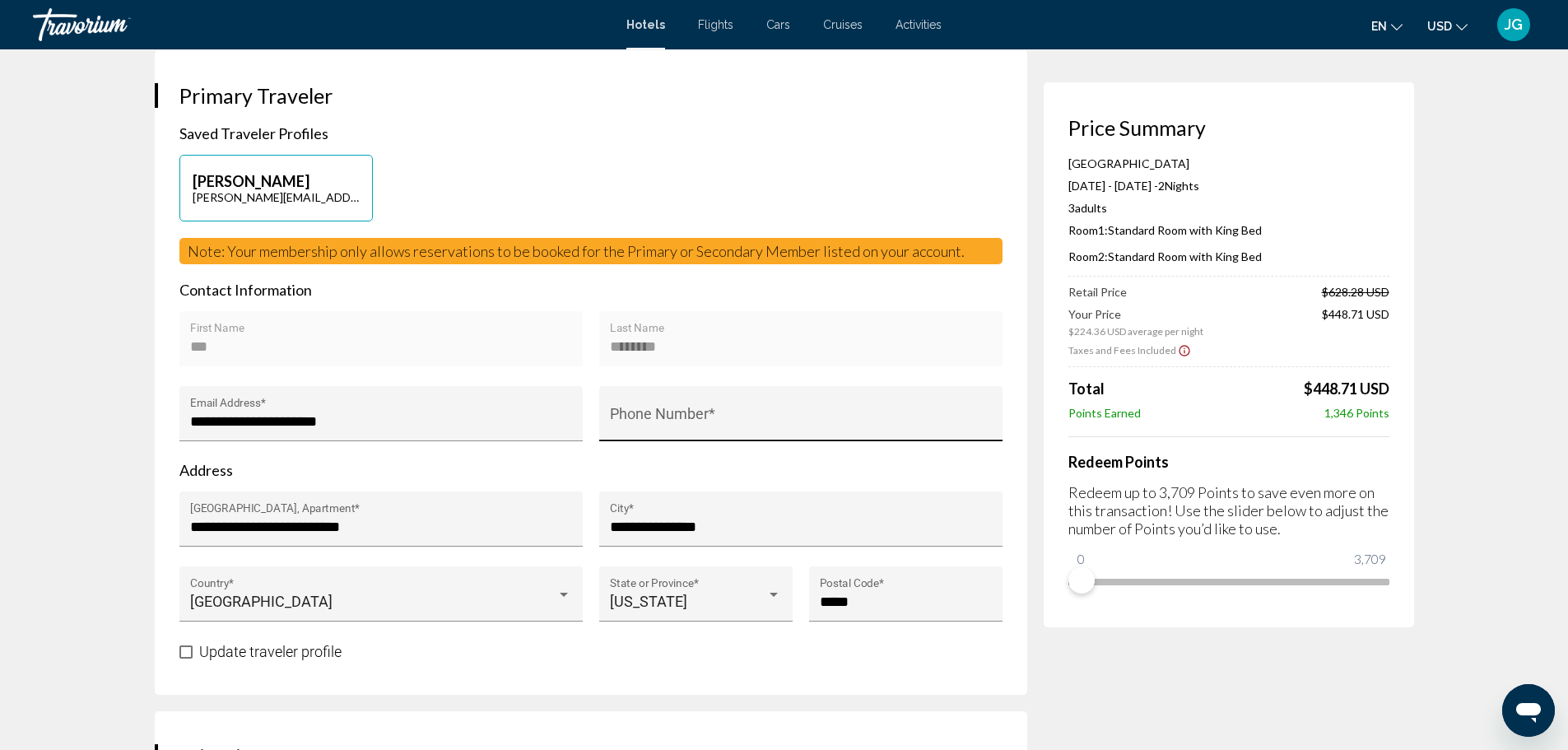
click at [641, 417] on input "Phone Number *" at bounding box center [800, 421] width 381 height 17
type input "**********"
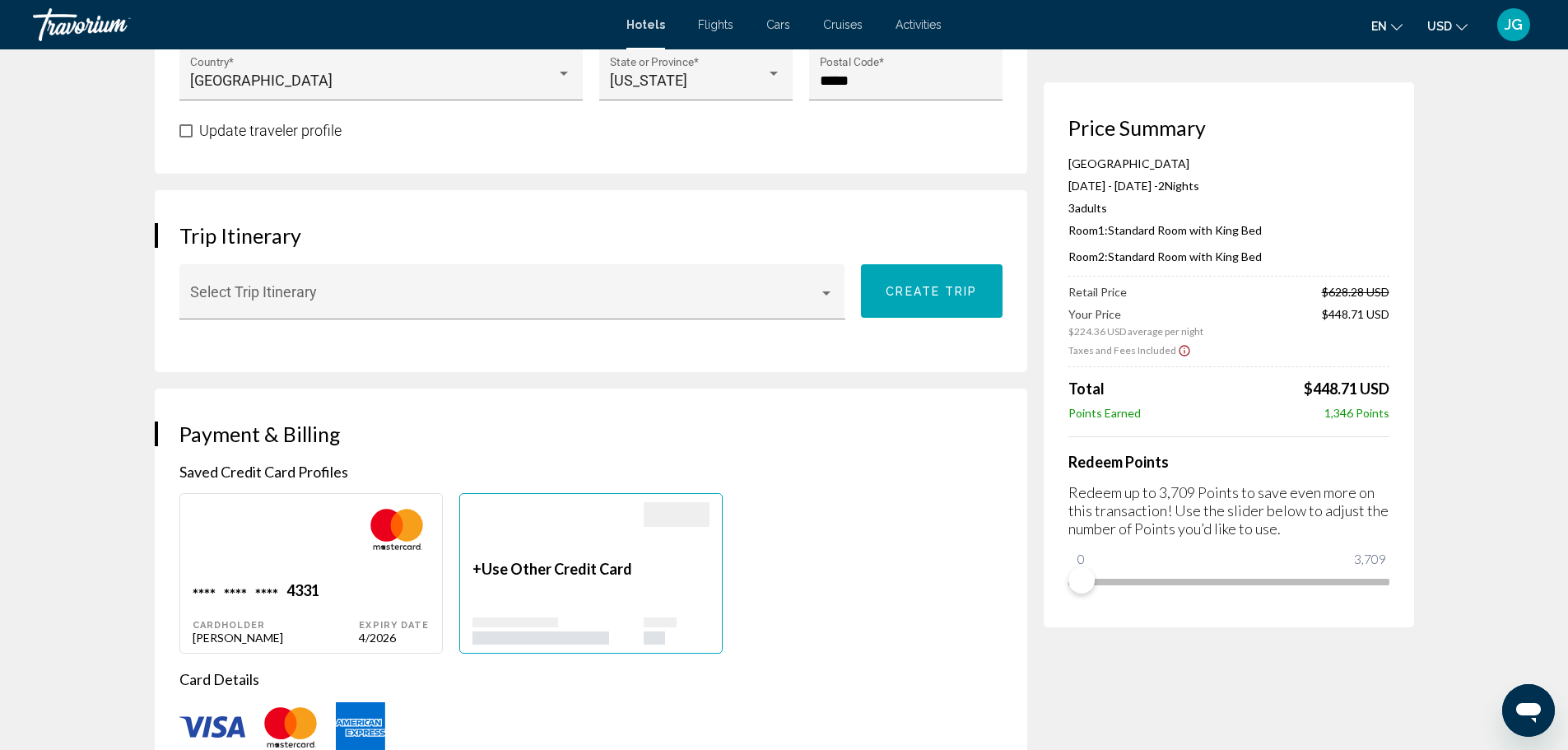
scroll to position [823, 0]
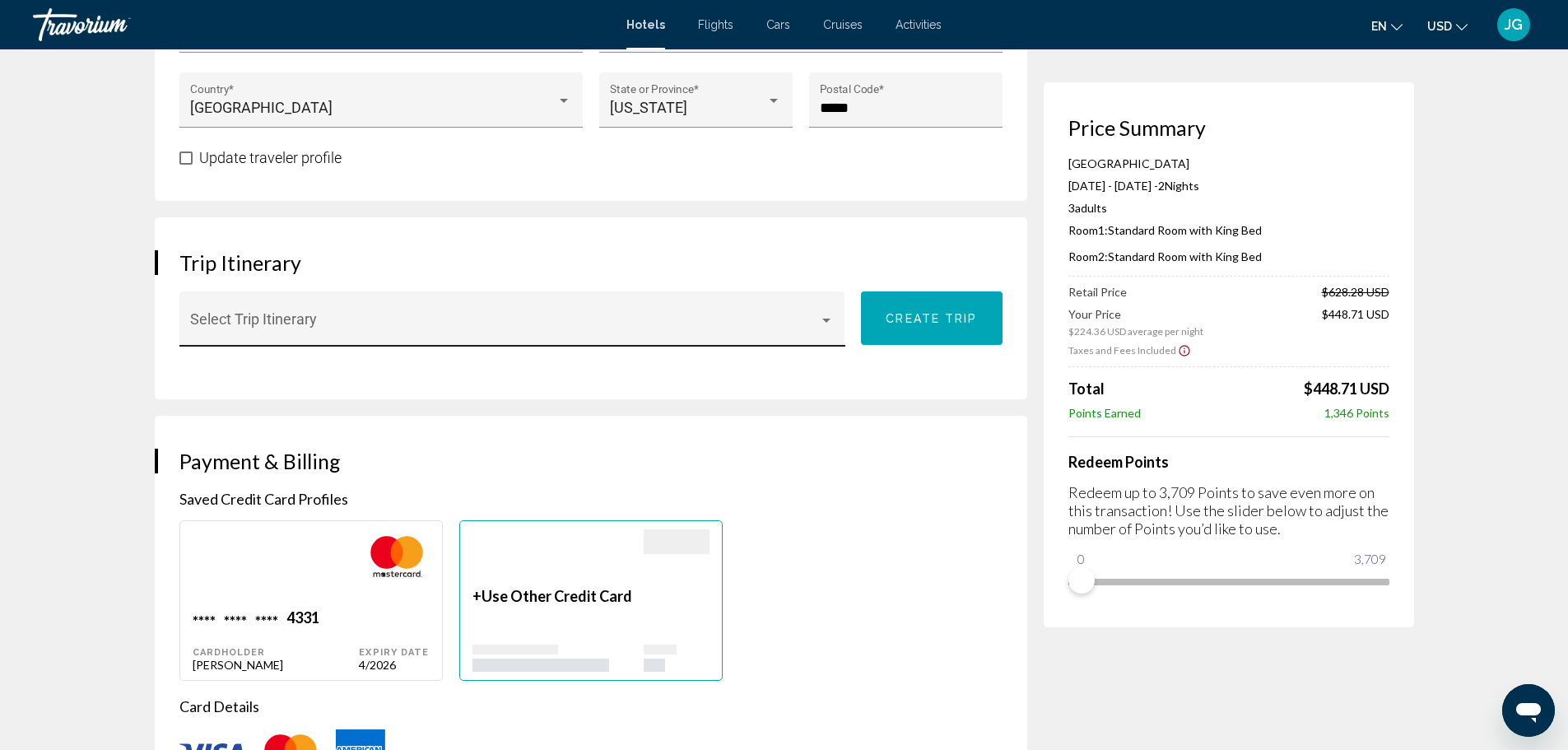
click at [826, 319] on div "Main content" at bounding box center [827, 320] width 8 height 4
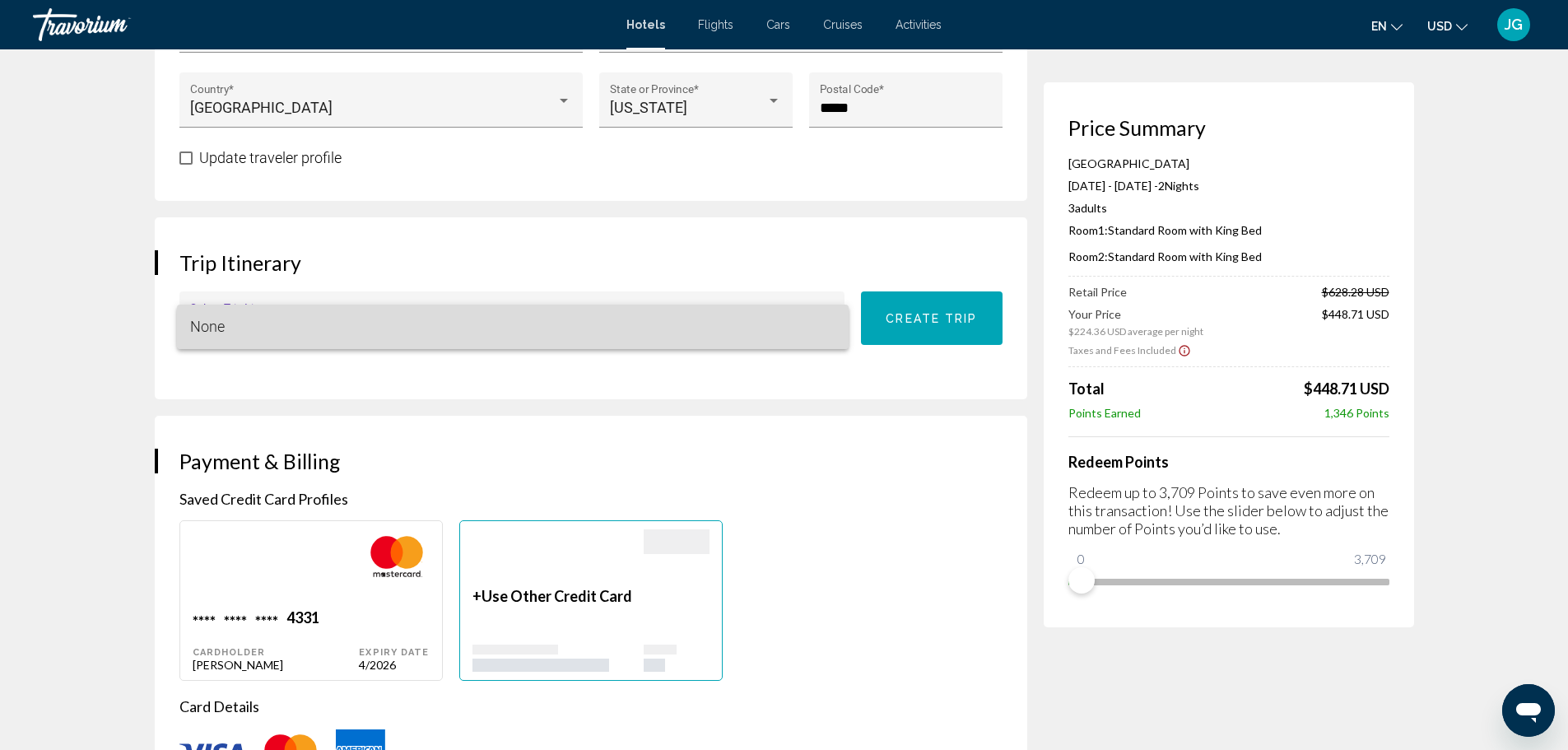
click at [826, 319] on span "None" at bounding box center [513, 326] width 645 height 45
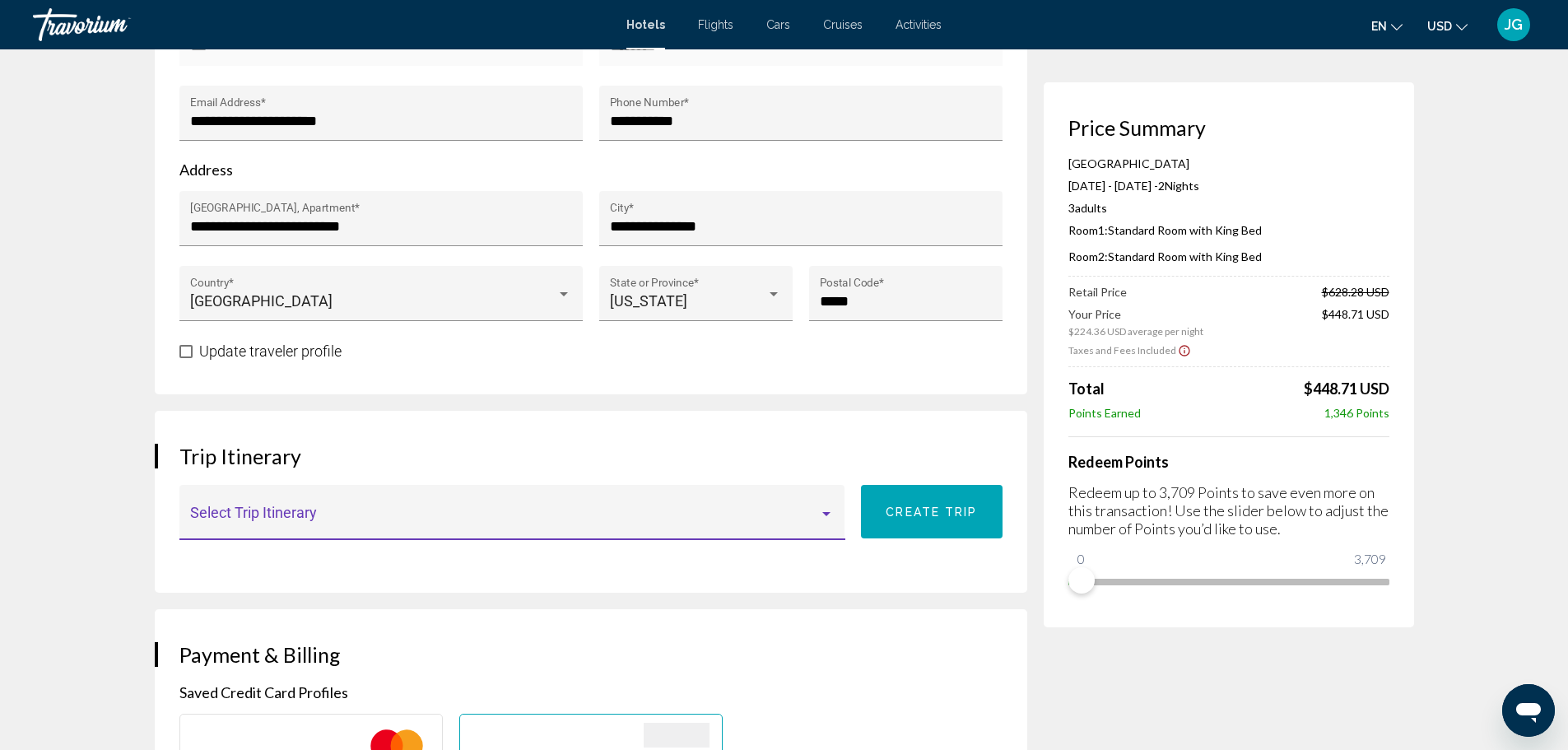
scroll to position [659, 0]
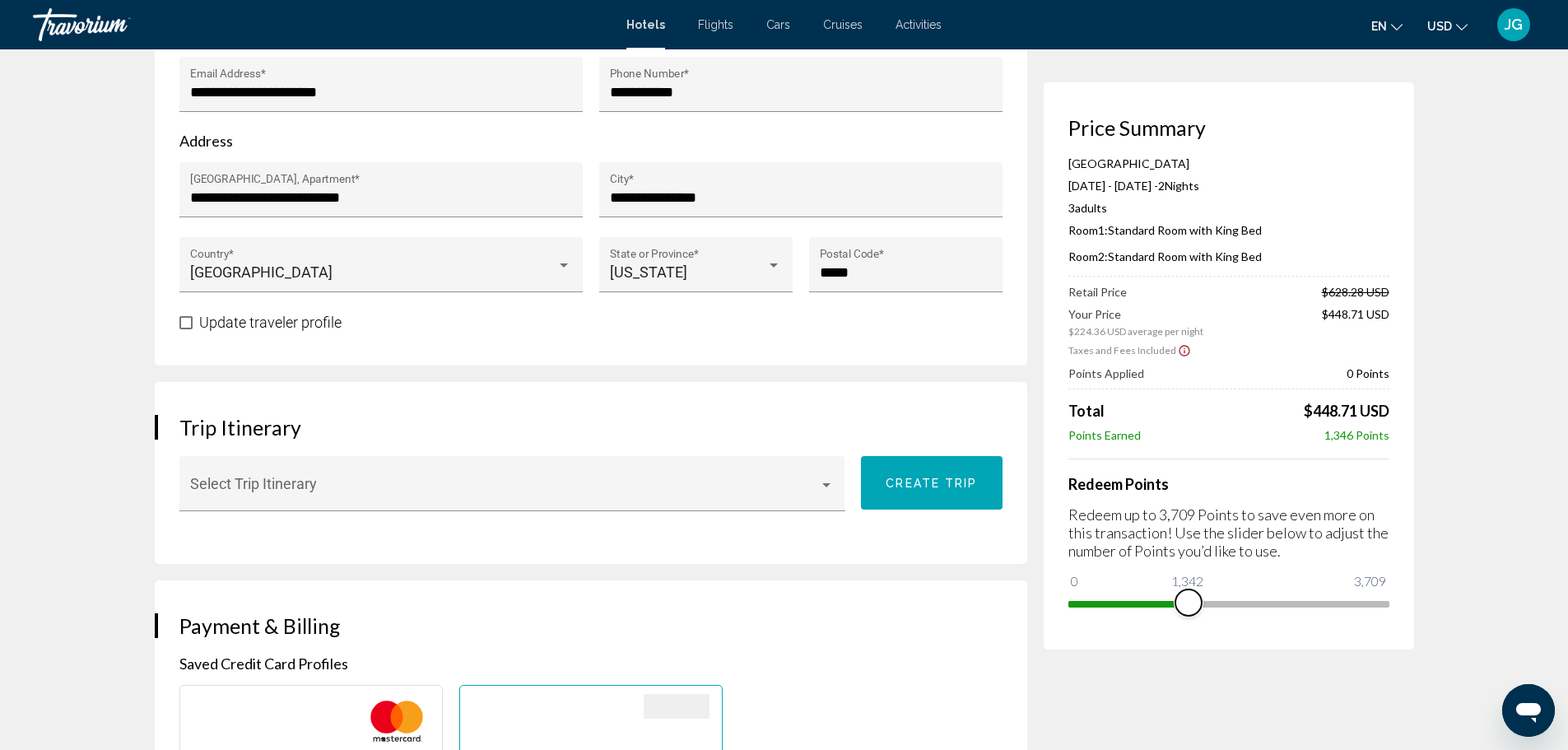
drag, startPoint x: 1078, startPoint y: 583, endPoint x: 1188, endPoint y: 590, distance: 110.2
click at [1188, 590] on span "Main content" at bounding box center [1188, 602] width 26 height 26
drag, startPoint x: 1189, startPoint y: 603, endPoint x: 1381, endPoint y: 607, distance: 192.0
click at [1381, 607] on span "Main content" at bounding box center [1376, 602] width 26 height 26
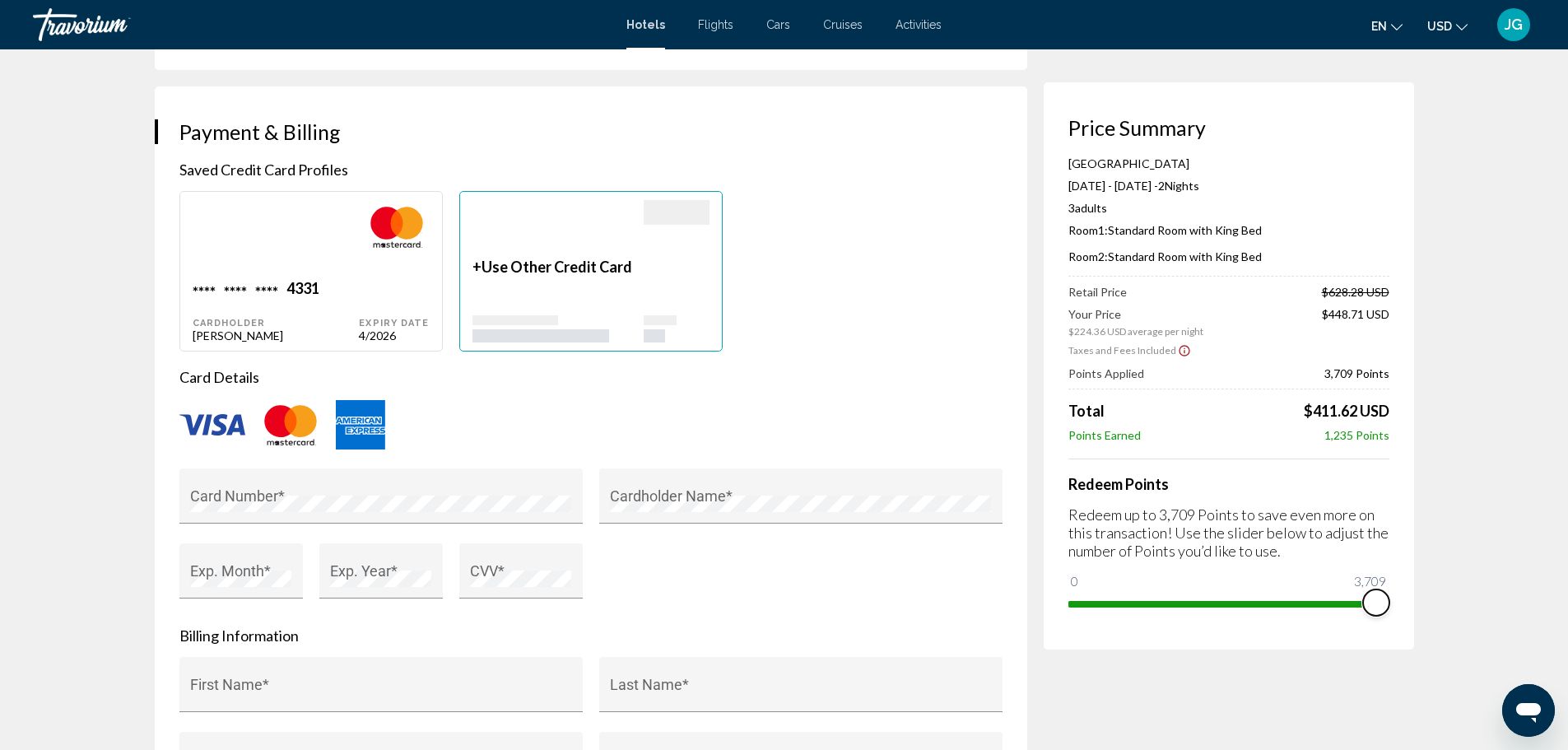
scroll to position [1235, 0]
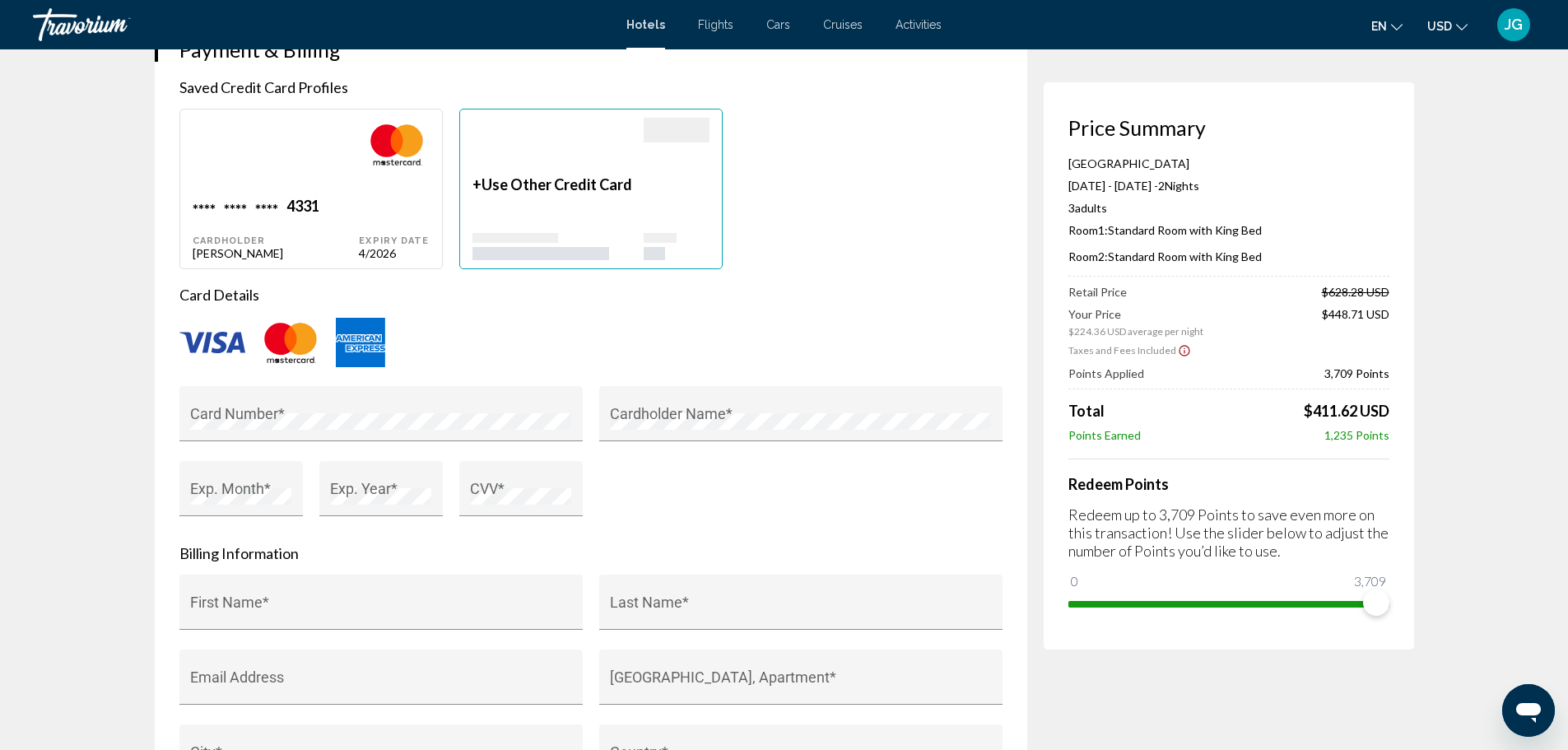
click at [270, 199] on span "****" at bounding box center [266, 207] width 23 height 22
type input "***"
type input "********"
type input "**********"
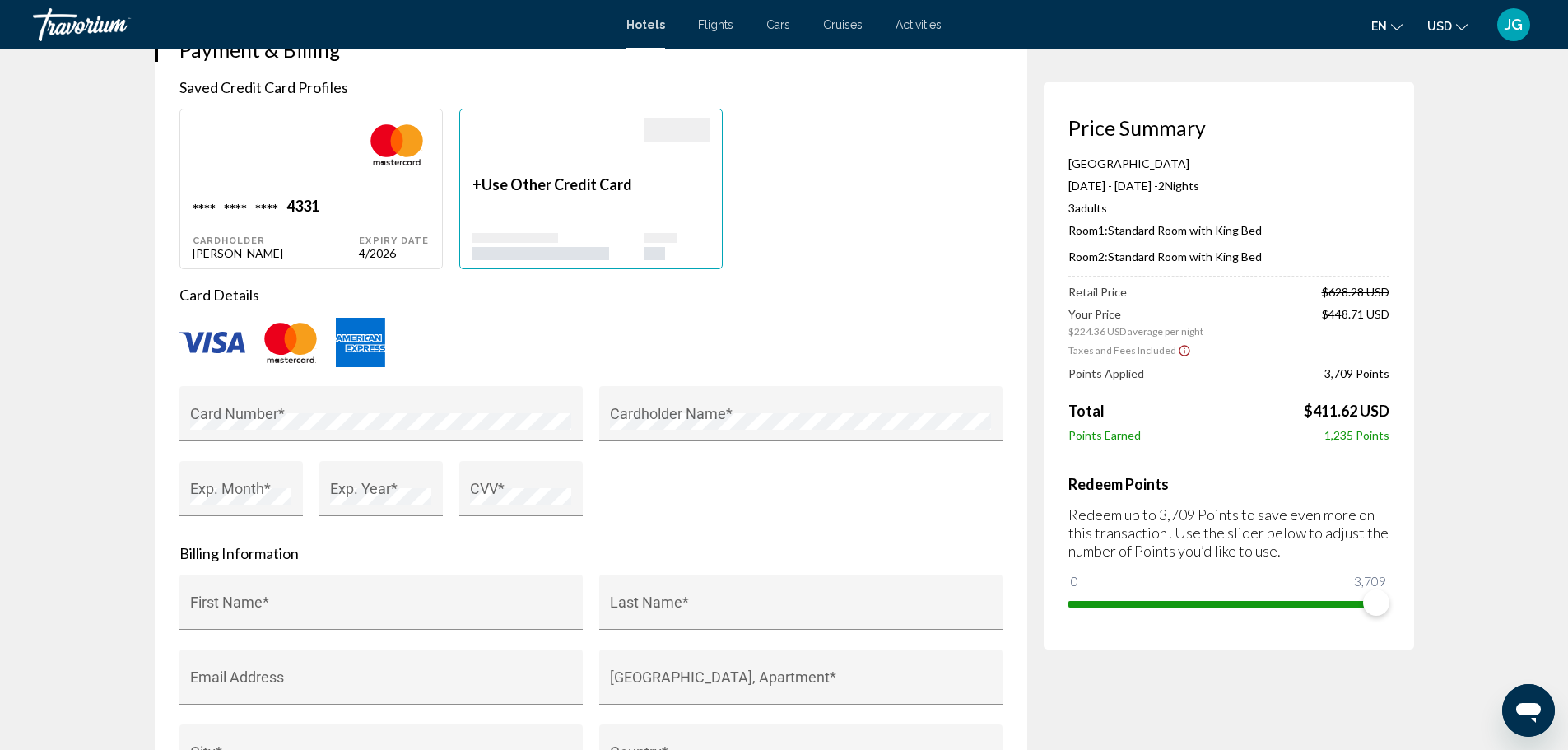
type input "**********"
type input "*****"
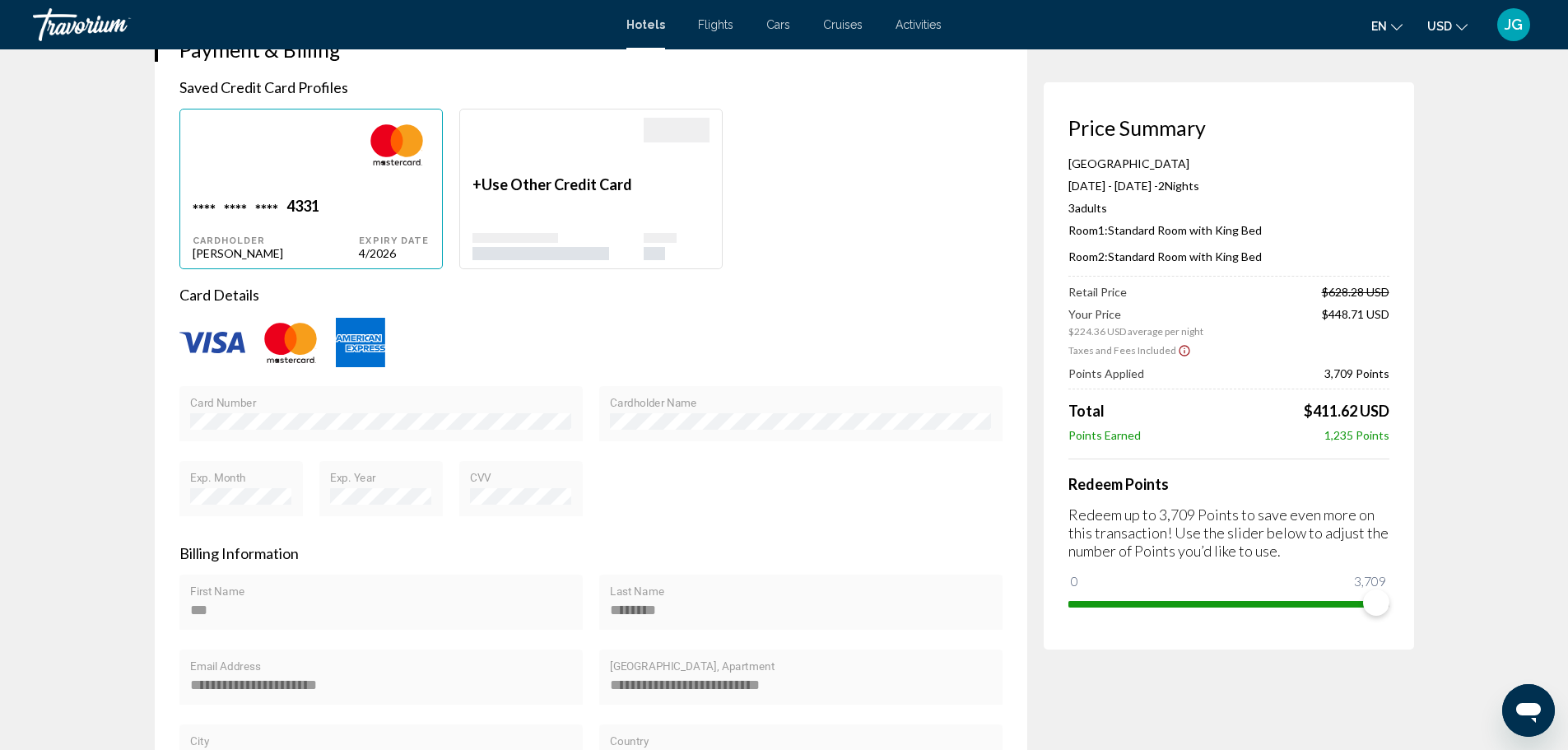
click at [279, 195] on div "Main content" at bounding box center [276, 158] width 167 height 79
type input "***"
type input "********"
type input "**********"
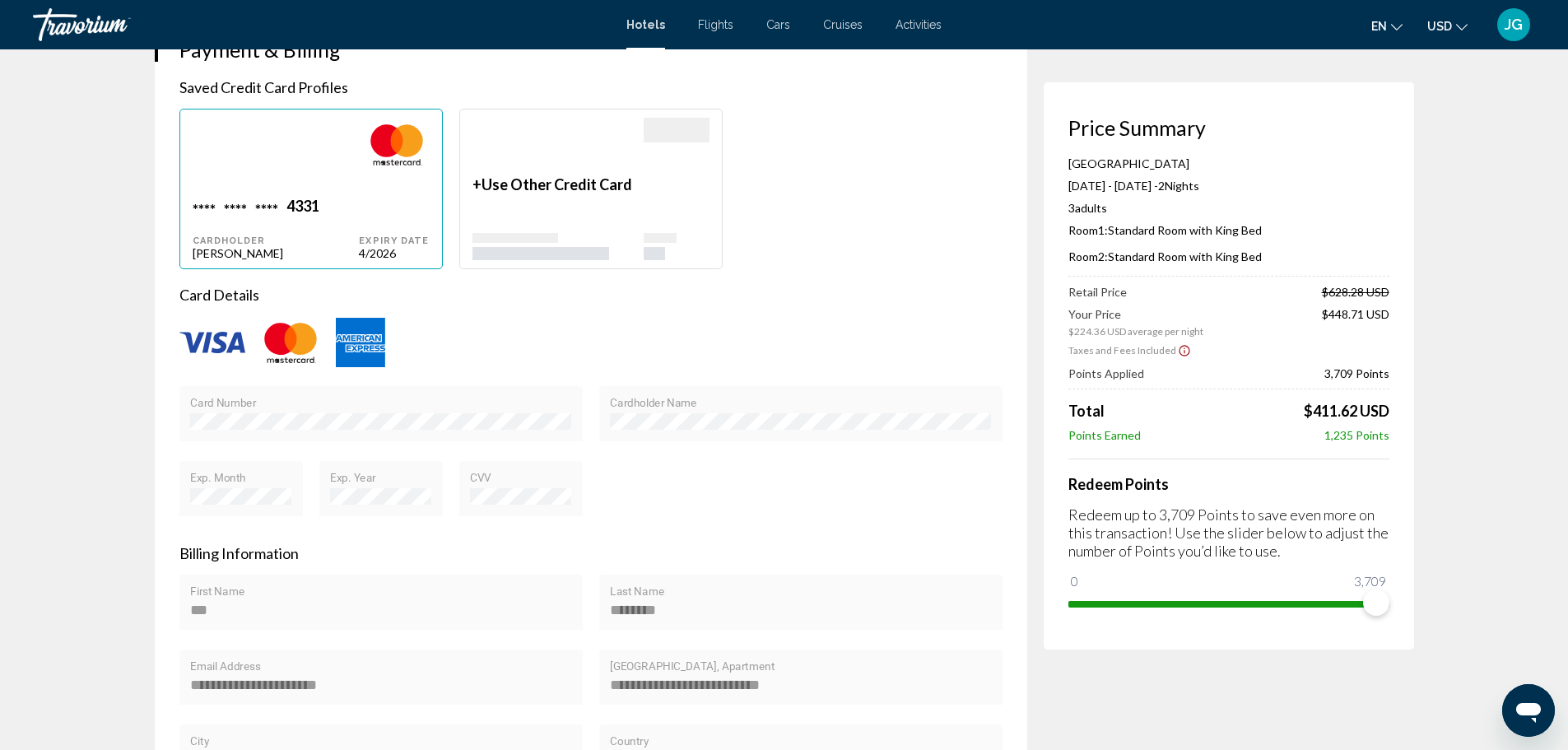
type input "**********"
type input "*****"
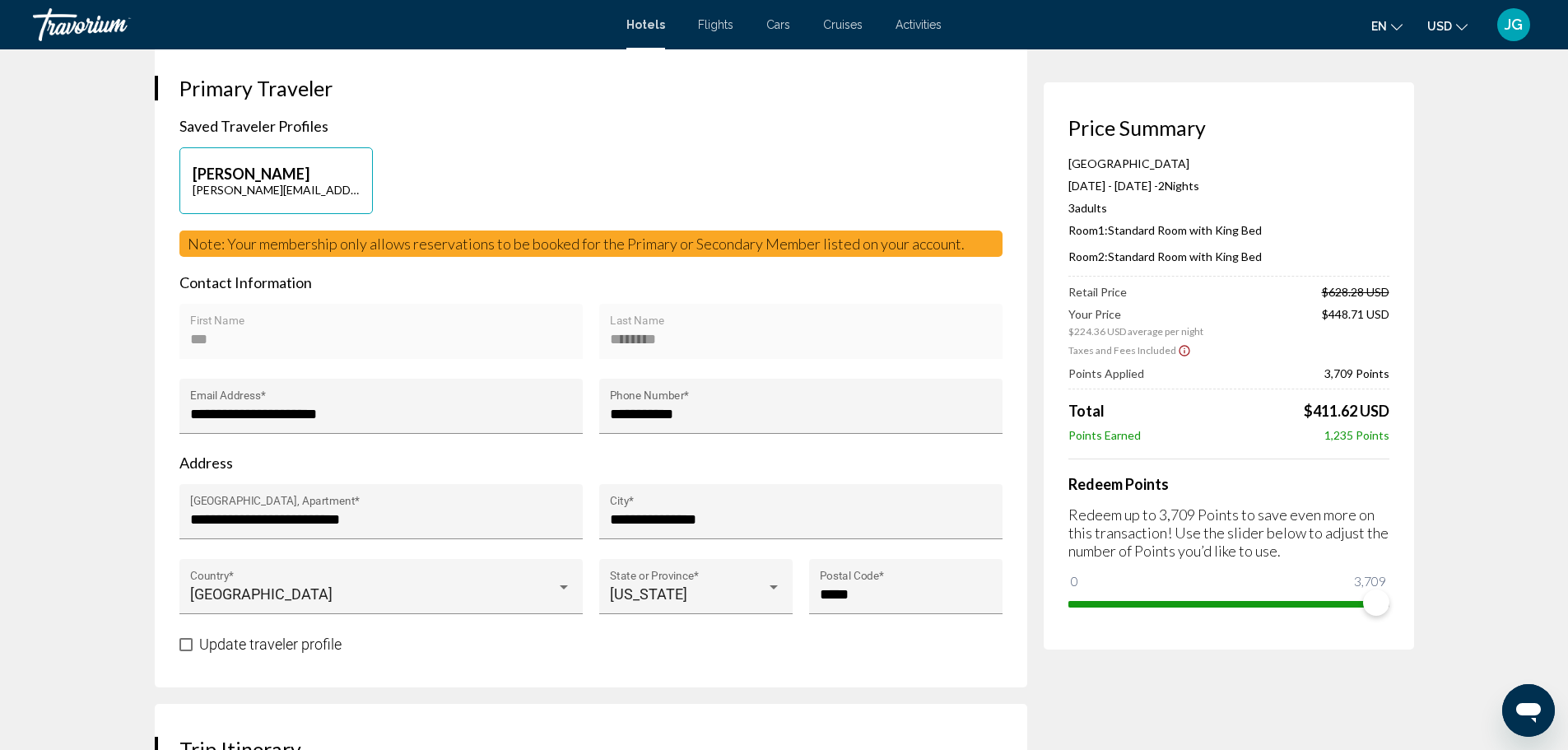
scroll to position [322, 0]
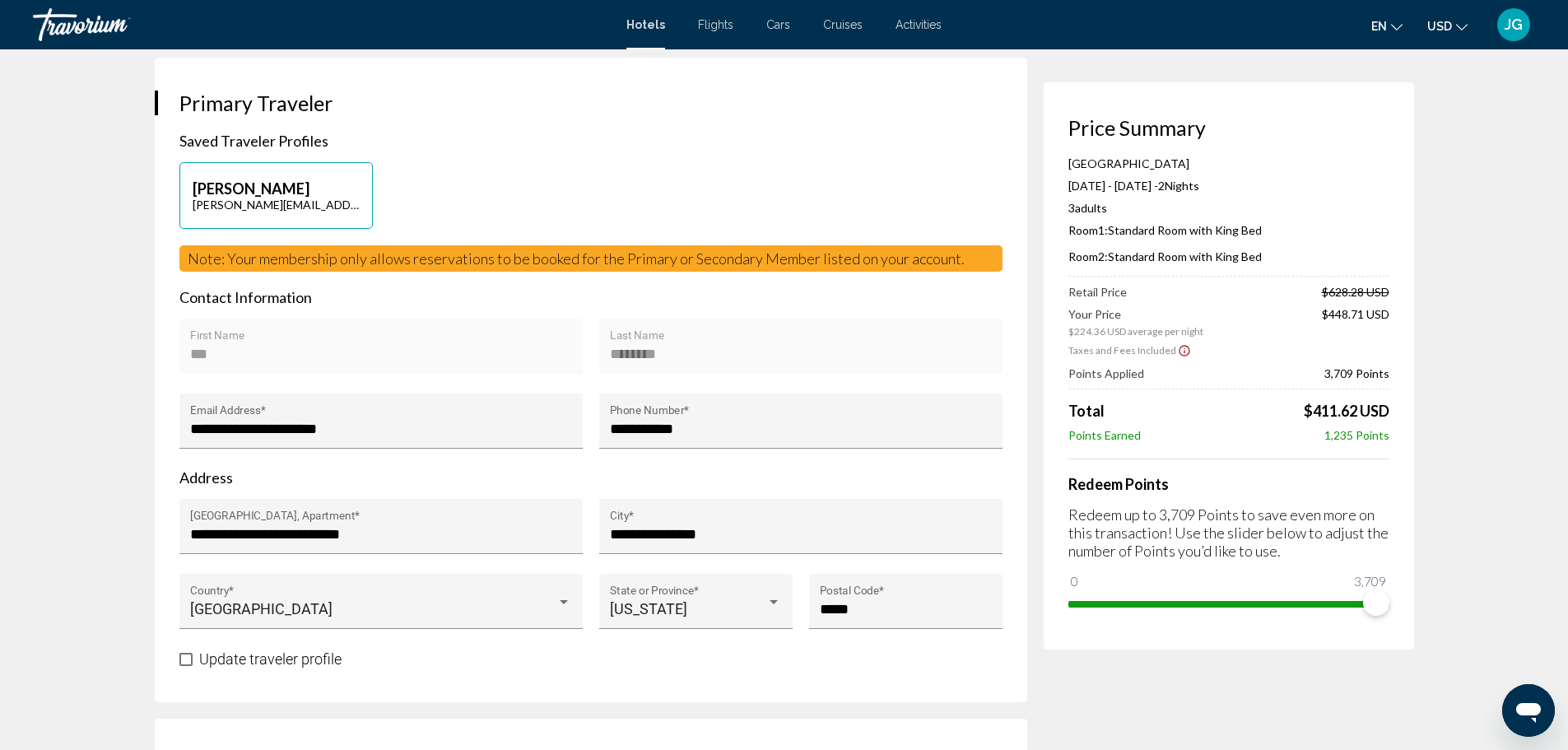
click at [1178, 351] on icon "Show Taxes and Fees disclaimer" at bounding box center [1185, 351] width 13 height 15
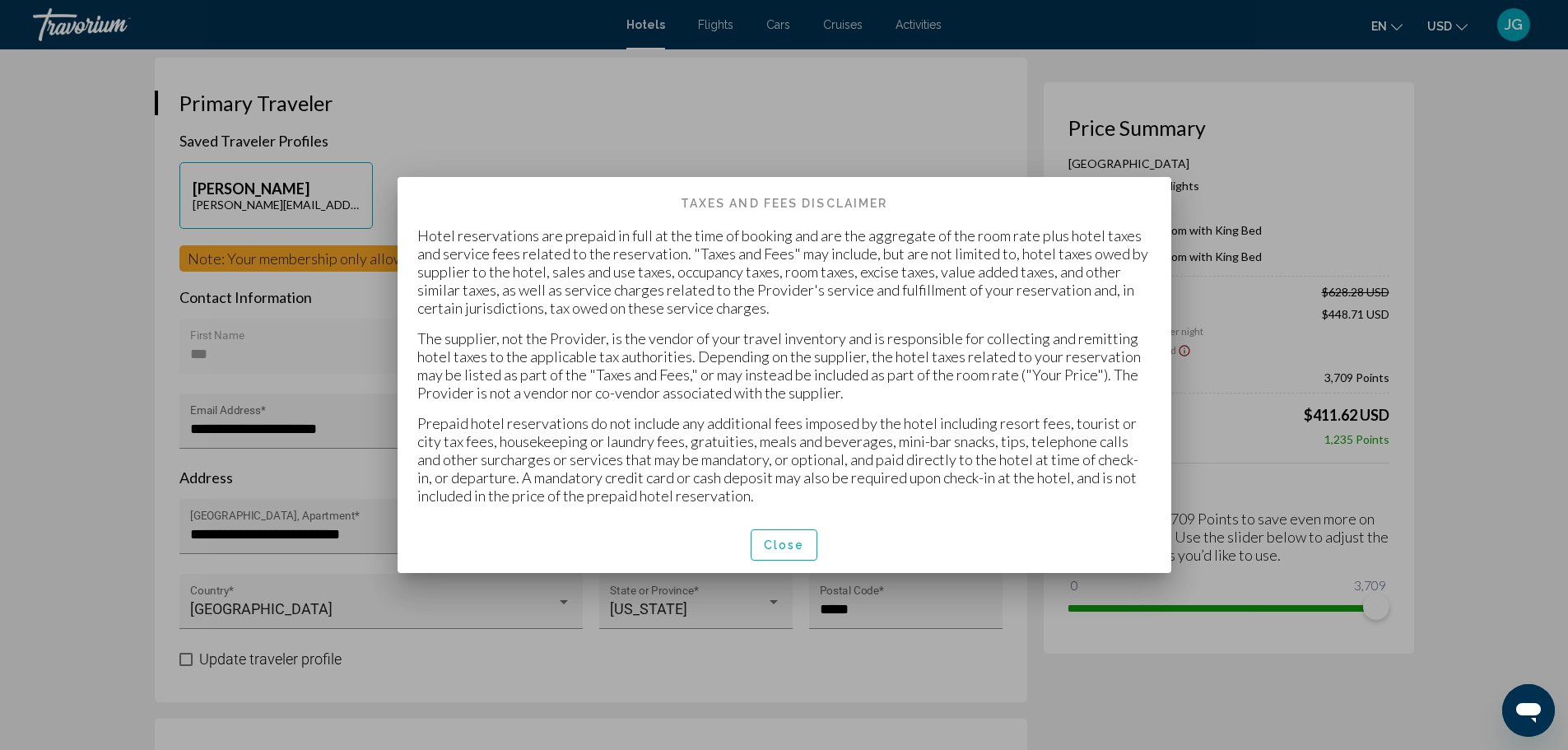
click at [775, 542] on span "Close" at bounding box center [784, 546] width 41 height 13
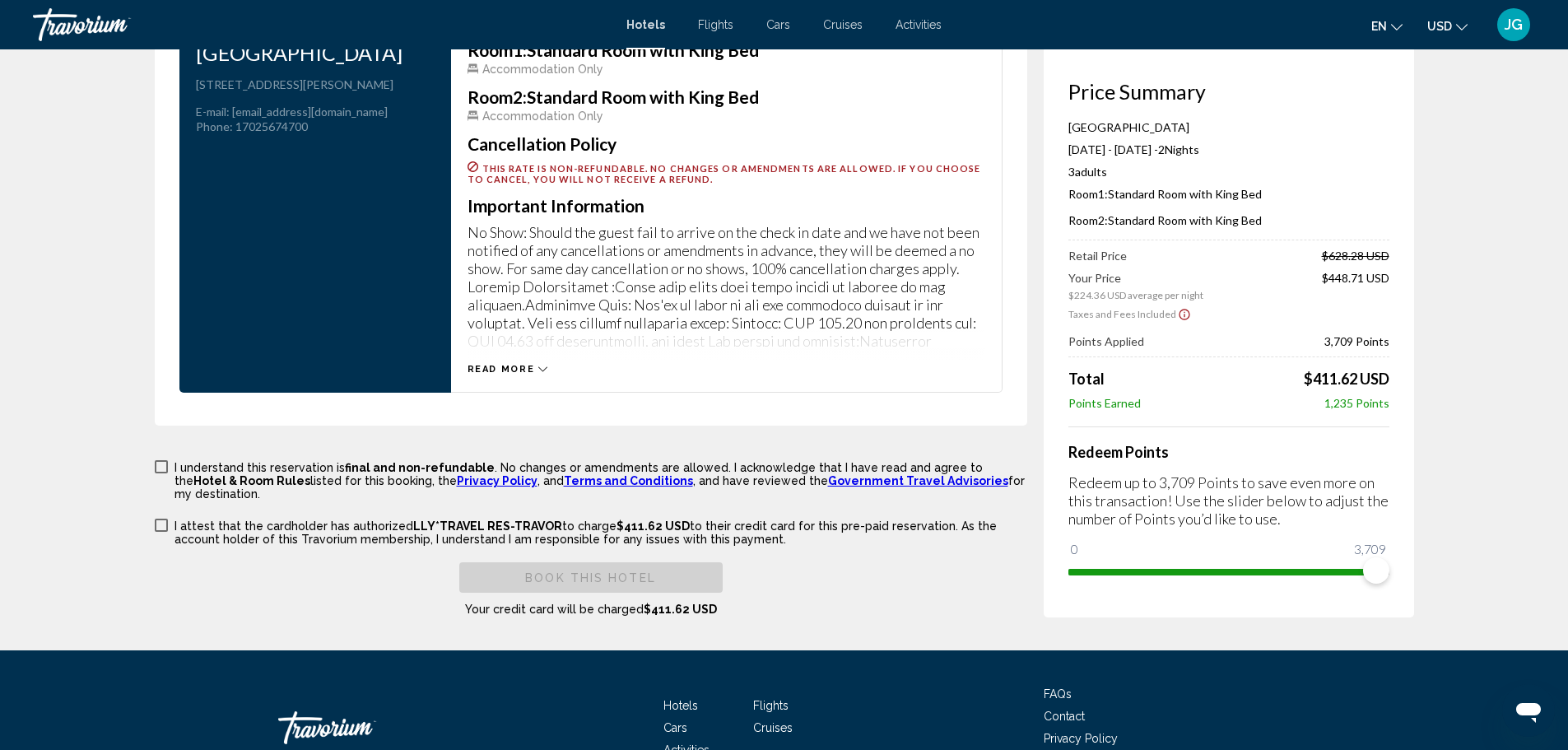
scroll to position [2215, 0]
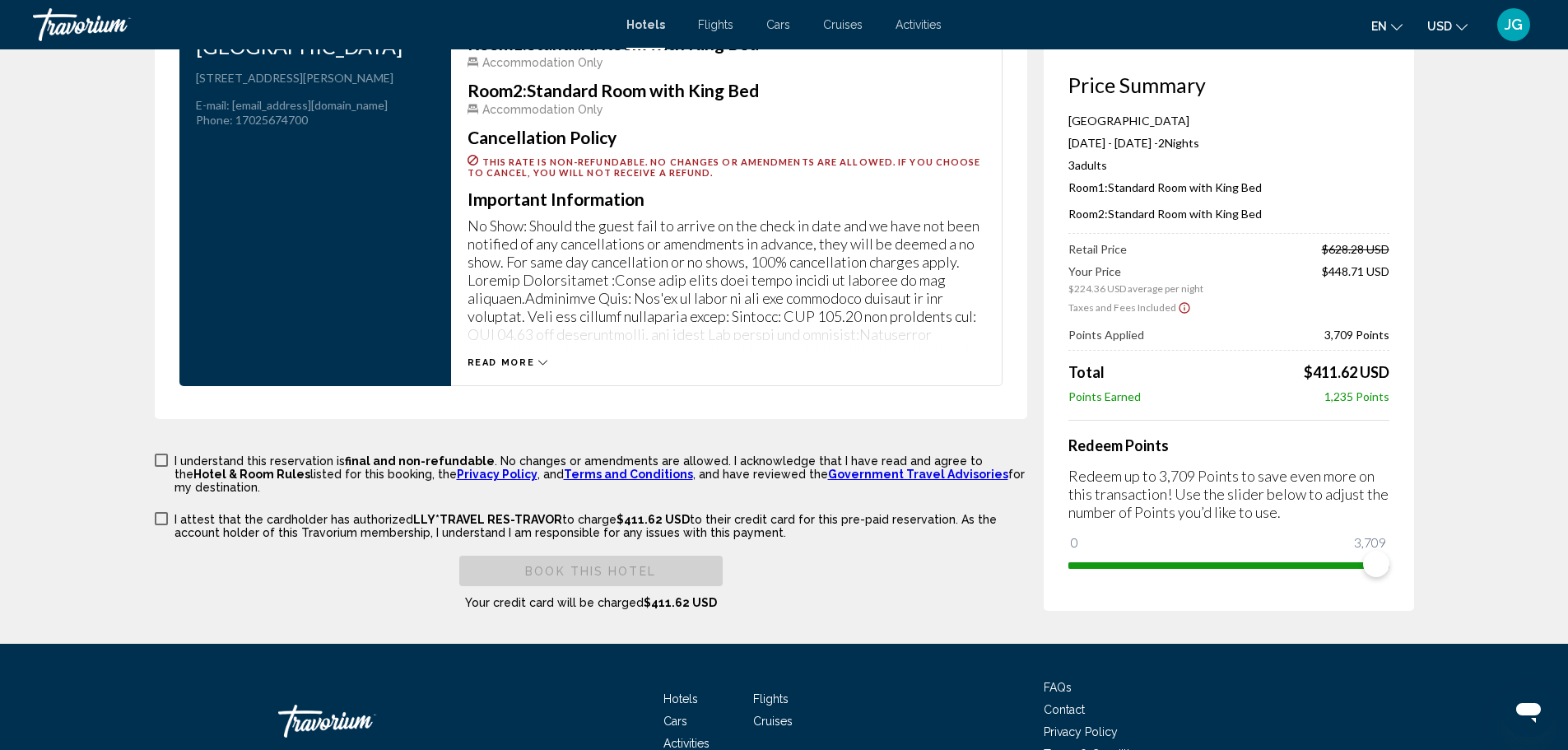
click at [159, 458] on span "Main content" at bounding box center [162, 460] width 13 height 13
click at [159, 512] on span "Main content" at bounding box center [162, 519] width 13 height 13
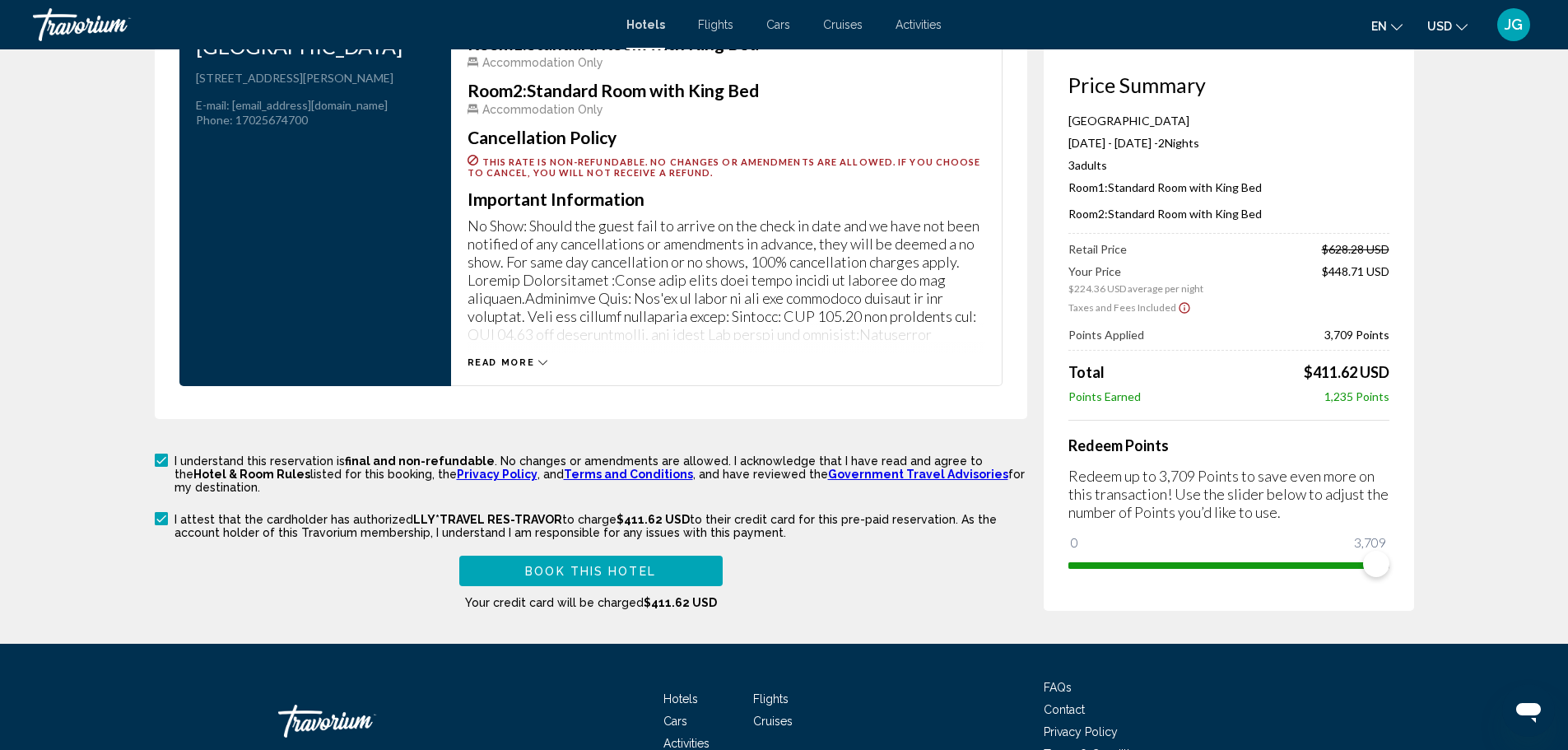
click at [608, 565] on span "Book this hotel" at bounding box center [590, 571] width 131 height 13
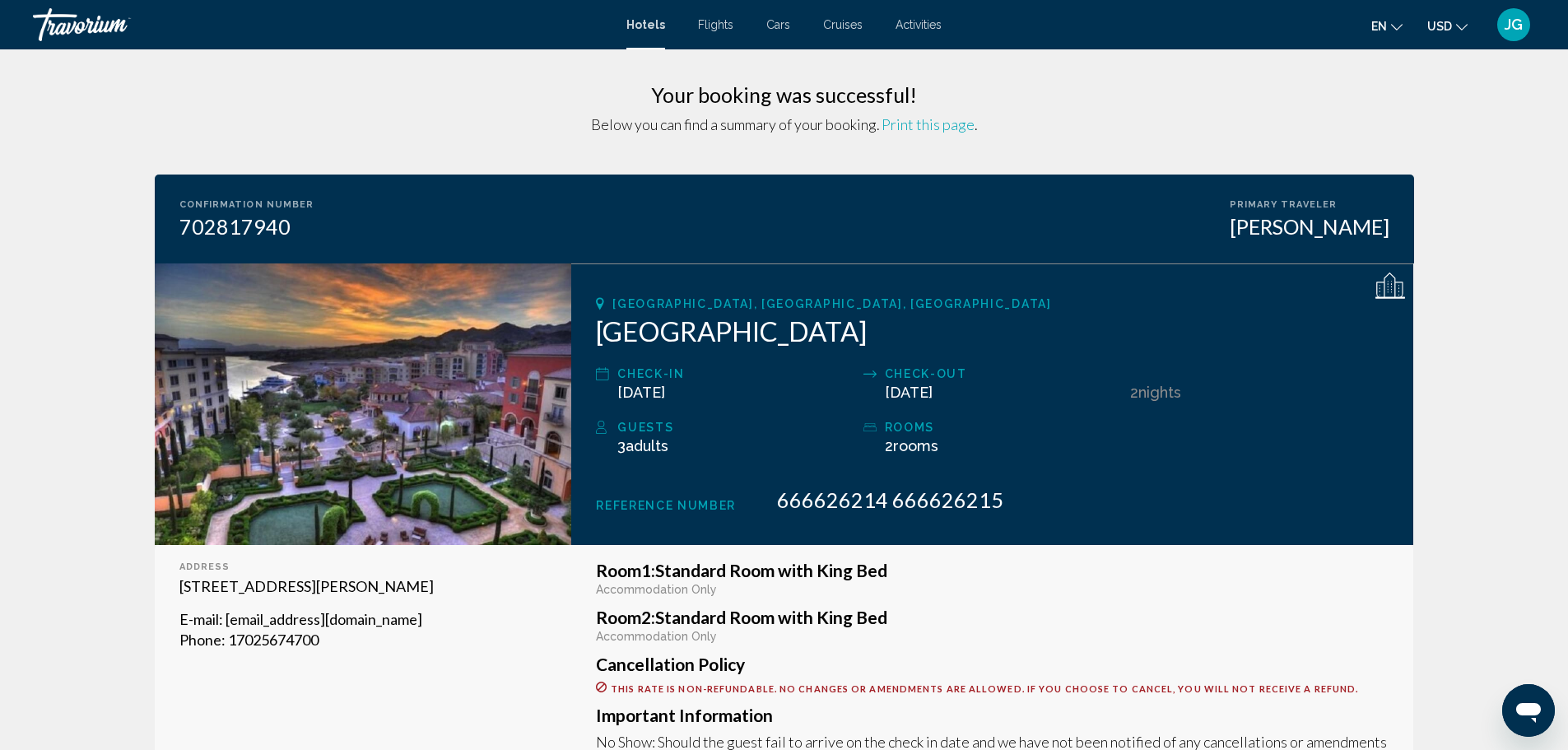
click at [924, 125] on span "Print this page" at bounding box center [928, 124] width 93 height 18
